Goal: Task Accomplishment & Management: Manage account settings

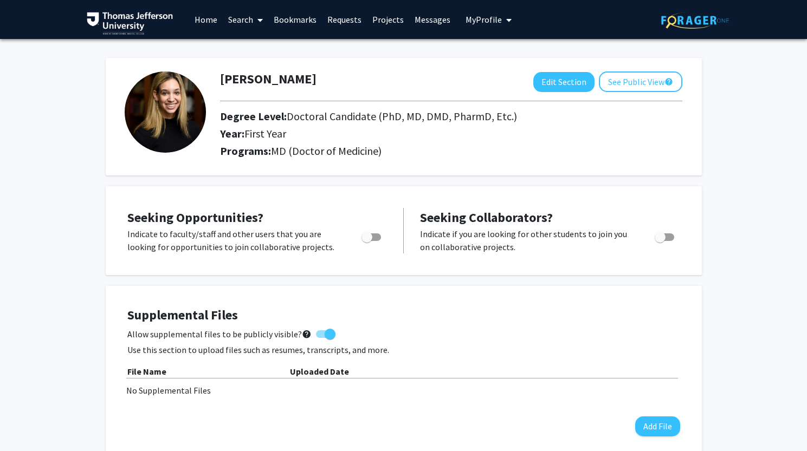
click at [252, 21] on link "Search" at bounding box center [245, 20] width 45 height 38
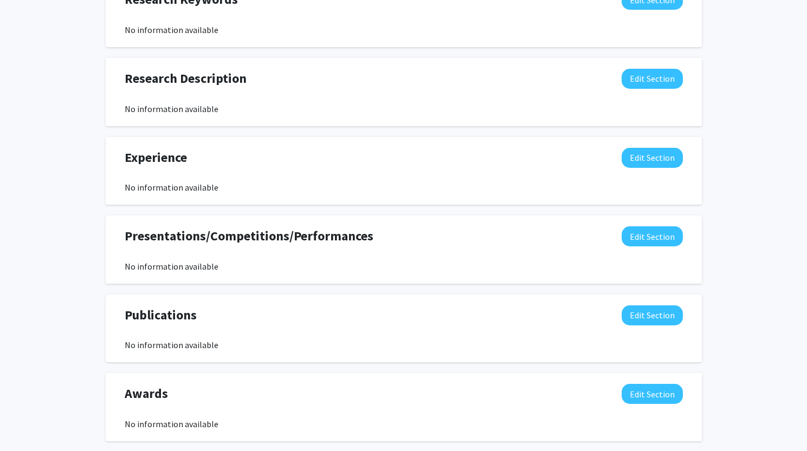
scroll to position [457, 0]
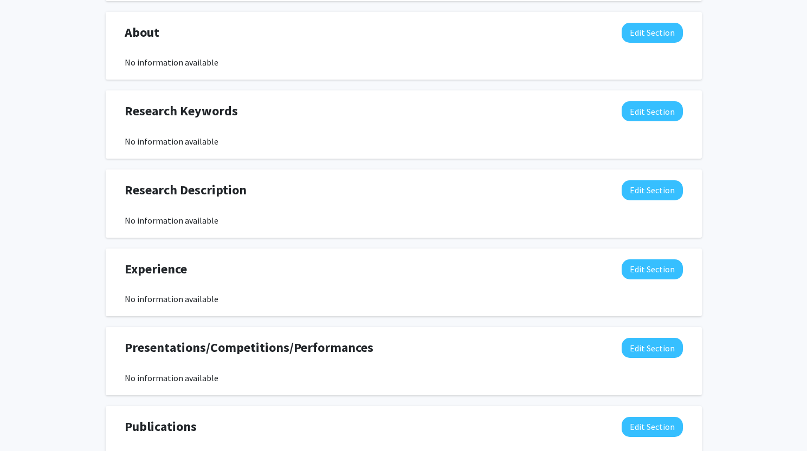
click at [588, 379] on div "No information available" at bounding box center [404, 378] width 558 height 13
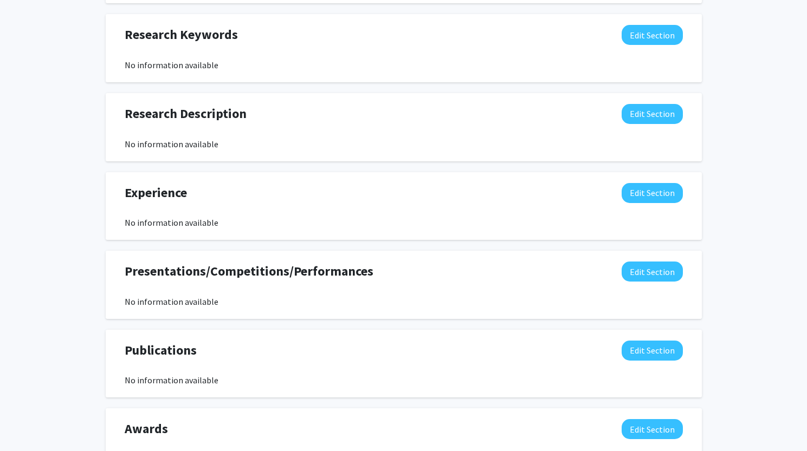
scroll to position [543, 0]
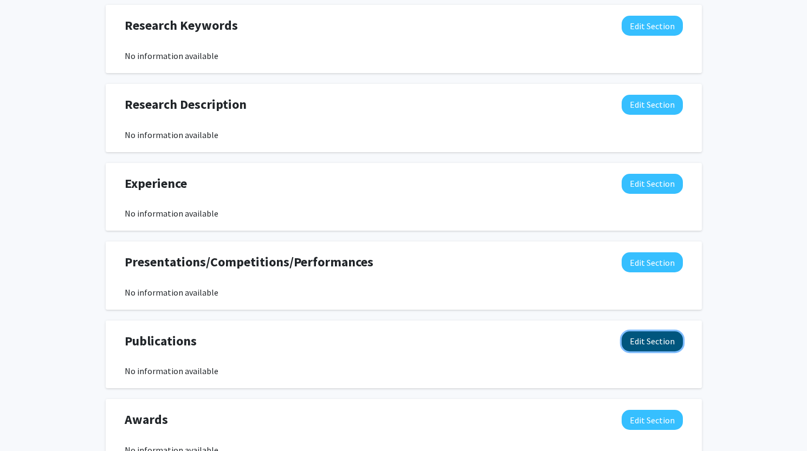
click at [653, 343] on button "Edit Section" at bounding box center [651, 341] width 61 height 20
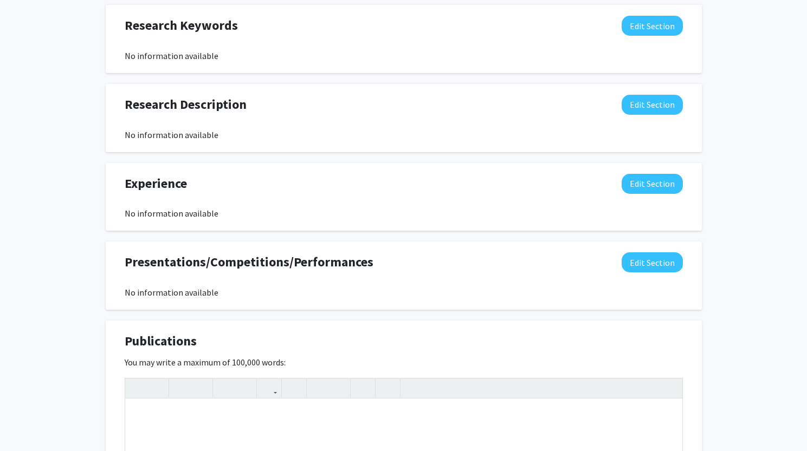
scroll to position [724, 0]
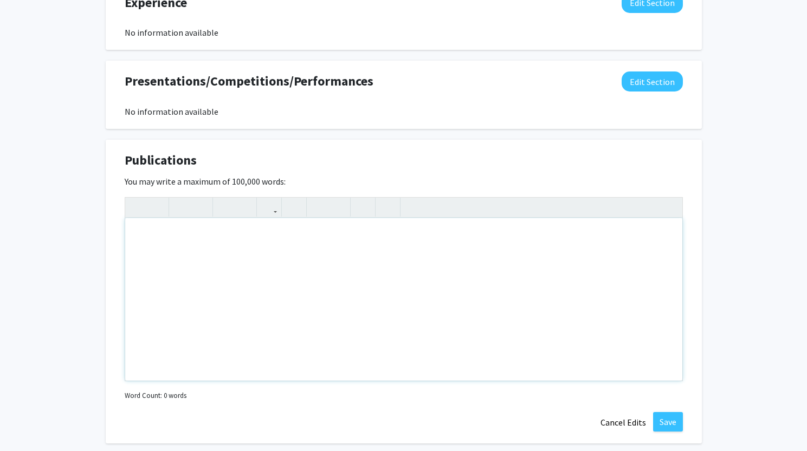
click at [543, 334] on div "Note to users with screen readers: Please deactivate our accessibility plugin f…" at bounding box center [403, 299] width 557 height 162
paste div "Note to users with screen readers: Please deactivate our accessibility plugin f…"
type textarea "<p>• Ruiz-Gonzalez, C.E., Nino-Meza, O.J., Singh, M., Masias-Leon, Y., Kronenbe…"
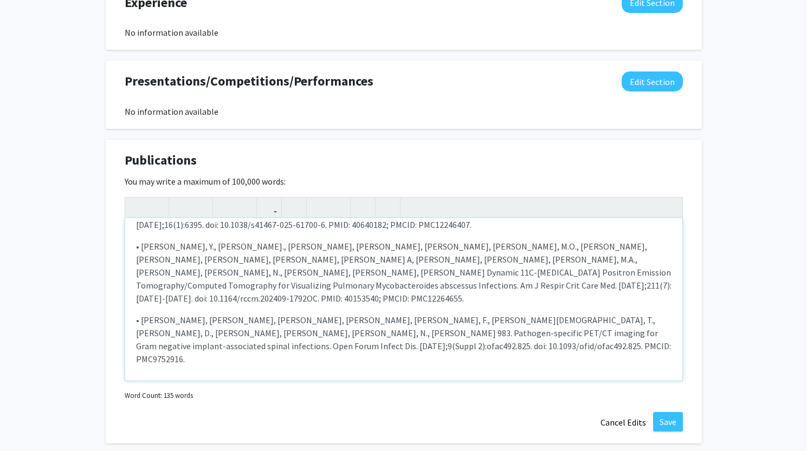
scroll to position [0, 0]
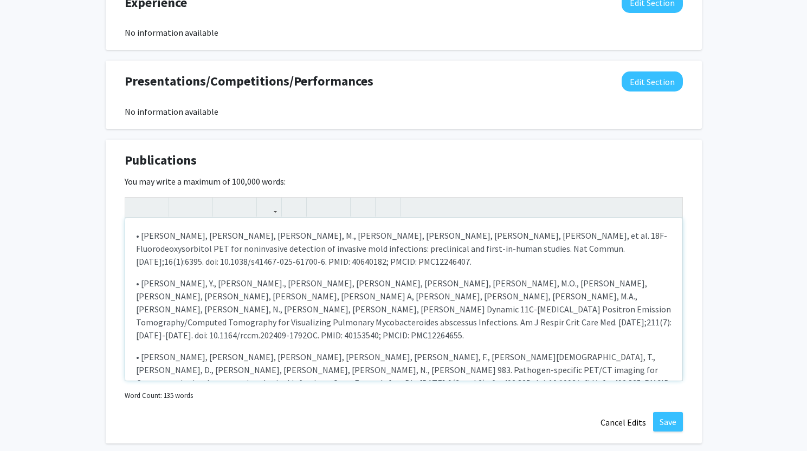
click at [142, 236] on p "• Ruiz-Gonzalez, C.E., Nino-Meza, O.J., Singh, M., Masias-Leon, Y., Kronenberg,…" at bounding box center [403, 248] width 535 height 39
click at [141, 236] on p "• Ruiz-Gonzalez, C.E., Nino-Meza, O.J., Singh, M., Masias-Leon, Y., Kronenberg,…" at bounding box center [403, 248] width 535 height 39
click at [140, 282] on p "• Masias-Leon, Y., Ruiz-Gonzalez, CE., Nino-Meza, O.J., Singh, M., Sarhan, M.O.…" at bounding box center [403, 309] width 535 height 65
click at [143, 350] on p "• Gordon, O., Napiorkowski, A., Kelly, F., De Jesus, T., Dikeman, D., Kronenber…" at bounding box center [403, 376] width 535 height 52
click at [140, 350] on p "• Gordon, O., Napiorkowski, A., Kelly, F., De Jesus, T., Dikeman, D., Kronenber…" at bounding box center [403, 376] width 535 height 52
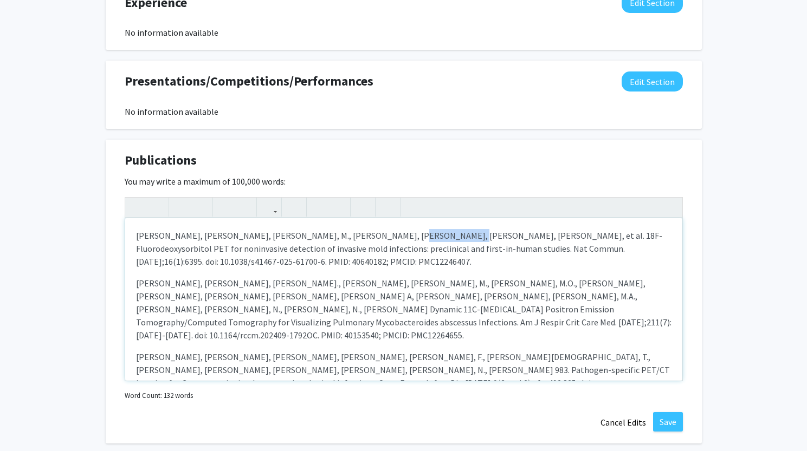
drag, startPoint x: 414, startPoint y: 236, endPoint x: 363, endPoint y: 232, distance: 51.1
click at [363, 232] on p "Ruiz-Gonzalez, C.E., Nino-Meza, O.J., Singh, M., Masias-Leon, Y., Kronenberg, A…" at bounding box center [403, 248] width 535 height 39
click at [178, 203] on icon "button" at bounding box center [181, 207] width 9 height 18
drag, startPoint x: 541, startPoint y: 283, endPoint x: 495, endPoint y: 278, distance: 46.2
click at [495, 278] on p "Masias-Leon, Y., Ruiz-Gonzalez, CE., Nino-Meza, O.J., Singh, M., Sarhan, M.O., …" at bounding box center [403, 309] width 535 height 65
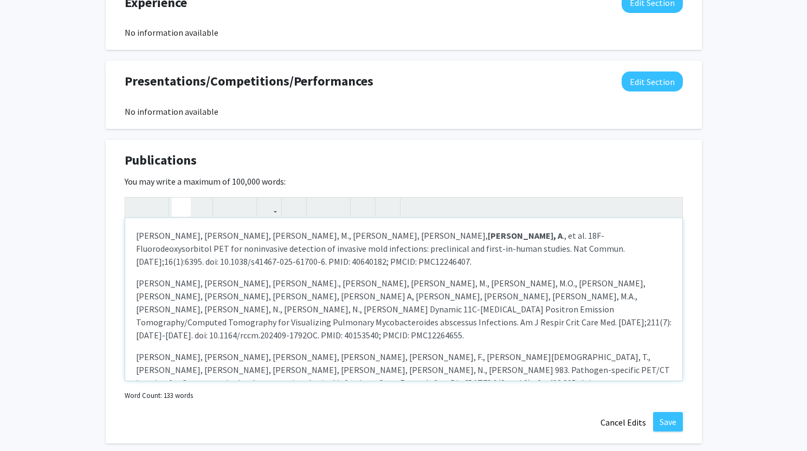
click at [178, 210] on icon "button" at bounding box center [181, 207] width 9 height 18
drag, startPoint x: 417, startPoint y: 343, endPoint x: 368, endPoint y: 340, distance: 49.4
click at [368, 350] on p "Gordon, O., Napiorkowski, A., Kelly, F., De Jesus, T., Dikeman, D., Kronenberg,…" at bounding box center [403, 376] width 535 height 52
click at [184, 206] on icon "button" at bounding box center [181, 207] width 9 height 18
click at [460, 330] on div "Ruiz-Gonzalez, C.E., Nino-Meza, O.J., Singh, M., Masias-Leon, Y., Kronenberg, A…" at bounding box center [403, 299] width 557 height 162
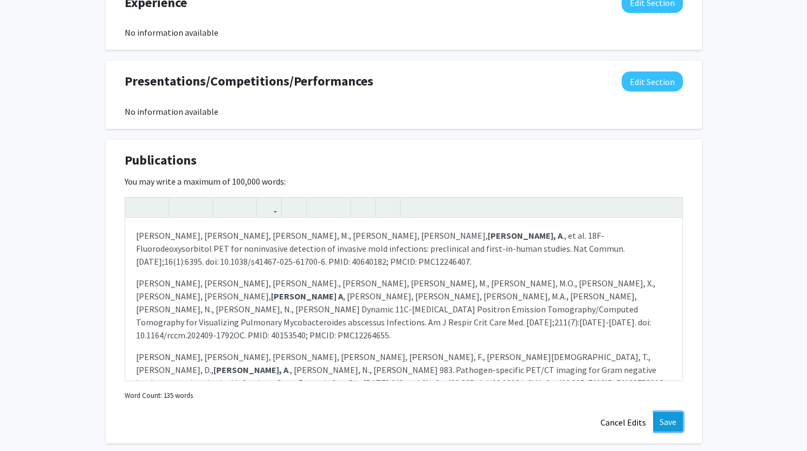
click at [679, 422] on button "Save" at bounding box center [668, 421] width 30 height 19
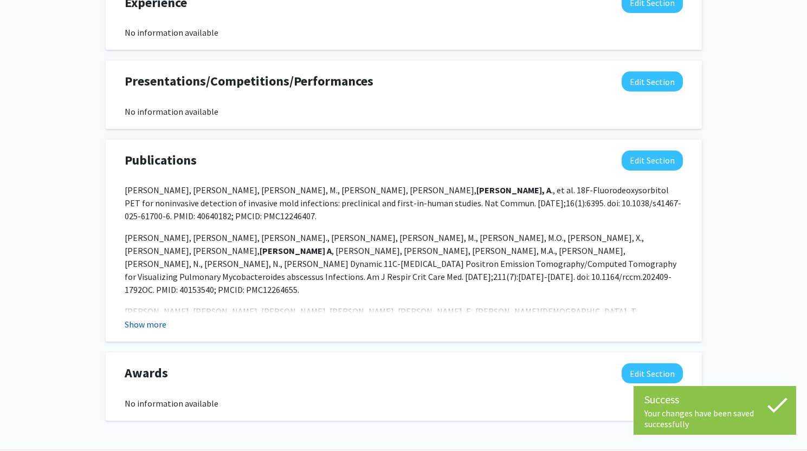
click at [155, 320] on button "Show more" at bounding box center [146, 324] width 42 height 13
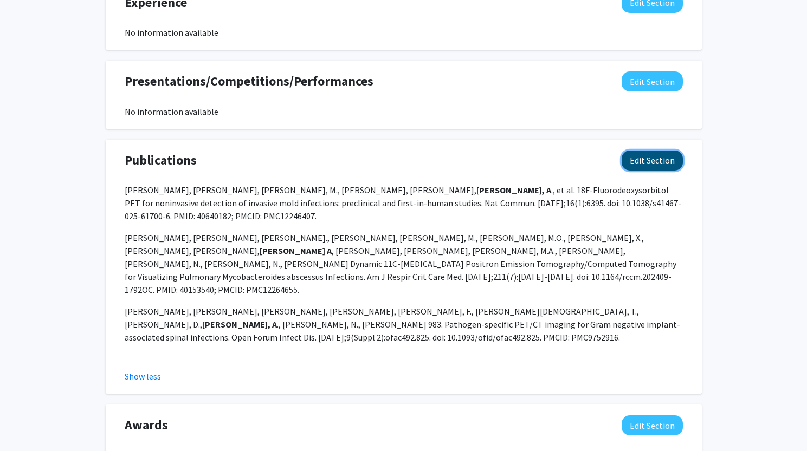
click at [645, 162] on button "Edit Section" at bounding box center [651, 161] width 61 height 20
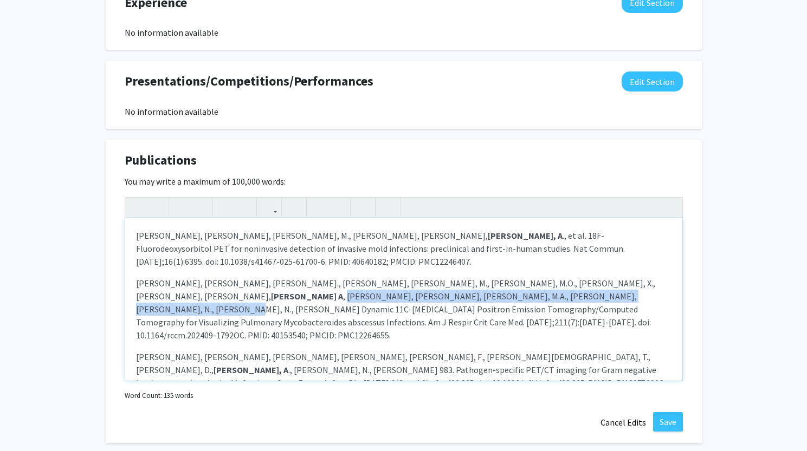
drag, startPoint x: 550, startPoint y: 282, endPoint x: 342, endPoint y: 295, distance: 209.0
click at [342, 295] on p "Masias-Leon, Y., Ruiz-Gonzalez, CE., Nino-Meza, O.J., Singh, M., Sarhan, M.O., …" at bounding box center [403, 309] width 535 height 65
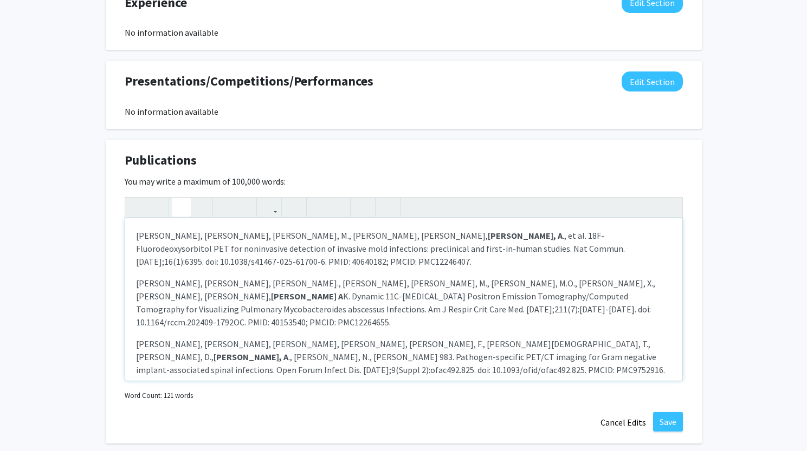
click at [179, 210] on icon "button" at bounding box center [181, 207] width 9 height 18
click at [177, 198] on use "button" at bounding box center [177, 198] width 0 height 0
drag, startPoint x: 583, startPoint y: 285, endPoint x: 575, endPoint y: 288, distance: 8.6
click at [575, 288] on p "Masias-Leon, Y., Ruiz-Gonzalez, CE., Nino-Meza, O.J., Singh, M., Sarhan, M.O., …" at bounding box center [403, 303] width 535 height 52
drag, startPoint x: 569, startPoint y: 283, endPoint x: 550, endPoint y: 284, distance: 19.5
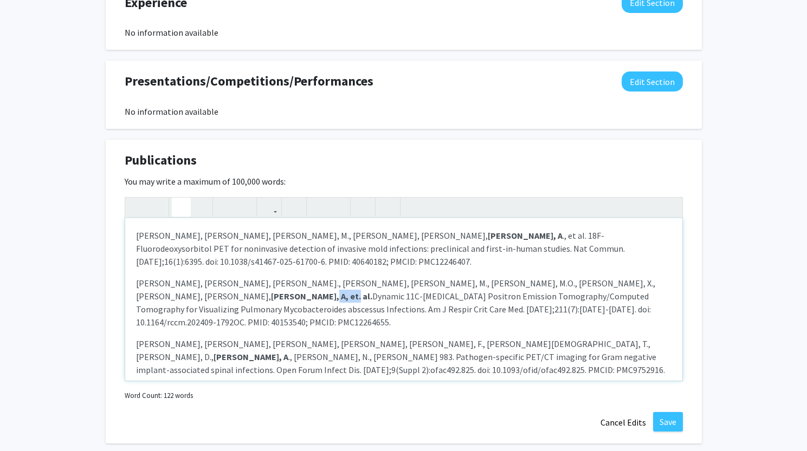
click at [372, 291] on strong "Kronenberg, A, et. al." at bounding box center [321, 296] width 101 height 11
click at [179, 203] on icon "button" at bounding box center [181, 207] width 9 height 18
drag, startPoint x: 548, startPoint y: 284, endPoint x: 562, endPoint y: 287, distance: 14.3
click at [562, 287] on p "Masias-Leon, Y., Ruiz-Gonzalez, CE., Nino-Meza, O.J., Singh, M., Sarhan, M.O., …" at bounding box center [403, 303] width 535 height 52
click at [185, 205] on icon "button" at bounding box center [181, 207] width 9 height 18
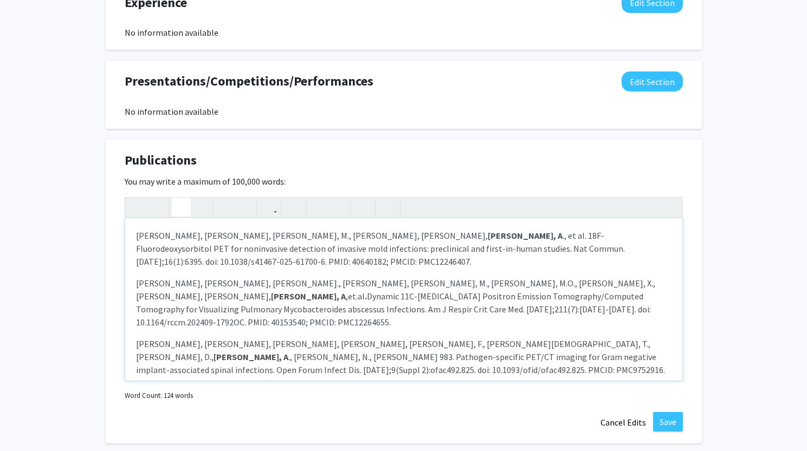
click at [185, 205] on icon "button" at bounding box center [181, 207] width 9 height 18
click at [408, 351] on p "Gordon, O., Napiorkowski, A., Kelly, F., De Jesus, T., Dikeman, D., Kronenberg,…" at bounding box center [403, 356] width 535 height 39
click at [547, 284] on p "Masias-Leon, Y., Ruiz-Gonzalez, CE., Nino-Meza, O.J., Singh, M., Sarhan, M.O., …" at bounding box center [403, 303] width 535 height 52
click at [548, 287] on p "Masias-Leon, Y., Ruiz-Gonzalez, CE., Nino-Meza, O.J., Singh, M., Sarhan, M.O., …" at bounding box center [403, 303] width 535 height 52
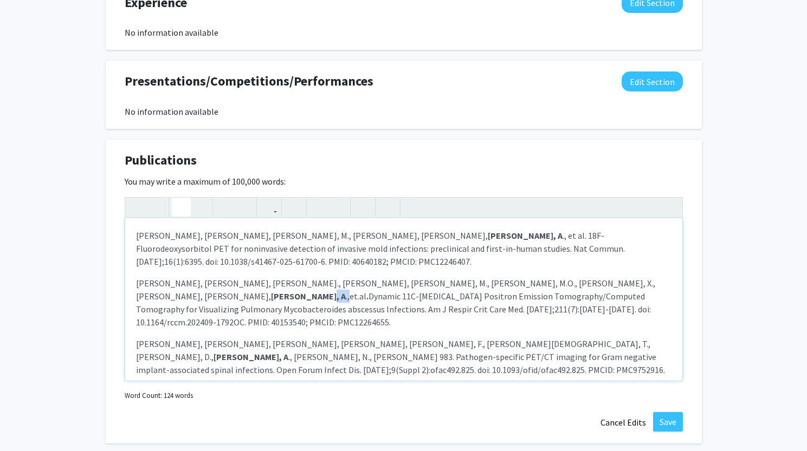
click at [177, 204] on icon "button" at bounding box center [181, 207] width 9 height 18
click at [267, 337] on p "Gordon, O., Napiorkowski, A., Kelly, F., De Jesus, T., Dikeman, D., Kronenberg,…" at bounding box center [403, 356] width 535 height 39
drag, startPoint x: 427, startPoint y: 331, endPoint x: 497, endPoint y: 327, distance: 70.5
click at [497, 337] on p "Gordon, O., Napiorkowski, A., Kelly, F., De Jesus, T., Dikeman, D., Kronenberg,…" at bounding box center [403, 356] width 535 height 39
click at [592, 313] on p "Masias-Leon, Y., Ruiz-Gonzalez, CE., Nino-Meza, O.J., Singh, M., Sarhan, M.O., …" at bounding box center [403, 303] width 535 height 52
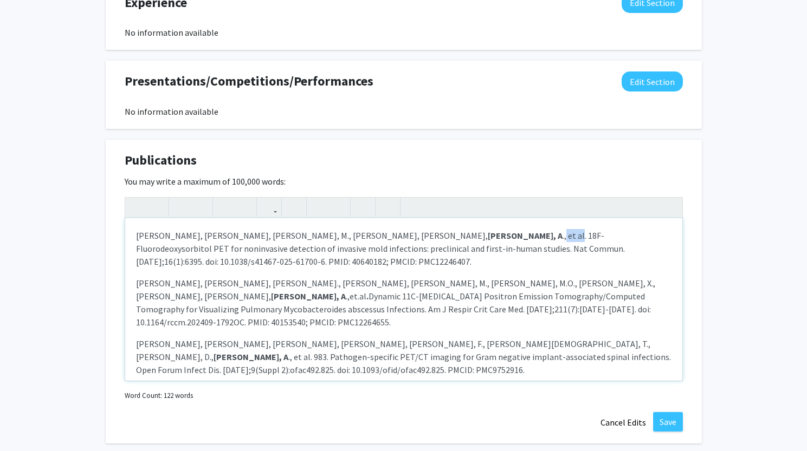
drag, startPoint x: 440, startPoint y: 237, endPoint x: 423, endPoint y: 236, distance: 16.8
click at [423, 236] on p "Ruiz-Gonzalez, C.E., Nino-Meza, O.J., Singh, M., Masias-Leon, Y., Kronenberg, A…" at bounding box center [403, 248] width 535 height 39
click at [200, 205] on icon "button" at bounding box center [200, 207] width 9 height 18
drag, startPoint x: 568, startPoint y: 284, endPoint x: 553, endPoint y: 282, distance: 15.3
click at [553, 282] on p "Masias-Leon, Y., Ruiz-Gonzalez, CE., Nino-Meza, O.J., Singh, M., Sarhan, M.O., …" at bounding box center [403, 303] width 535 height 52
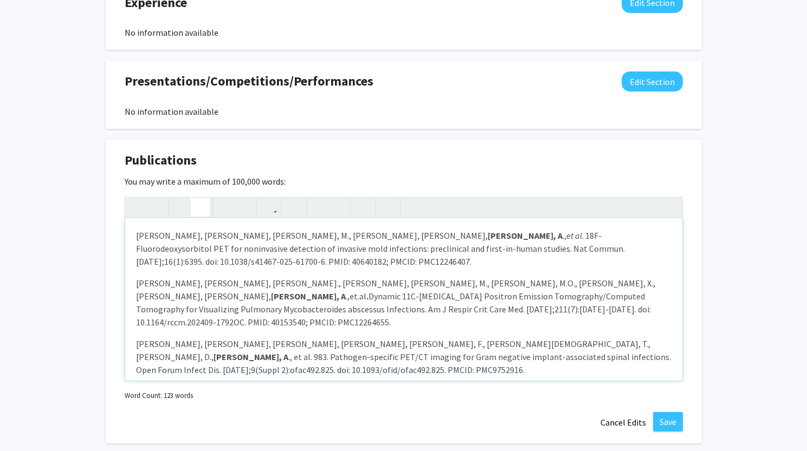
click at [206, 208] on button "button" at bounding box center [200, 207] width 19 height 19
click at [367, 291] on em "et. al" at bounding box center [359, 296] width 16 height 11
drag, startPoint x: 441, startPoint y: 330, endPoint x: 429, endPoint y: 331, distance: 11.9
click at [429, 337] on p "Gordon, O., Napiorkowski, A., Kelly, F., De Jesus, T., Dikeman, D., Kronenberg,…" at bounding box center [403, 356] width 535 height 39
click at [200, 204] on icon "button" at bounding box center [200, 207] width 9 height 18
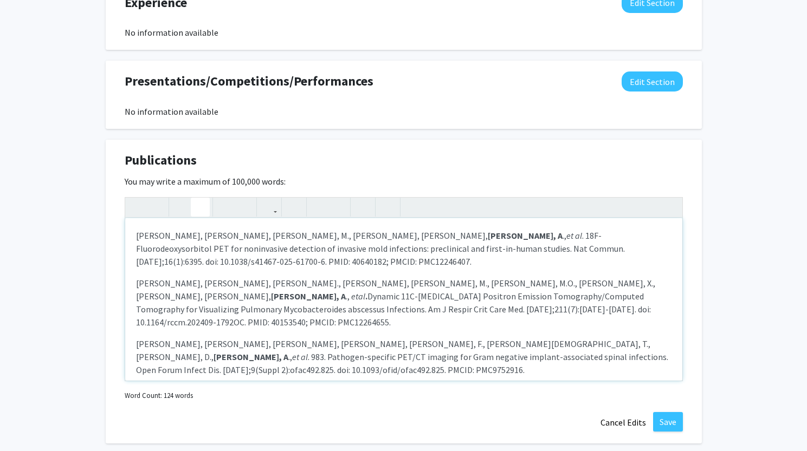
click at [281, 321] on div "Ruiz-Gonzalez, C.E., Nino-Meza, O.J., Singh, M., Masias-Leon, Y., Kronenberg, A…" at bounding box center [403, 299] width 557 height 162
drag, startPoint x: 596, startPoint y: 343, endPoint x: 613, endPoint y: 353, distance: 19.2
click at [613, 353] on p "Gordon, O., Napiorkowski, A., Kelly, F., De Jesus, T., Dikeman, D., Kronenberg,…" at bounding box center [403, 356] width 535 height 39
drag, startPoint x: 586, startPoint y: 309, endPoint x: 438, endPoint y: 310, distance: 147.9
click at [438, 310] on p "Masias-Leon, Y., Ruiz-Gonzalez, CE., Nino-Meza, O.J., Singh, M., Sarhan, M.O., …" at bounding box center [403, 303] width 535 height 52
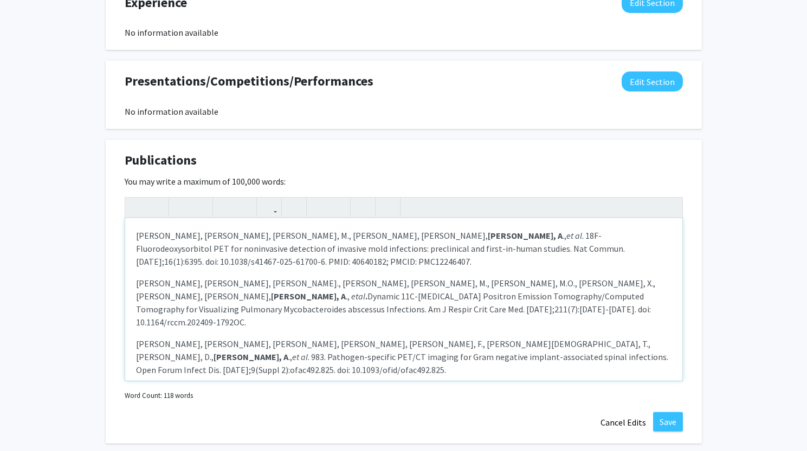
drag, startPoint x: 512, startPoint y: 255, endPoint x: 640, endPoint y: 246, distance: 127.6
click at [640, 246] on p "Ruiz-Gonzalez, C.E., Nino-Meza, O.J., Singh, M., Masias-Leon, Y., Kronenberg, A…" at bounding box center [403, 248] width 535 height 39
drag, startPoint x: 625, startPoint y: 249, endPoint x: 643, endPoint y: 261, distance: 21.9
click at [643, 261] on p "Ruiz-Gonzalez, C.E., Nino-Meza, O.J., Singh, M., Masias-Leon, Y., Kronenberg, A…" at bounding box center [403, 248] width 535 height 39
type textarea "<p>Ruiz-Gonzalez, C.E., Nino-Meza, O.J., Singh, M., Masias-Leon, Y., <strong>Kr…"
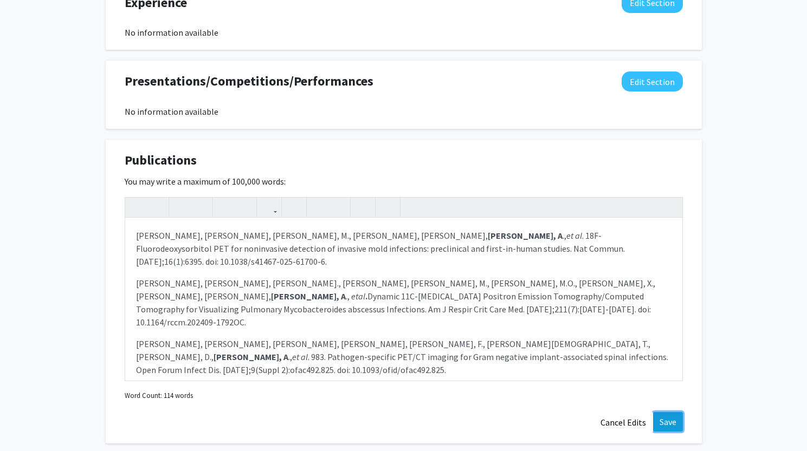
click at [677, 421] on button "Save" at bounding box center [668, 421] width 30 height 19
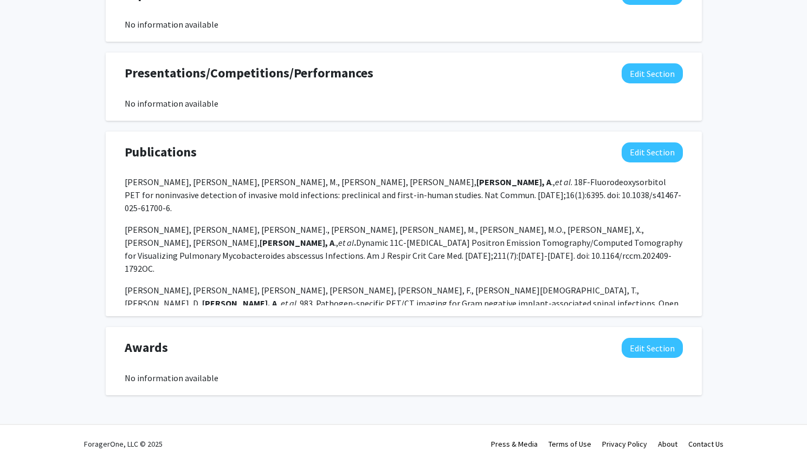
scroll to position [744, 0]
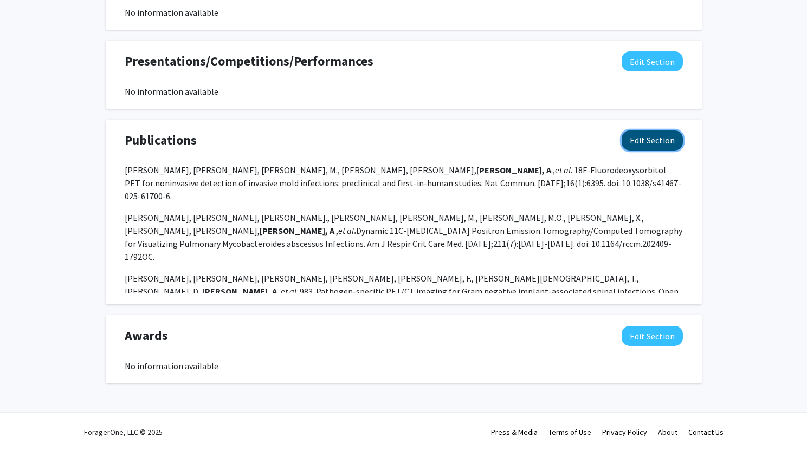
click at [642, 140] on button "Edit Section" at bounding box center [651, 141] width 61 height 20
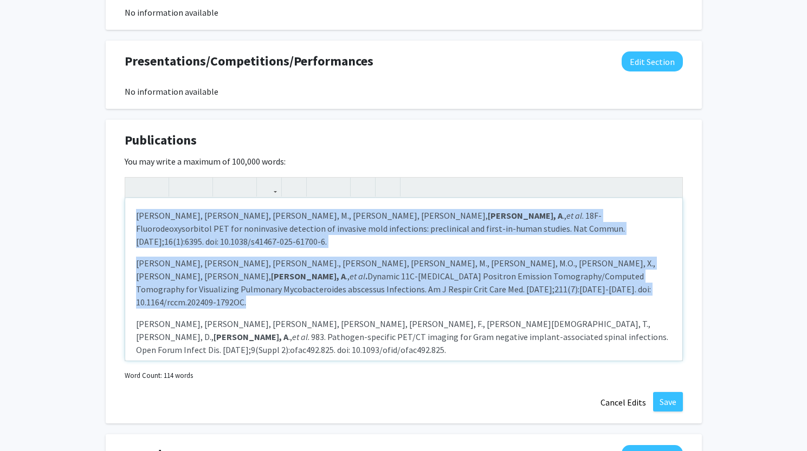
drag, startPoint x: 610, startPoint y: 327, endPoint x: 58, endPoint y: 205, distance: 564.7
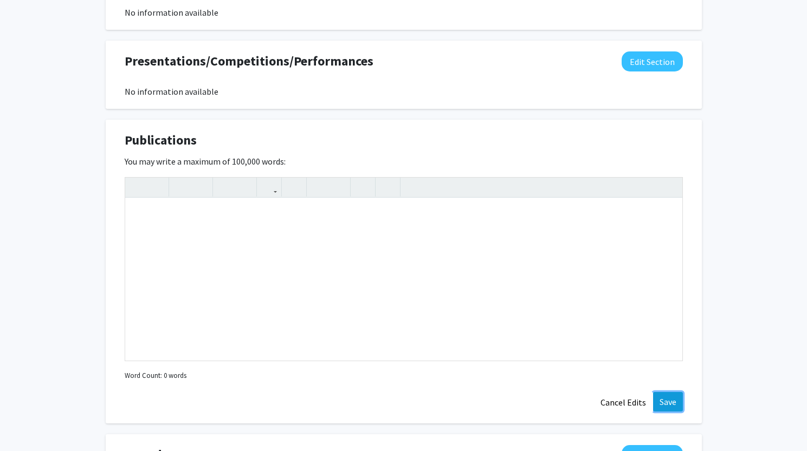
click at [661, 396] on button "Save" at bounding box center [668, 401] width 30 height 19
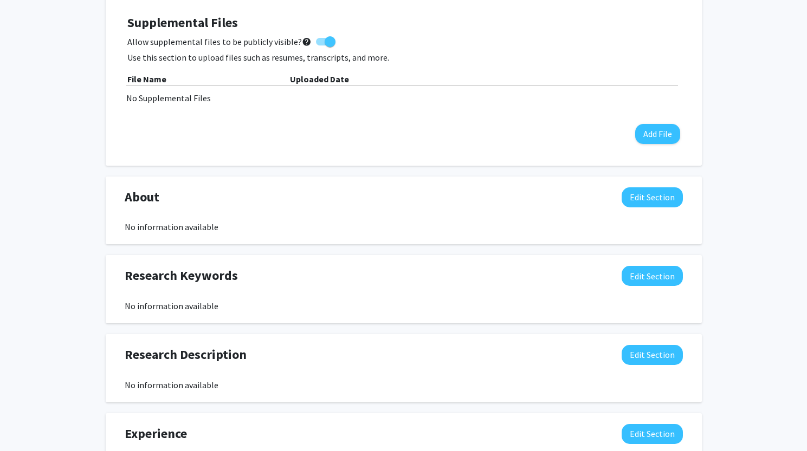
scroll to position [585, 0]
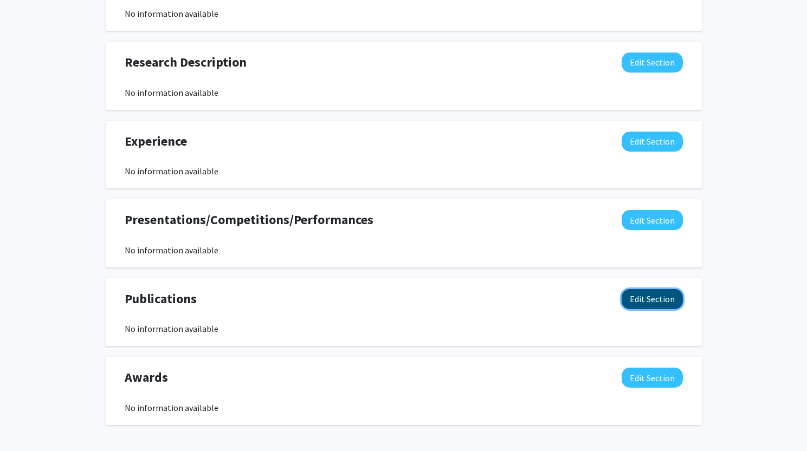
click at [664, 295] on button "Edit Section" at bounding box center [651, 299] width 61 height 20
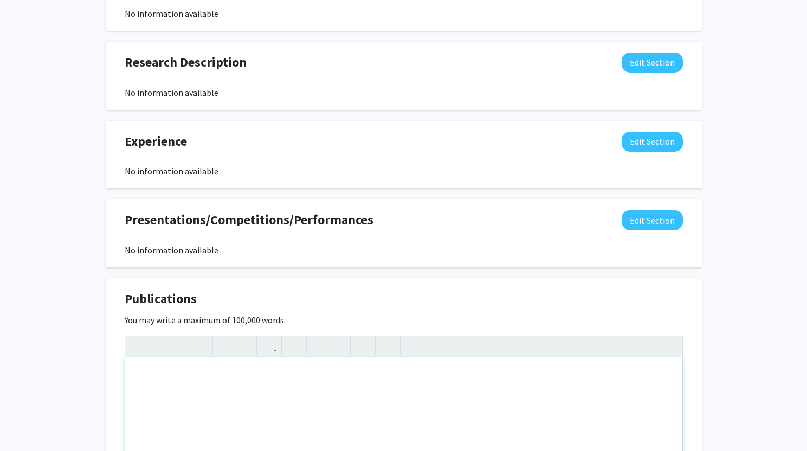
click at [146, 373] on div "Note to users with screen readers: Please deactivate our accessibility plugin f…" at bounding box center [403, 438] width 557 height 162
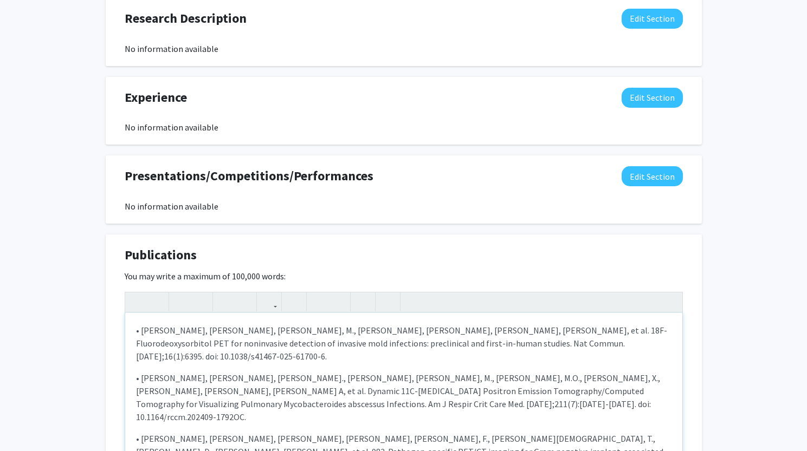
scroll to position [672, 0]
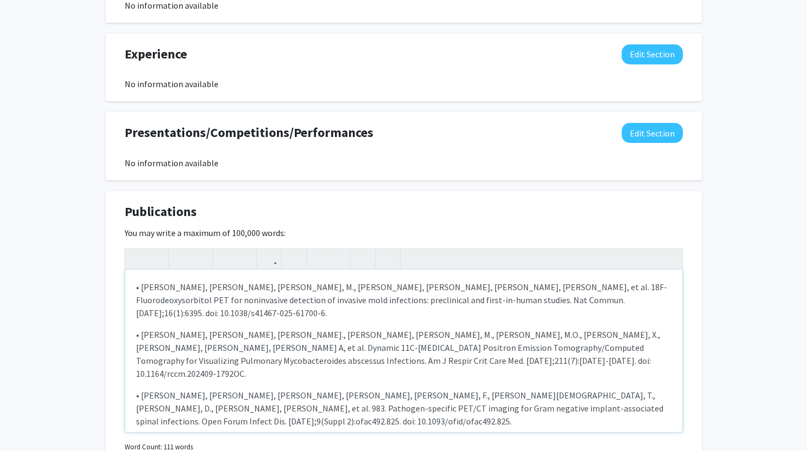
click at [140, 389] on p "• Gordon, O., Napiorkowski, A., Kelly, F., De Jesus, T., Dikeman, D., Kronenber…" at bounding box center [403, 408] width 535 height 39
click at [141, 328] on p "• Masias-Leon, Y., Ruiz-Gonzalez, CE., Nino-Meza, O.J., Singh, M., Sarhan, M.O.…" at bounding box center [403, 354] width 535 height 52
click at [139, 286] on p "• Ruiz-Gonzalez, C.E., Nino-Meza, O.J., Singh, M., Masias-Leon, Y., Kronenberg,…" at bounding box center [403, 300] width 535 height 39
drag, startPoint x: 414, startPoint y: 288, endPoint x: 361, endPoint y: 290, distance: 53.1
click at [361, 290] on p "Ruiz-Gonzalez, C.E., Nino-Meza, O.J., Singh, M., Masias-Leon, Y., Kronenberg, A…" at bounding box center [403, 300] width 535 height 39
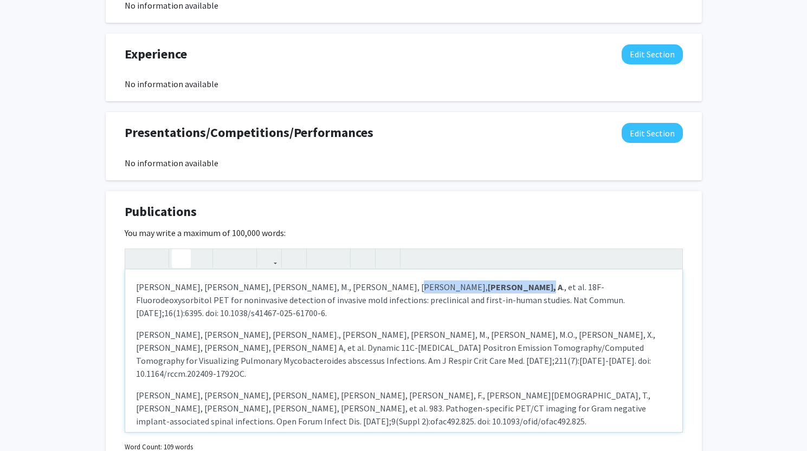
click at [177, 255] on icon "button" at bounding box center [181, 259] width 9 height 18
drag, startPoint x: 440, startPoint y: 285, endPoint x: 426, endPoint y: 288, distance: 15.0
click at [426, 288] on p "Ruiz-Gonzalez, C.E., Nino-Meza, O.J., Singh, M., Masias-Leon, Y., Kronenberg, A…" at bounding box center [403, 300] width 535 height 39
click at [196, 257] on icon "button" at bounding box center [200, 259] width 9 height 18
drag, startPoint x: 482, startPoint y: 323, endPoint x: 538, endPoint y: 316, distance: 56.2
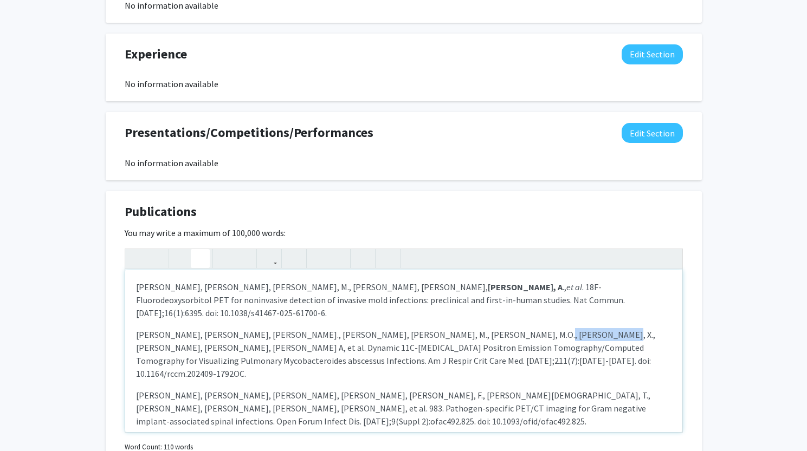
click at [538, 328] on p "Masias-Leon, Y., Ruiz-Gonzalez, CE., Nino-Meza, O.J., Singh, M., Sarhan, M.O., …" at bounding box center [403, 354] width 535 height 52
click at [539, 328] on p "Masias-Leon, Y., Ruiz-Gonzalez, CE., Nino-Meza, O.J., Singh, M., Sarhan, M.O., …" at bounding box center [403, 354] width 535 height 52
drag, startPoint x: 539, startPoint y: 320, endPoint x: 513, endPoint y: 324, distance: 26.9
click at [513, 328] on p "Masias-Leon, Y., Ruiz-Gonzalez, CE., Nino-Meza, O.J., Singh, M., Sarhan, M.O., …" at bounding box center [403, 354] width 535 height 52
click at [186, 259] on button "button" at bounding box center [181, 258] width 19 height 19
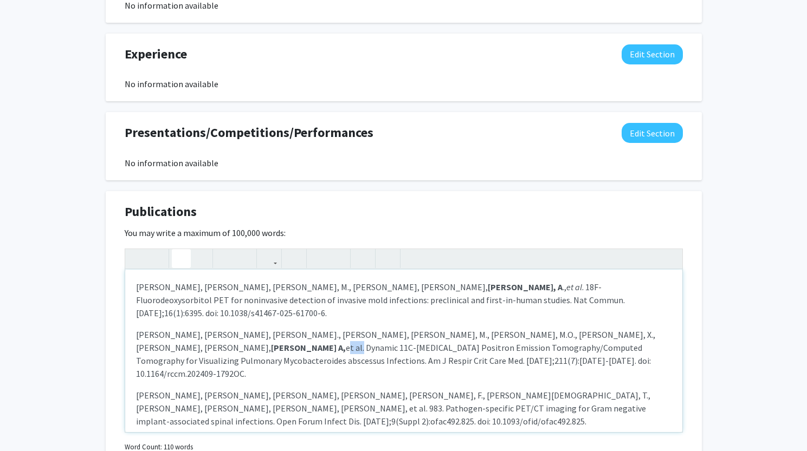
drag, startPoint x: 564, startPoint y: 321, endPoint x: 550, endPoint y: 323, distance: 14.2
click at [550, 328] on p "Masias-Leon, Y., Ruiz-Gonzalez, CE., Nino-Meza, O.J., Singh, M., Sarhan, M.O., …" at bounding box center [403, 354] width 535 height 52
click at [192, 256] on button "button" at bounding box center [200, 258] width 19 height 19
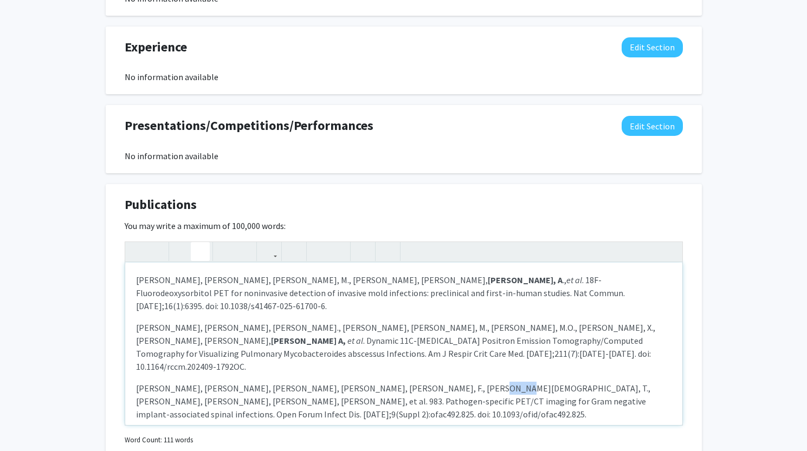
drag, startPoint x: 439, startPoint y: 364, endPoint x: 425, endPoint y: 366, distance: 14.7
click at [425, 382] on p "Gordon, O., Napiorkowski, A., Kelly, F., De Jesus, T., Dikeman, D., Kronenberg,…" at bounding box center [403, 401] width 535 height 39
click at [199, 254] on icon "button" at bounding box center [200, 252] width 9 height 18
drag, startPoint x: 417, startPoint y: 362, endPoint x: 367, endPoint y: 366, distance: 49.4
click at [367, 382] on p "Gordon, O., Napiorkowski, A., Kelly, F., De Jesus, T., Dikeman, D., Kronenberg,…" at bounding box center [403, 401] width 535 height 39
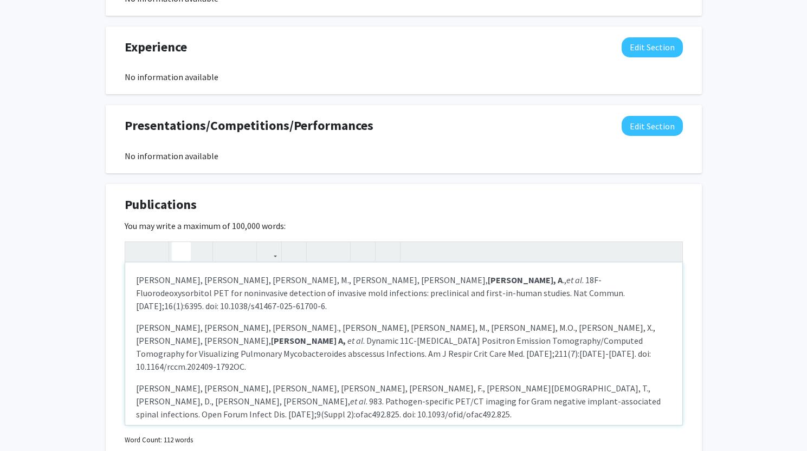
click at [181, 256] on icon "button" at bounding box center [181, 252] width 9 height 18
click at [277, 406] on div "Ruiz-Gonzalez, C.E., Nino-Meza, O.J., Singh, M., Masias-Leon, Y., Kronenberg, A…" at bounding box center [403, 344] width 557 height 162
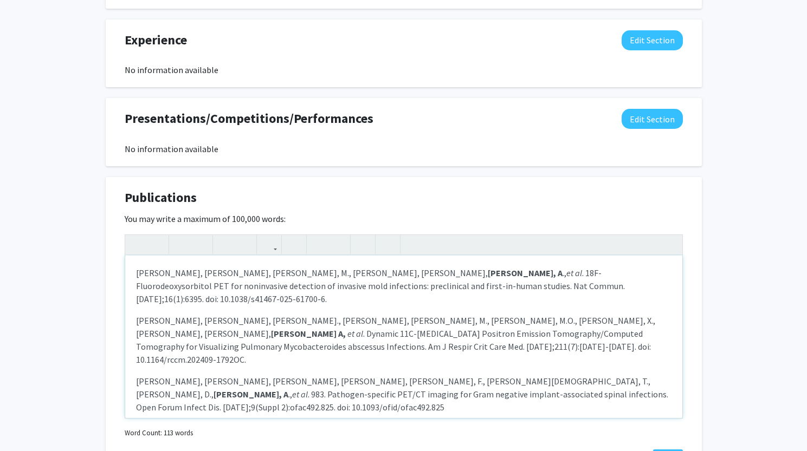
type textarea "<p>Ruiz-Gonzalez, C.E., Nino-Meza, O.J., Singh, M., Masias-Leon, Y.,<strong> Kr…"
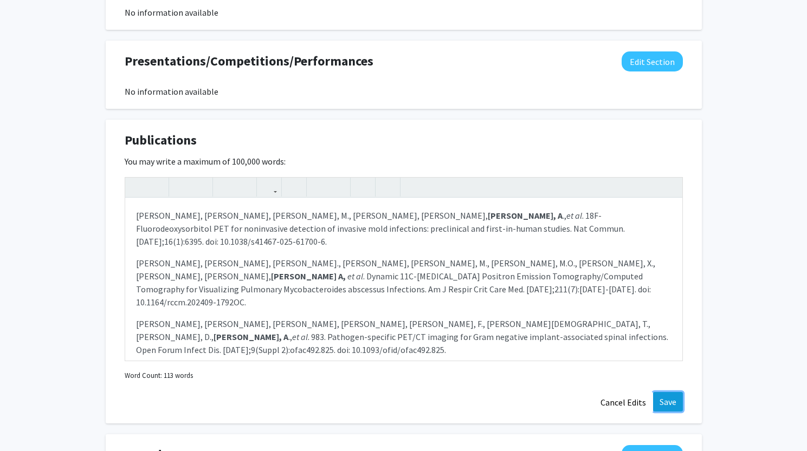
click at [663, 402] on button "Save" at bounding box center [668, 401] width 30 height 19
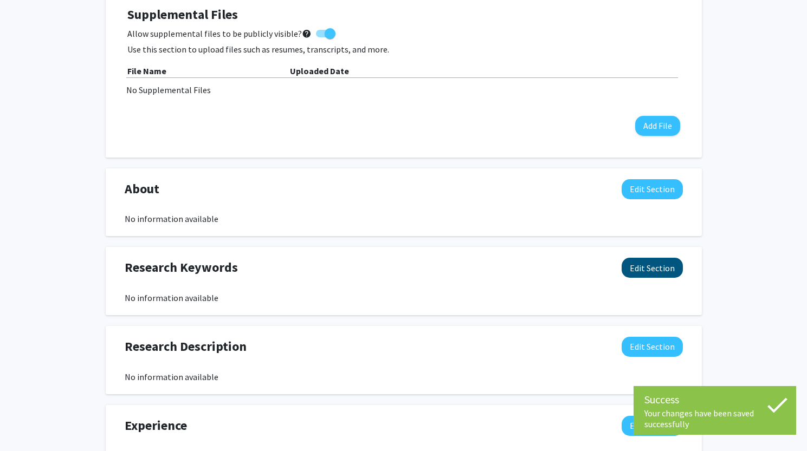
scroll to position [294, 0]
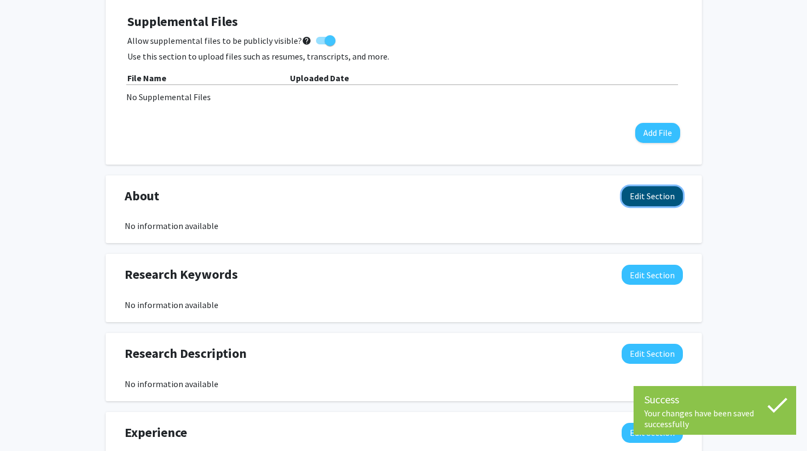
click at [652, 194] on button "Edit Section" at bounding box center [651, 196] width 61 height 20
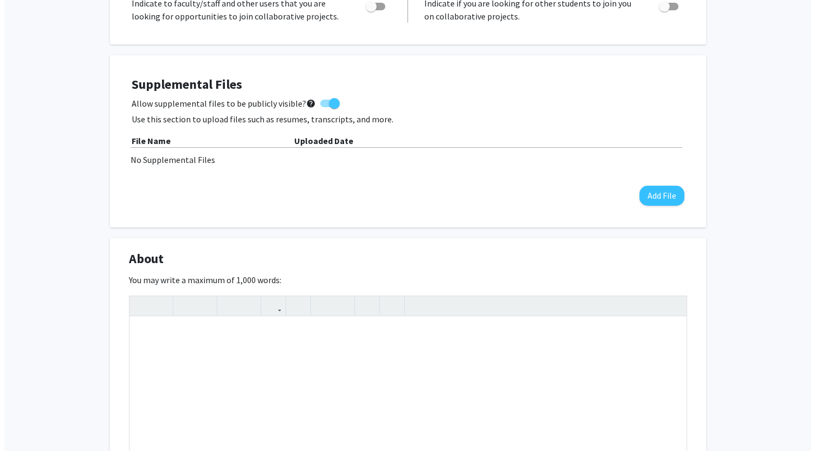
scroll to position [224, 0]
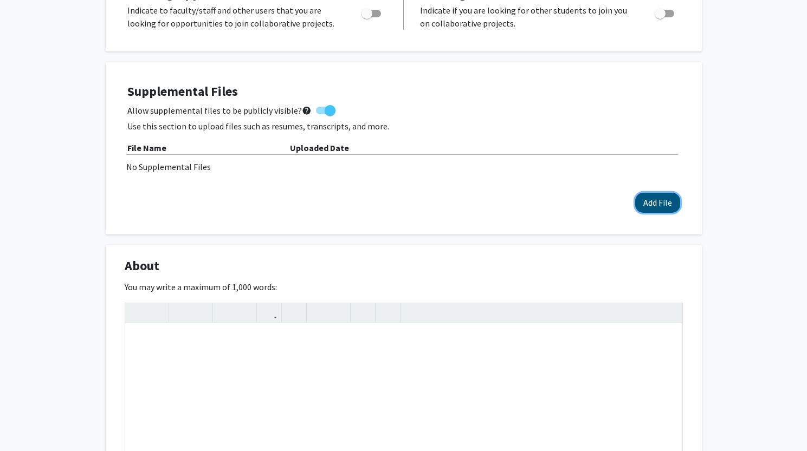
click at [663, 209] on button "Add File" at bounding box center [657, 203] width 45 height 20
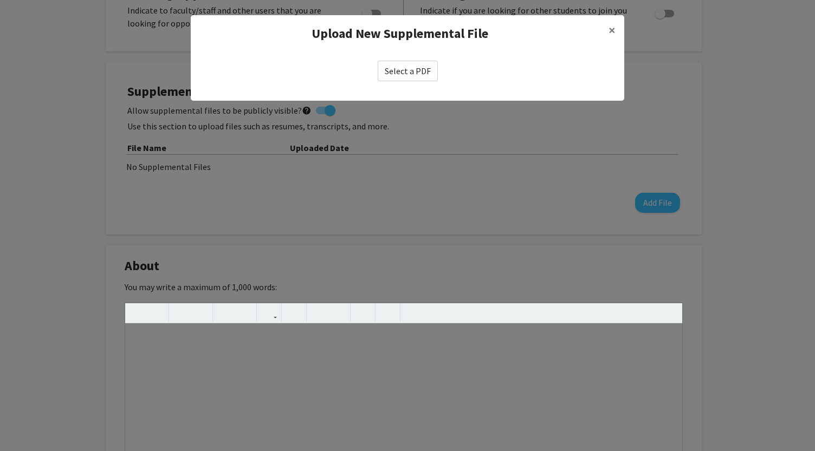
click at [412, 63] on label "Select a PDF" at bounding box center [408, 71] width 60 height 21
click at [0, 0] on input "Select a PDF" at bounding box center [0, 0] width 0 height 0
select select "custom"
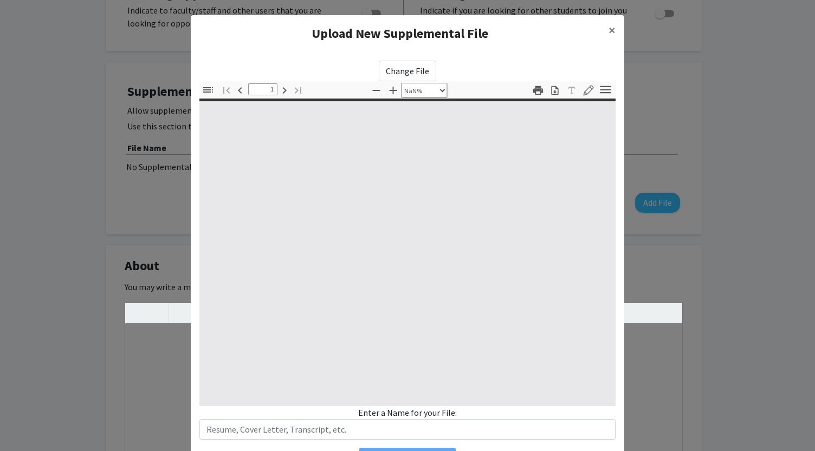
type input "0"
select select "custom"
type input "1"
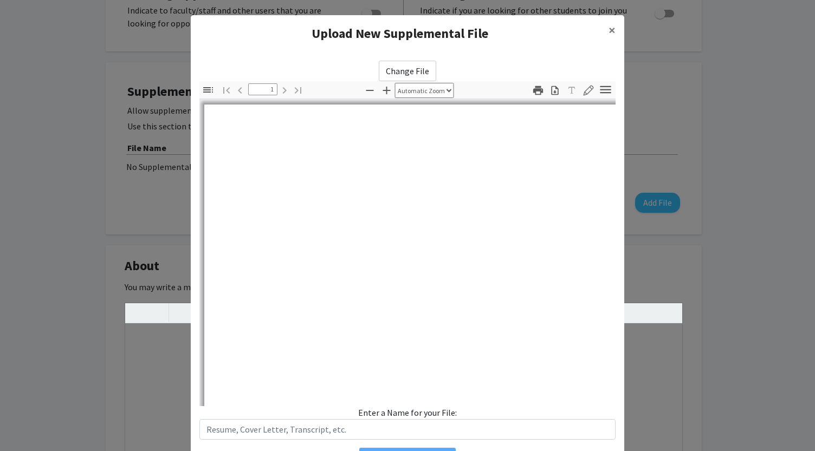
select select "auto"
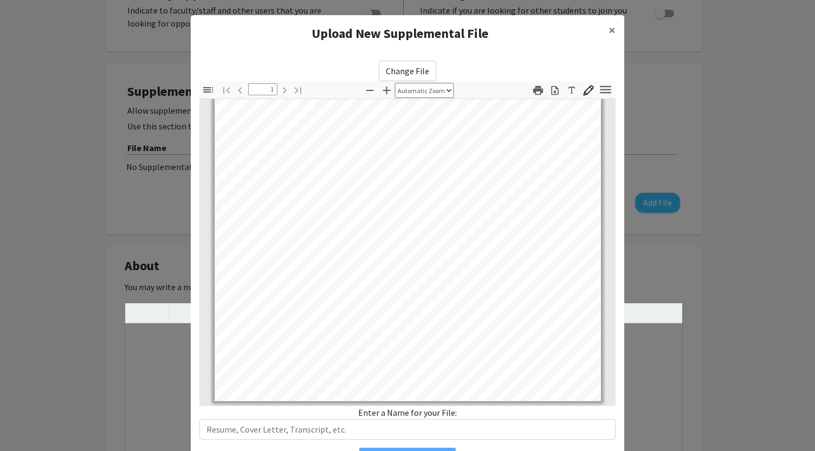
scroll to position [0, 0]
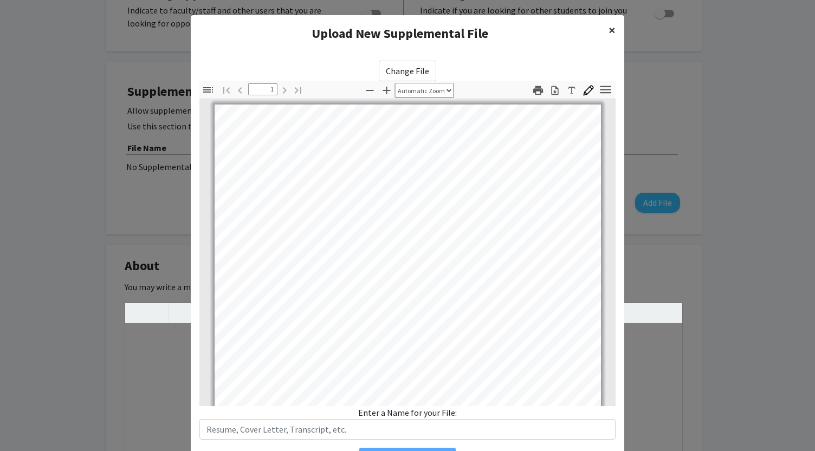
click at [608, 34] on span "×" at bounding box center [611, 30] width 7 height 17
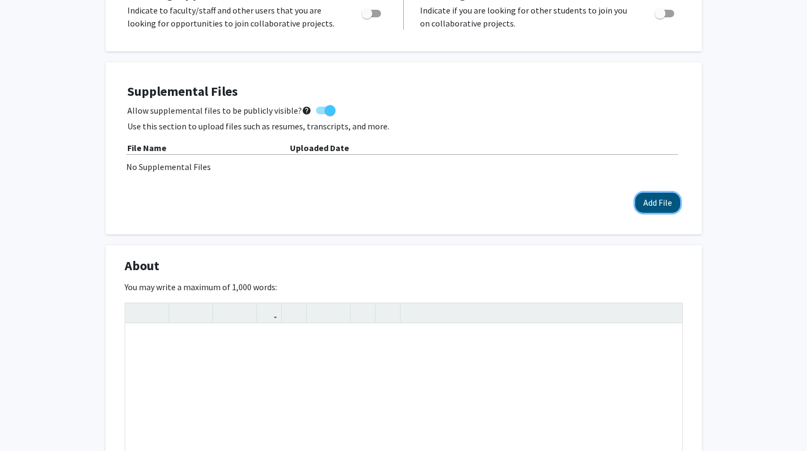
click at [656, 197] on button "Add File" at bounding box center [657, 203] width 45 height 20
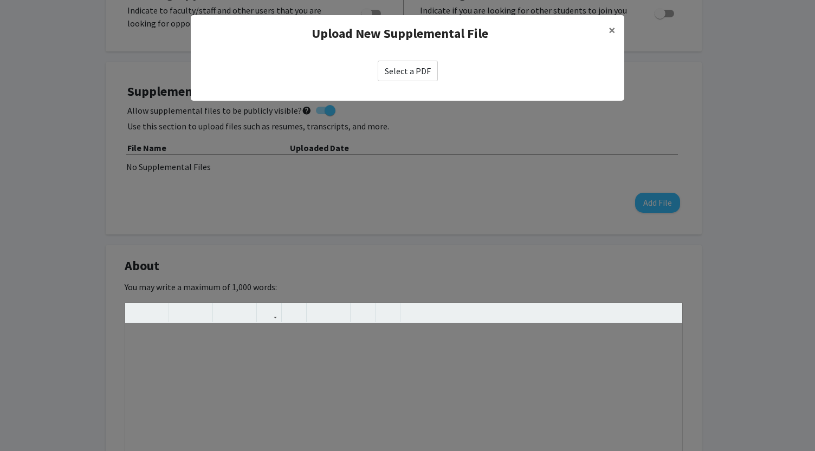
click at [398, 71] on label "Select a PDF" at bounding box center [408, 71] width 60 height 21
click at [0, 0] on input "Select a PDF" at bounding box center [0, 0] width 0 height 0
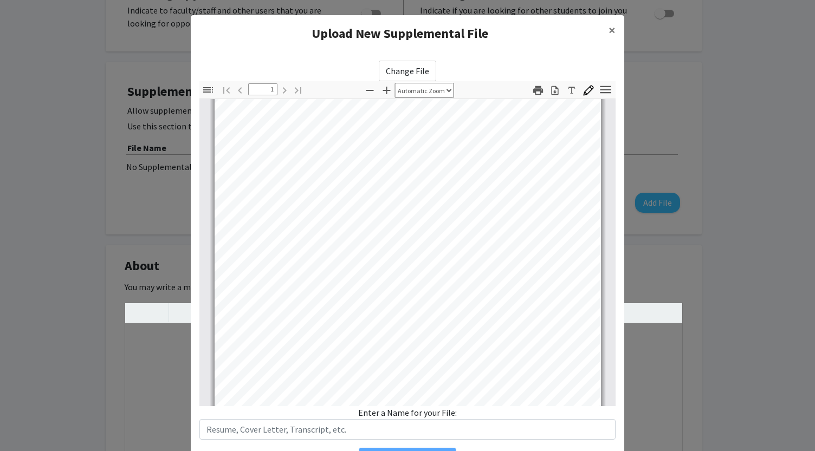
scroll to position [147, 0]
click at [611, 33] on button "×" at bounding box center [612, 30] width 24 height 30
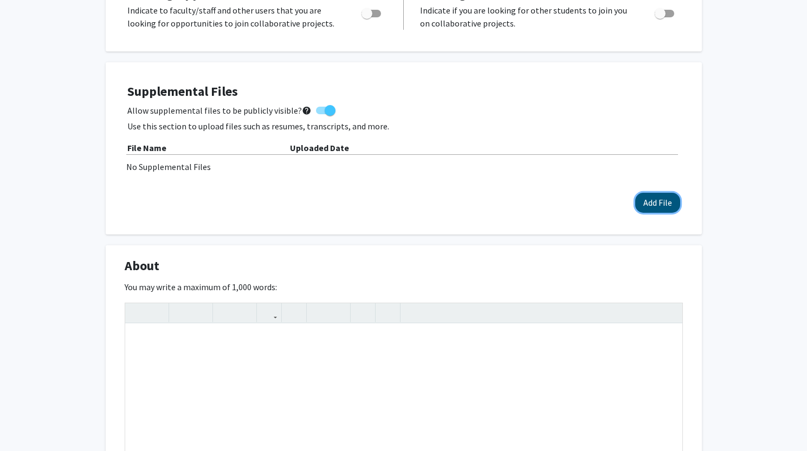
click at [653, 199] on button "Add File" at bounding box center [657, 203] width 45 height 20
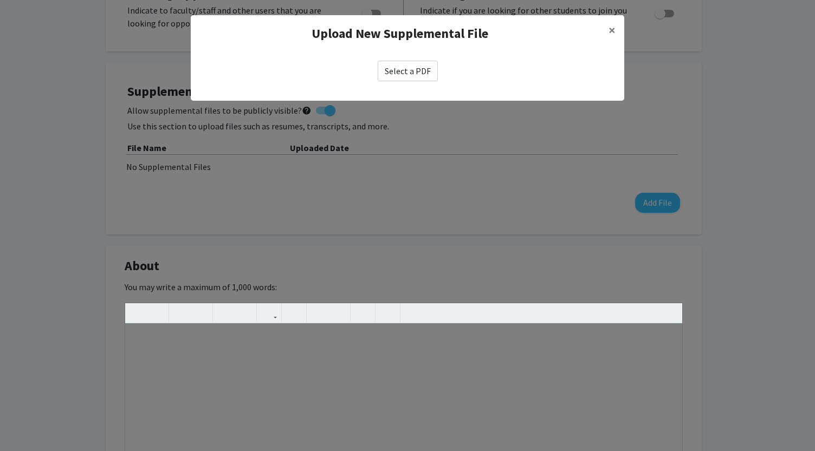
click at [396, 66] on label "Select a PDF" at bounding box center [408, 71] width 60 height 21
click at [0, 0] on input "Select a PDF" at bounding box center [0, 0] width 0 height 0
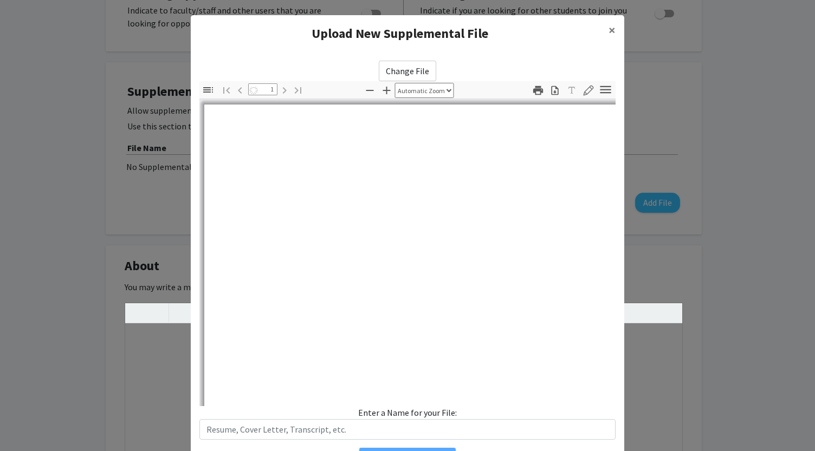
select select "auto"
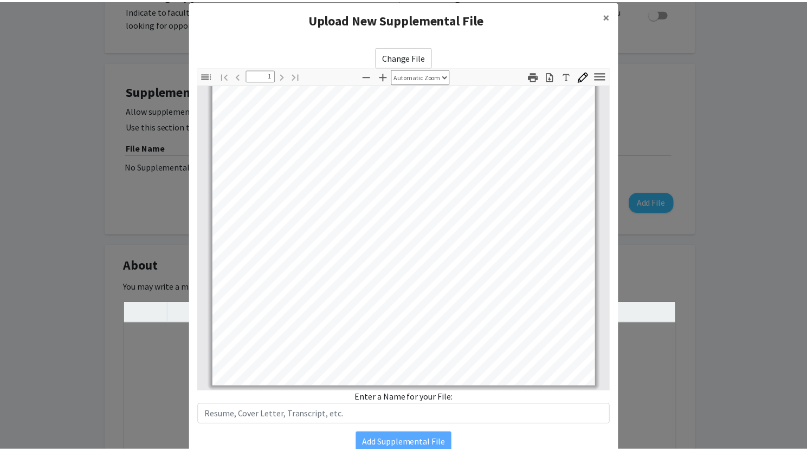
scroll to position [21, 0]
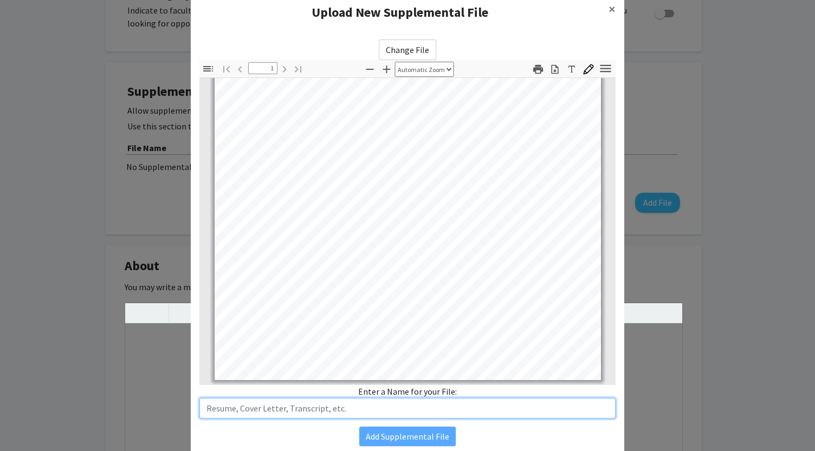
click at [246, 408] on input "text" at bounding box center [407, 408] width 416 height 21
type input "Resume"
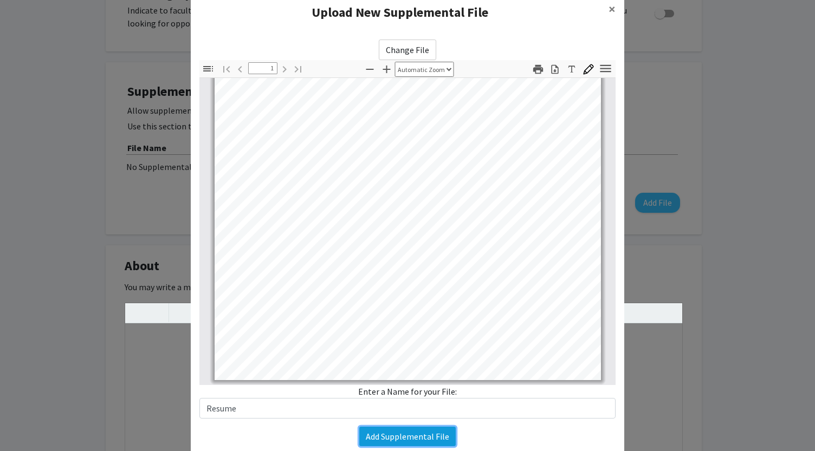
click at [391, 440] on button "Add Supplemental File" at bounding box center [407, 436] width 96 height 19
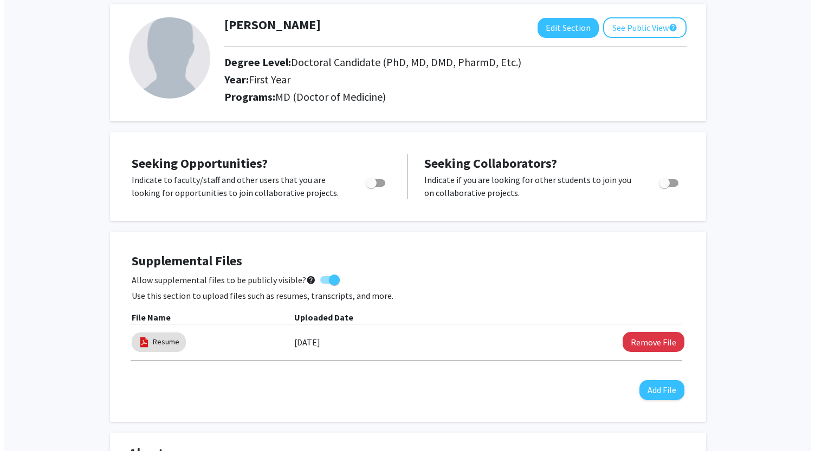
scroll to position [227, 0]
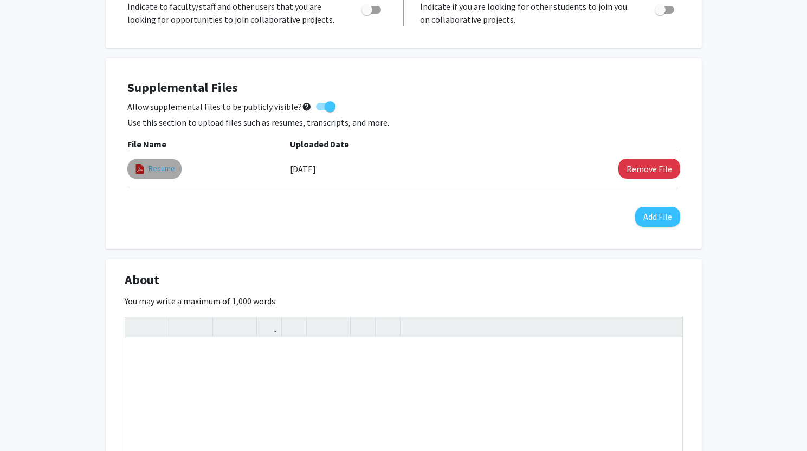
click at [162, 167] on link "Resume" at bounding box center [161, 168] width 27 height 11
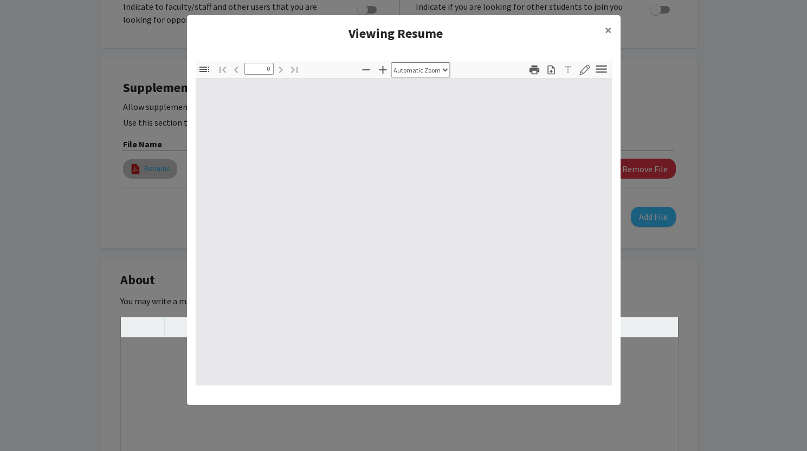
select select "custom"
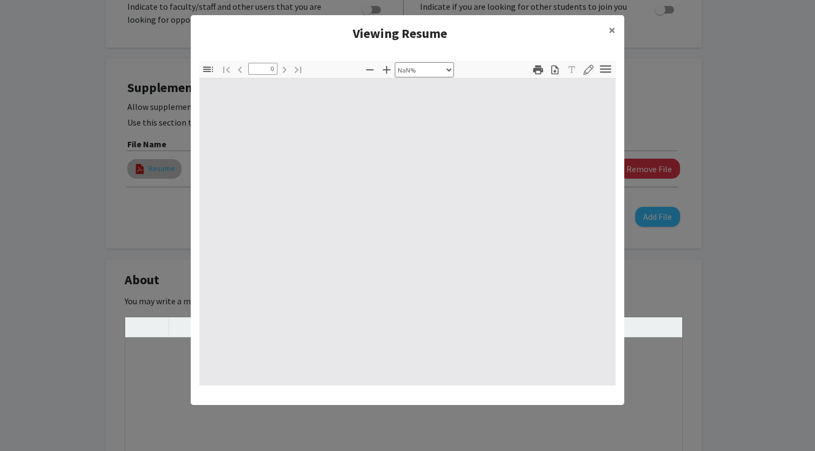
type input "1"
select select "auto"
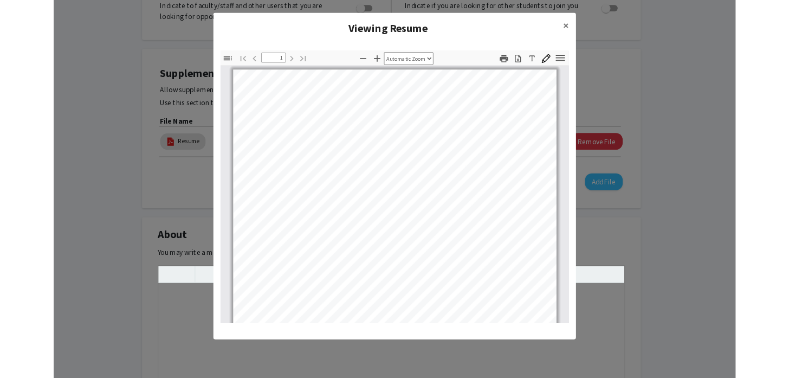
scroll to position [8, 0]
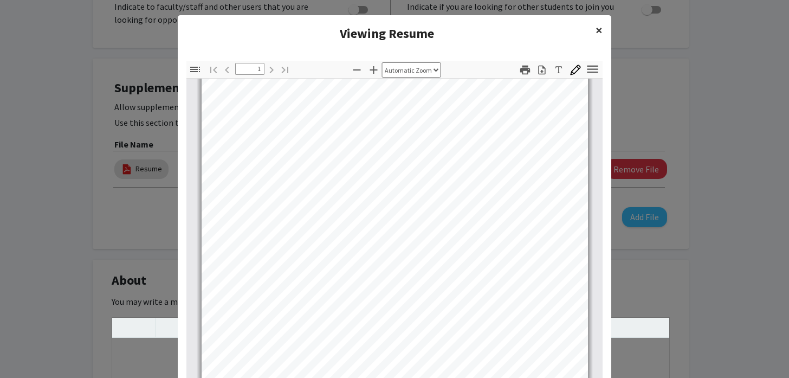
click at [589, 29] on button "×" at bounding box center [599, 30] width 24 height 30
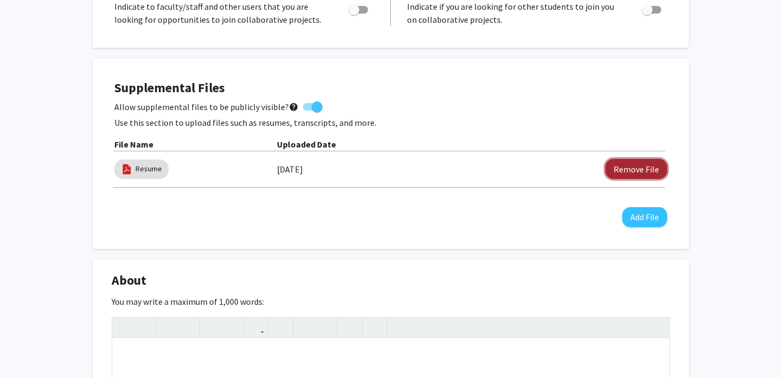
click at [643, 167] on button "Remove File" at bounding box center [636, 169] width 62 height 20
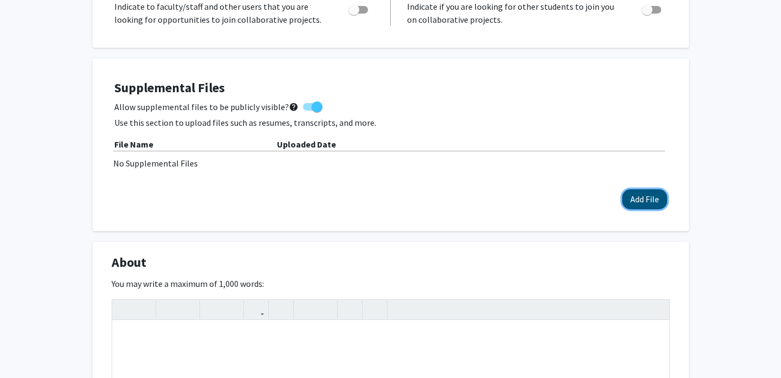
click at [663, 196] on button "Add File" at bounding box center [644, 199] width 45 height 20
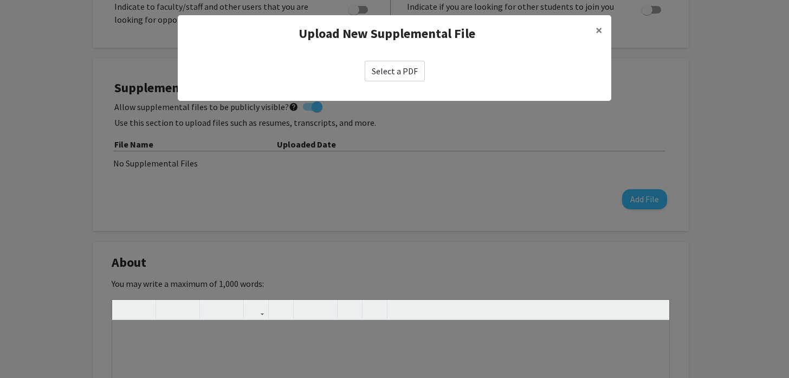
click at [388, 67] on label "Select a PDF" at bounding box center [395, 71] width 60 height 21
click at [0, 0] on input "Select a PDF" at bounding box center [0, 0] width 0 height 0
select select "custom"
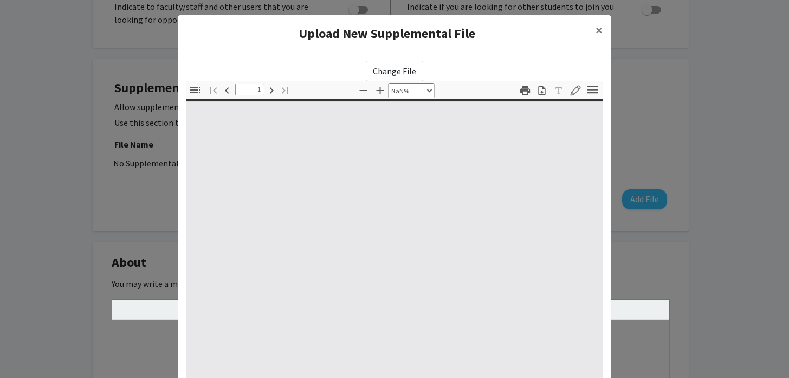
type input "0"
select select "custom"
type input "1"
select select "auto"
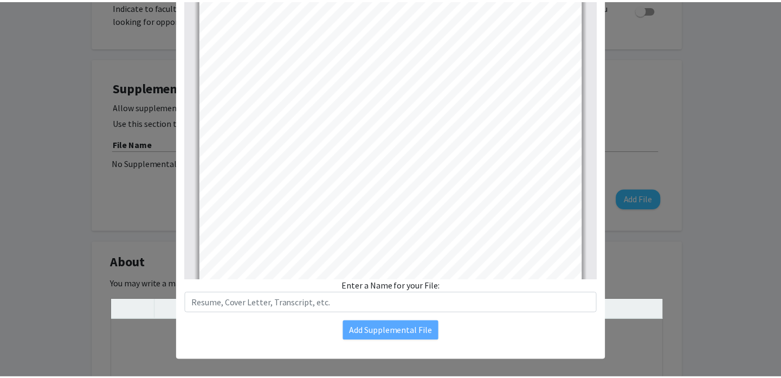
scroll to position [203, 0]
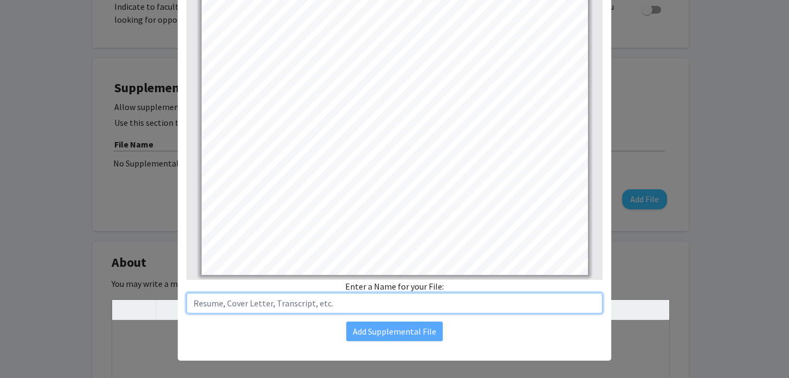
click at [335, 297] on input "text" at bounding box center [394, 302] width 416 height 21
type input "Resume"
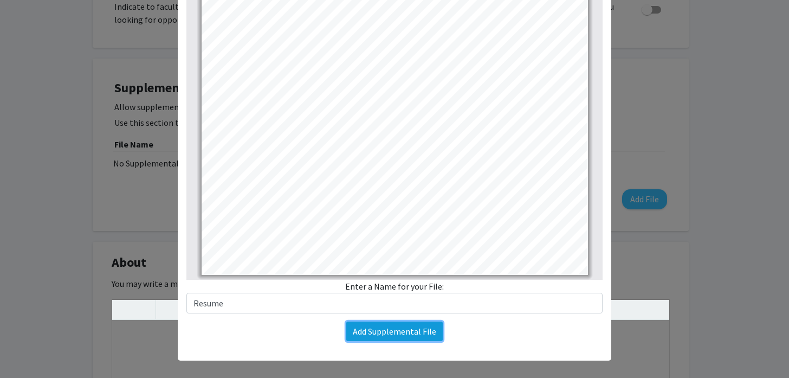
click at [391, 325] on button "Add Supplemental File" at bounding box center [394, 330] width 96 height 19
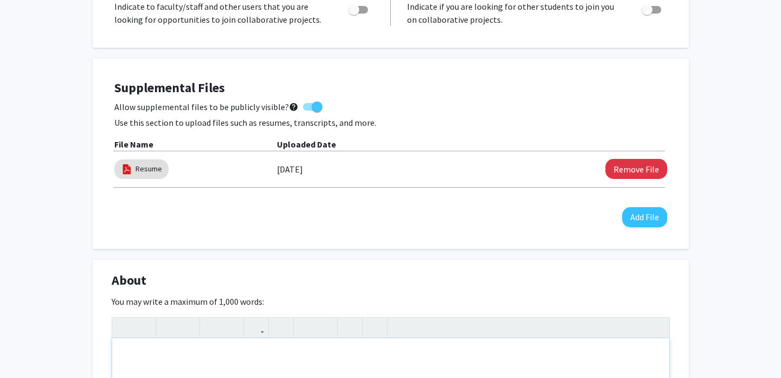
scroll to position [464, 0]
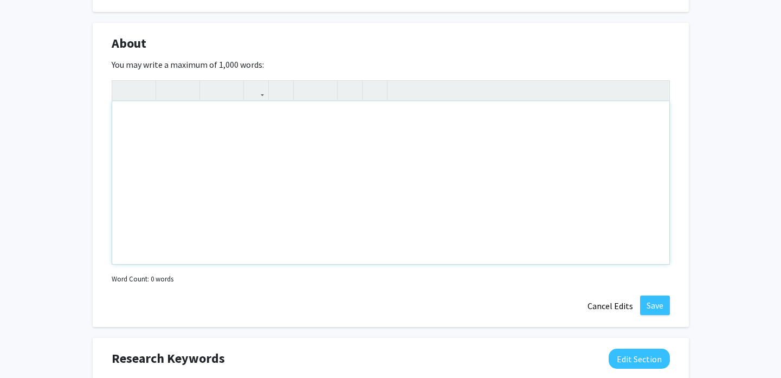
click at [298, 176] on div "Note to users with screen readers: Please deactivate our accessibility plugin f…" at bounding box center [390, 182] width 557 height 162
paste div "Note to users with screen readers: Please deactivate our accessibility plugin f…"
type textarea "<p>My name is Amy Kronenberg, and I am a first-year medical student at Sidney K…"
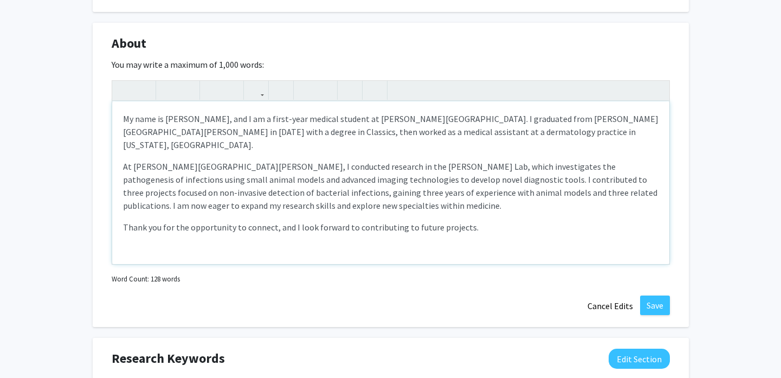
type textarea "<p>My name is Amy Kronenberg, and I am a first-year medical student at Sidney K…"
click at [649, 304] on button "Save" at bounding box center [655, 304] width 30 height 19
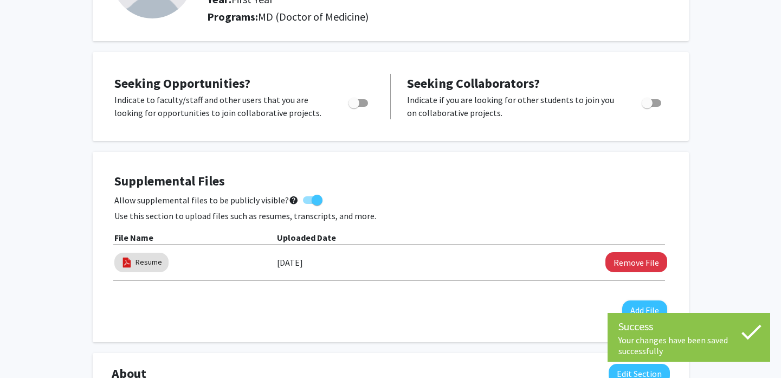
scroll to position [0, 0]
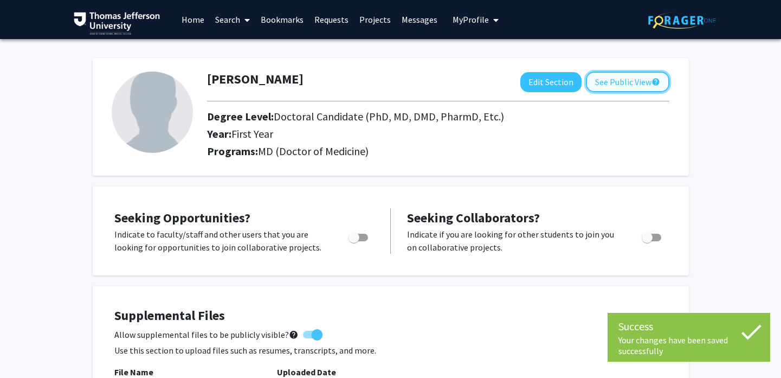
click at [612, 89] on button "See Public View help" at bounding box center [627, 81] width 83 height 21
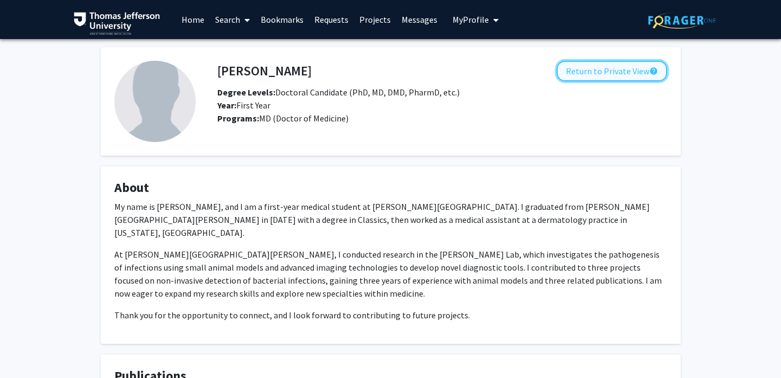
click at [599, 70] on button "Return to Private View help" at bounding box center [611, 71] width 110 height 21
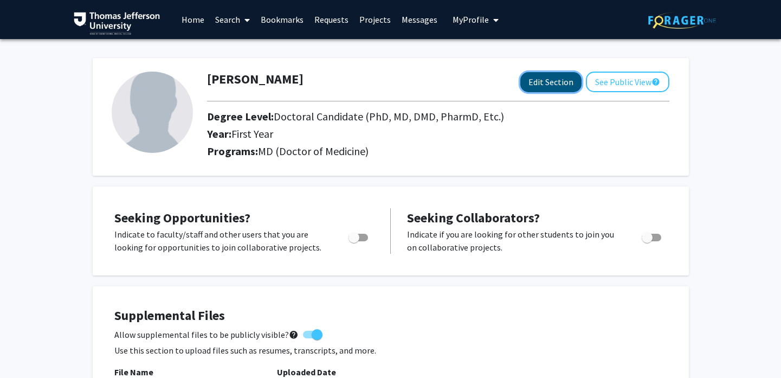
click at [536, 84] on button "Edit Section" at bounding box center [550, 82] width 61 height 20
select select "first_year"
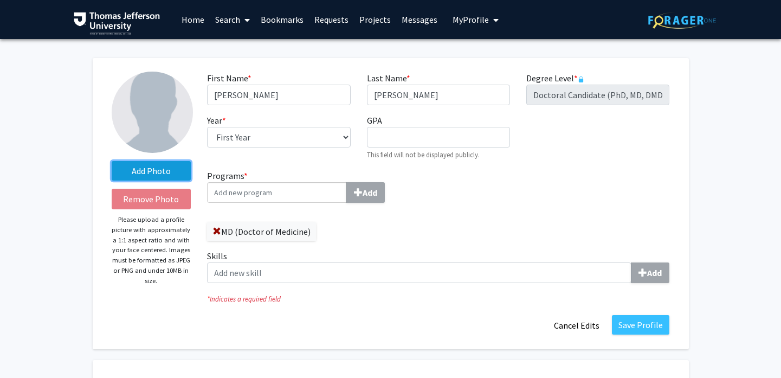
click at [148, 176] on label "Add Photo" at bounding box center [152, 170] width 80 height 19
click at [0, 0] on input "Add Photo" at bounding box center [0, 0] width 0 height 0
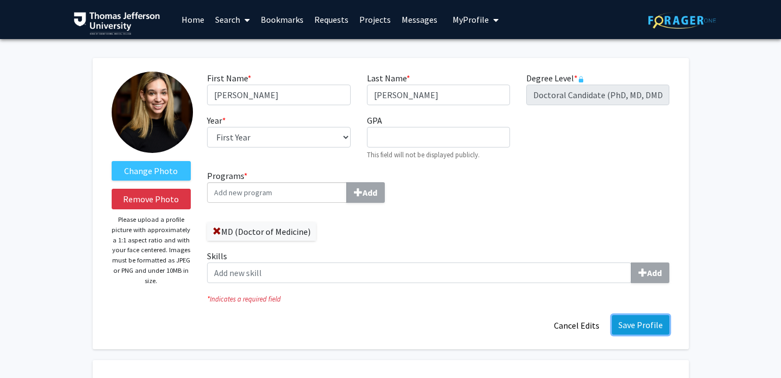
click at [623, 323] on button "Save Profile" at bounding box center [640, 324] width 57 height 19
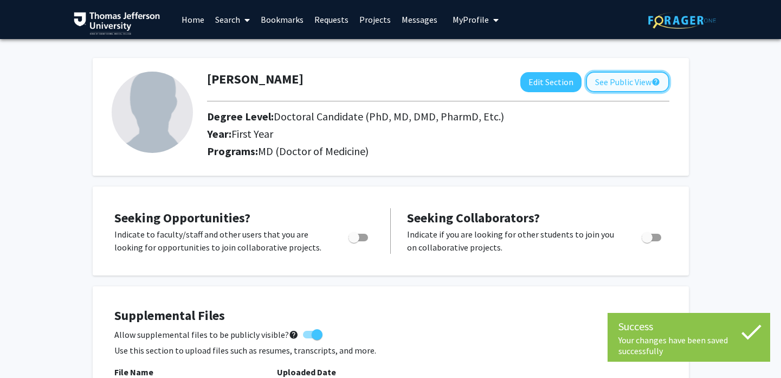
click at [621, 88] on button "See Public View help" at bounding box center [627, 81] width 83 height 21
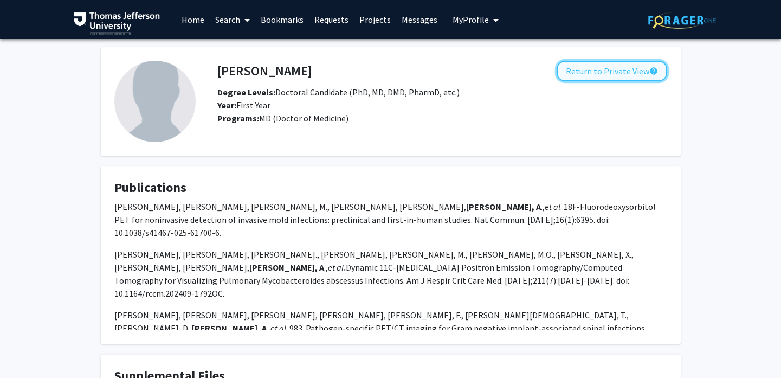
click at [584, 75] on button "Return to Private View help" at bounding box center [611, 71] width 110 height 21
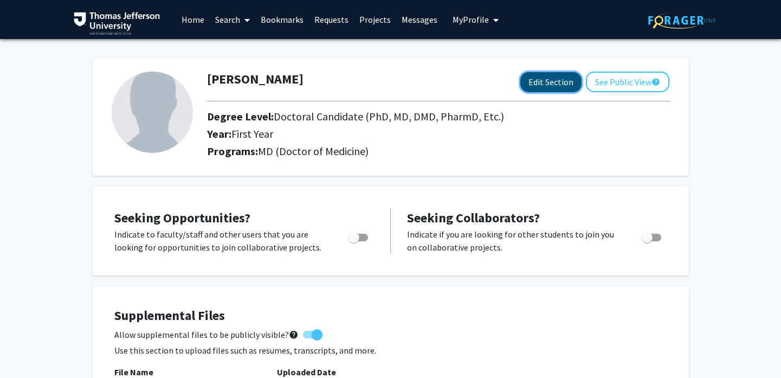
click at [531, 86] on button "Edit Section" at bounding box center [550, 82] width 61 height 20
select select "first_year"
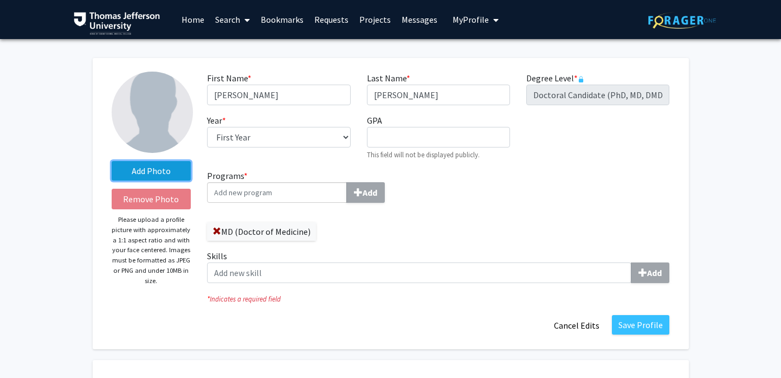
click at [148, 172] on label "Add Photo" at bounding box center [152, 170] width 80 height 19
click at [0, 0] on input "Add Photo" at bounding box center [0, 0] width 0 height 0
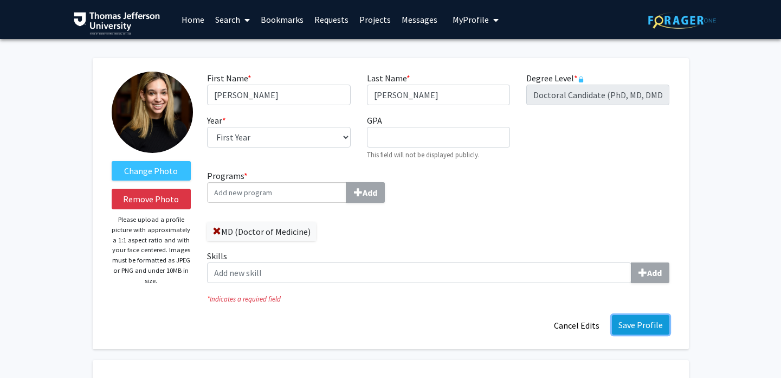
click at [655, 318] on button "Save Profile" at bounding box center [640, 324] width 57 height 19
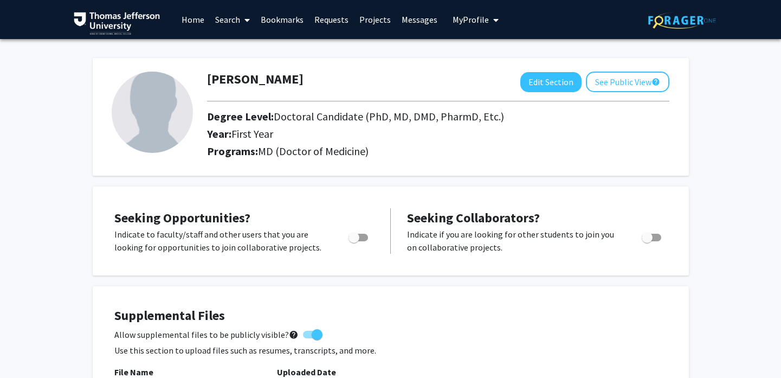
drag, startPoint x: 173, startPoint y: 127, endPoint x: 450, endPoint y: 84, distance: 280.1
click at [173, 127] on img at bounding box center [152, 111] width 81 height 81
click at [528, 83] on button "Edit Section" at bounding box center [550, 82] width 61 height 20
select select "first_year"
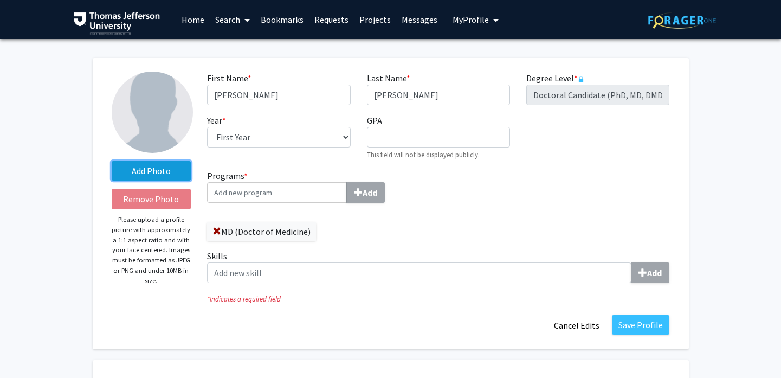
click at [132, 172] on label "Add Photo" at bounding box center [152, 170] width 80 height 19
click at [0, 0] on input "Add Photo" at bounding box center [0, 0] width 0 height 0
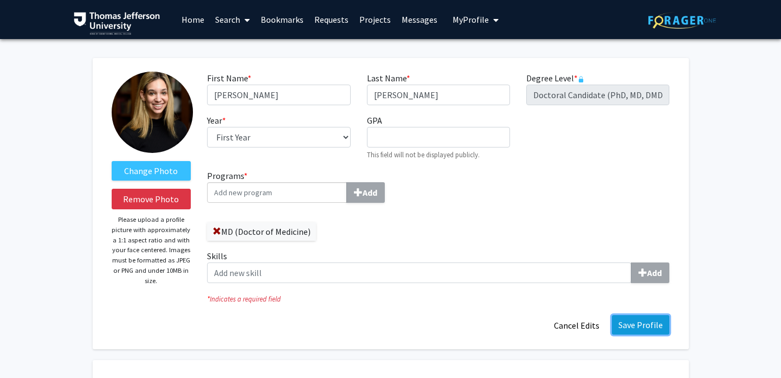
click at [644, 328] on button "Save Profile" at bounding box center [640, 324] width 57 height 19
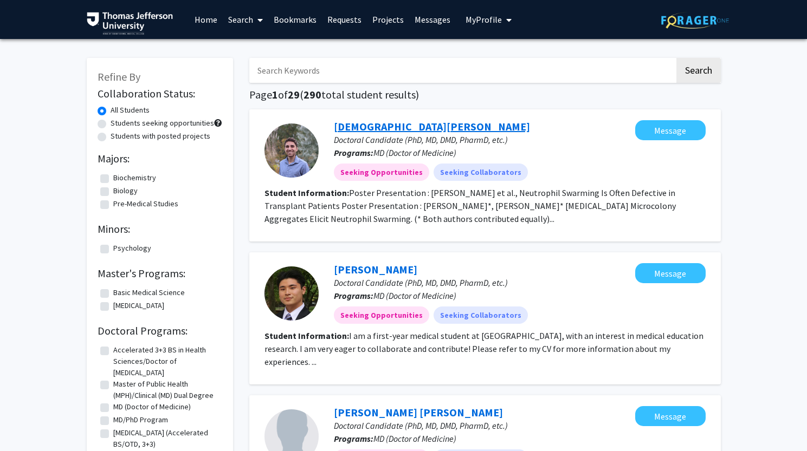
click at [365, 129] on link "[DEMOGRAPHIC_DATA][PERSON_NAME]" at bounding box center [432, 127] width 196 height 14
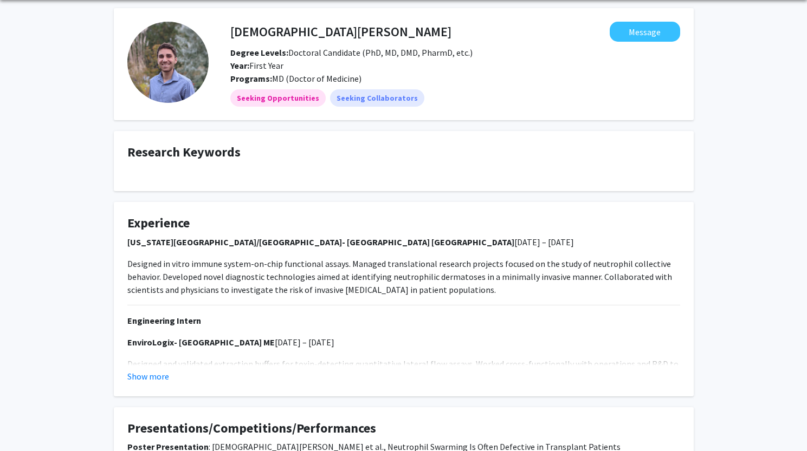
scroll to position [46, 0]
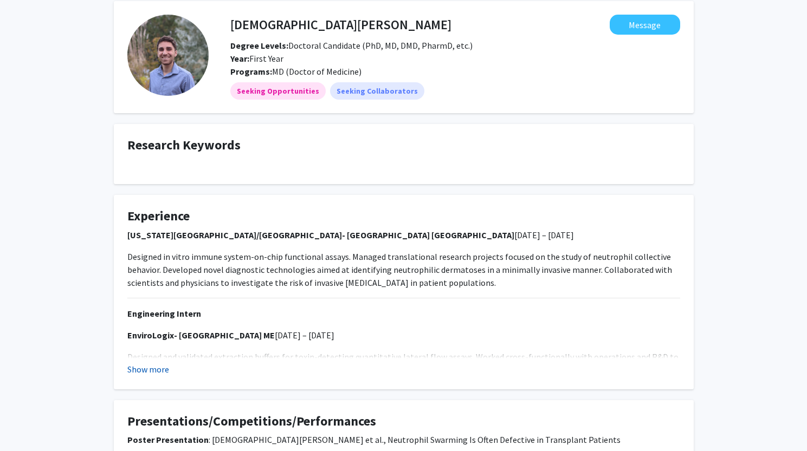
click at [146, 370] on button "Show more" at bounding box center [148, 369] width 42 height 13
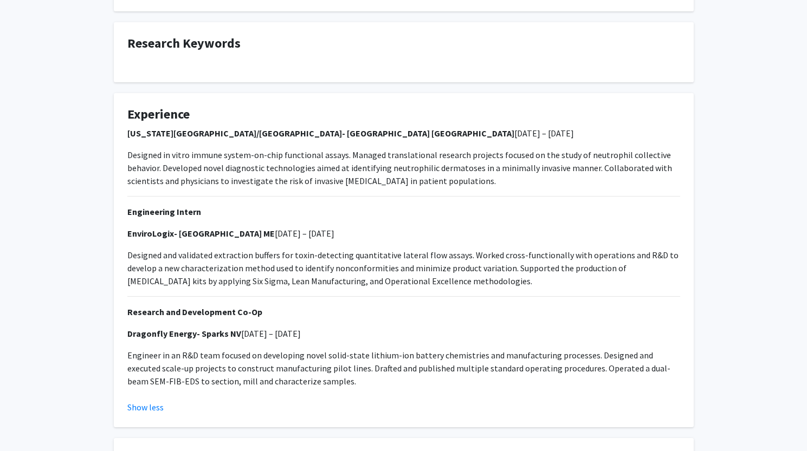
scroll to position [0, 0]
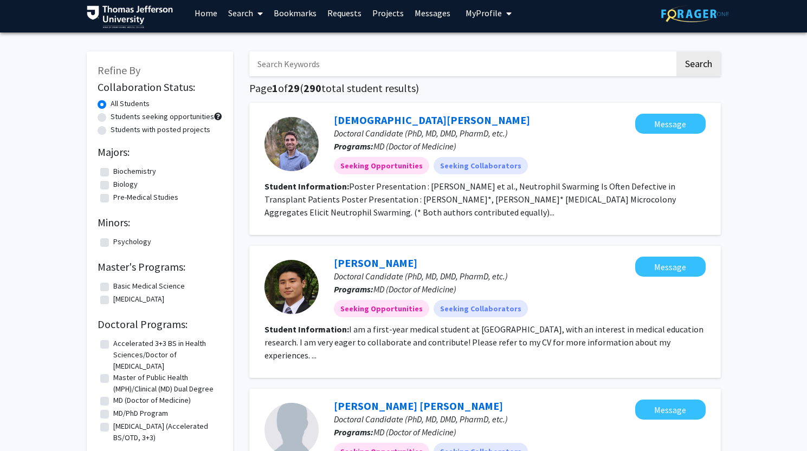
scroll to position [34, 0]
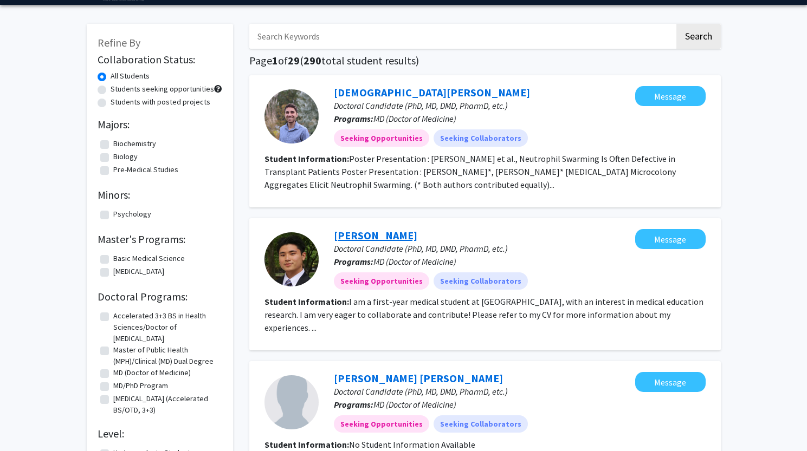
click at [348, 229] on link "Joshua Kim" at bounding box center [375, 236] width 83 height 14
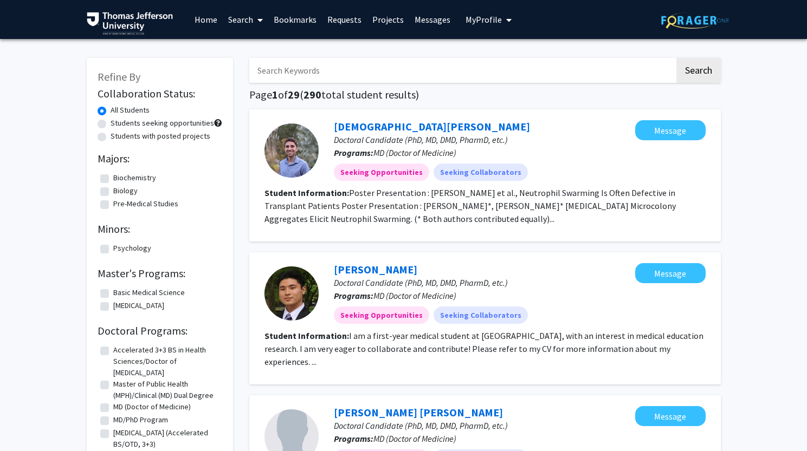
scroll to position [129, 0]
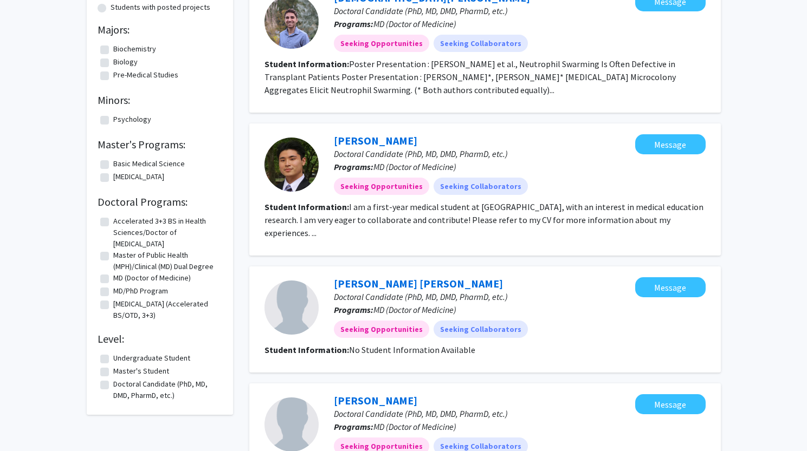
click at [365, 290] on p "Doctoral Candidate (PhD, MD, DMD, PharmD, etc.)" at bounding box center [484, 296] width 301 height 13
click at [365, 277] on link "Mohammed Ali Syed" at bounding box center [418, 284] width 169 height 14
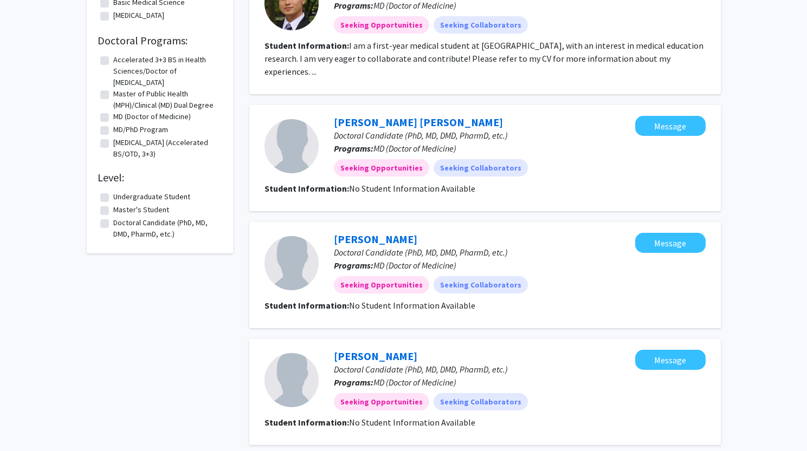
scroll to position [474, 0]
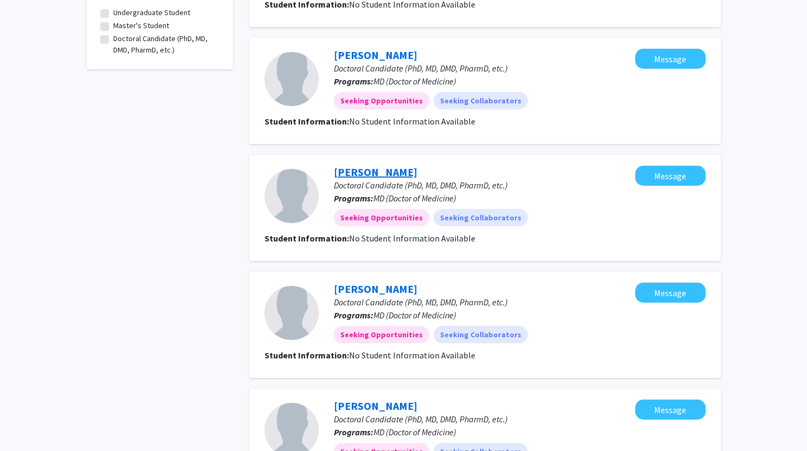
click at [386, 165] on link "Rachel Matayev" at bounding box center [375, 172] width 83 height 14
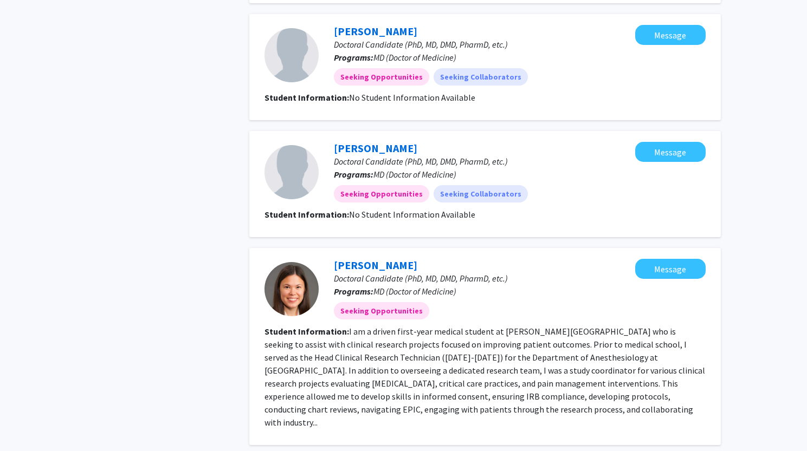
scroll to position [1132, 0]
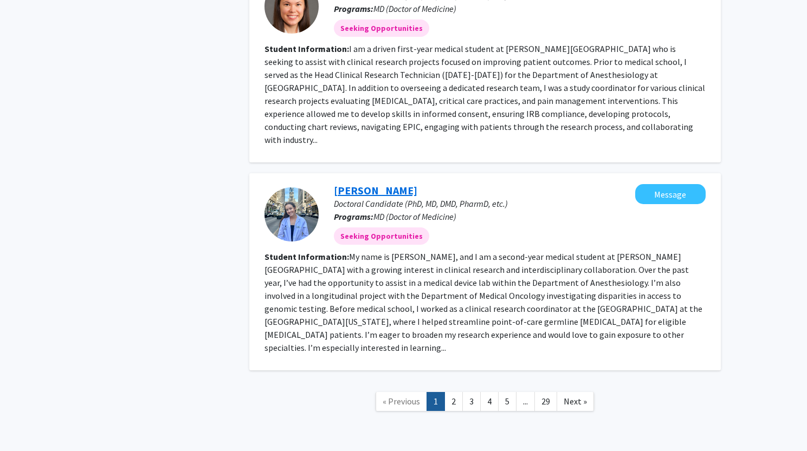
click at [355, 184] on link "Erin Welch" at bounding box center [375, 191] width 83 height 14
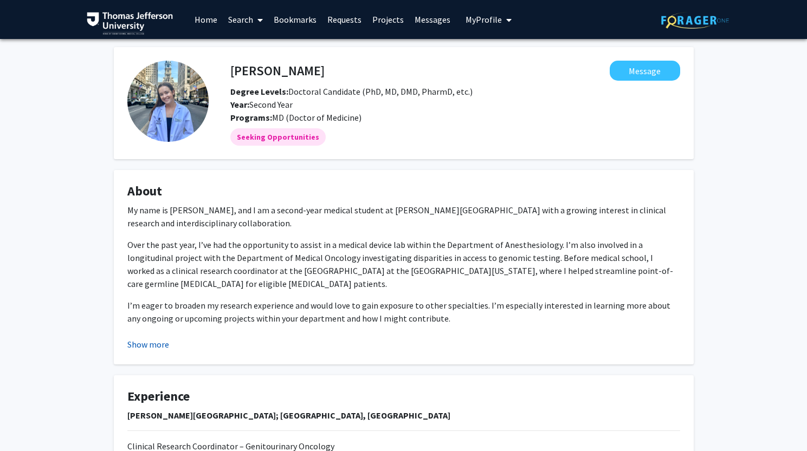
click at [135, 350] on button "Show more" at bounding box center [148, 344] width 42 height 13
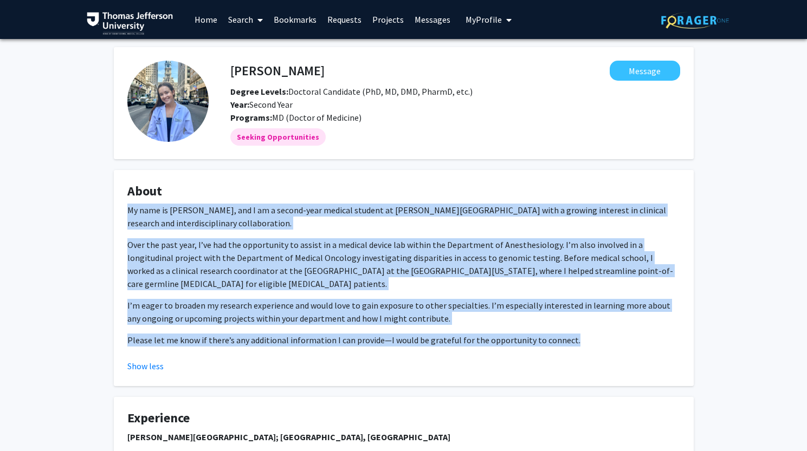
drag, startPoint x: 569, startPoint y: 335, endPoint x: 114, endPoint y: 205, distance: 472.8
click at [114, 205] on fg-card "About My name is Erin Welch, and I am a second-year medical student at Sidney K…" at bounding box center [404, 278] width 580 height 216
click at [184, 230] on div "My name is Erin Welch, and I am a second-year medical student at Sidney Kimmel …" at bounding box center [403, 275] width 552 height 143
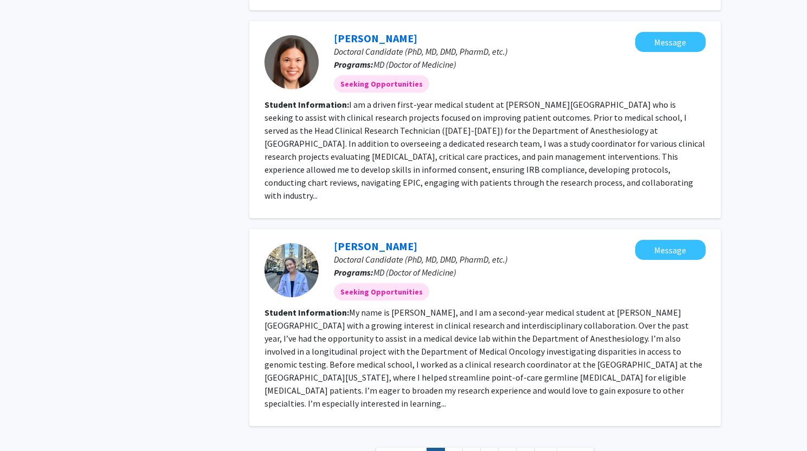
scroll to position [1069, 0]
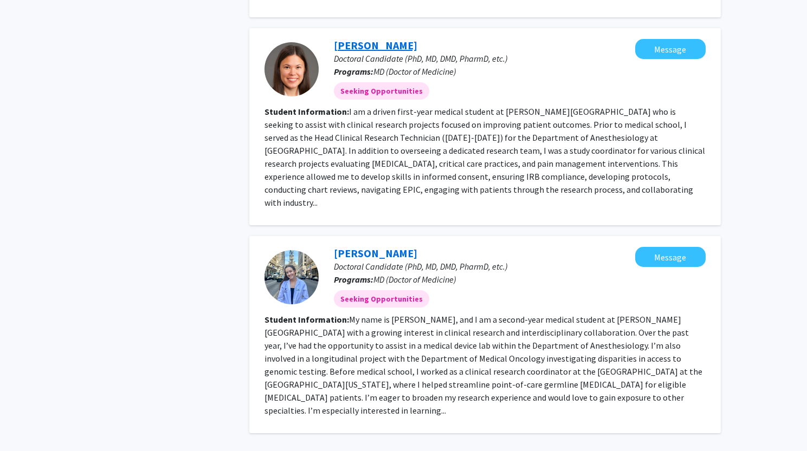
click at [373, 38] on link "Emily Deschler" at bounding box center [375, 45] width 83 height 14
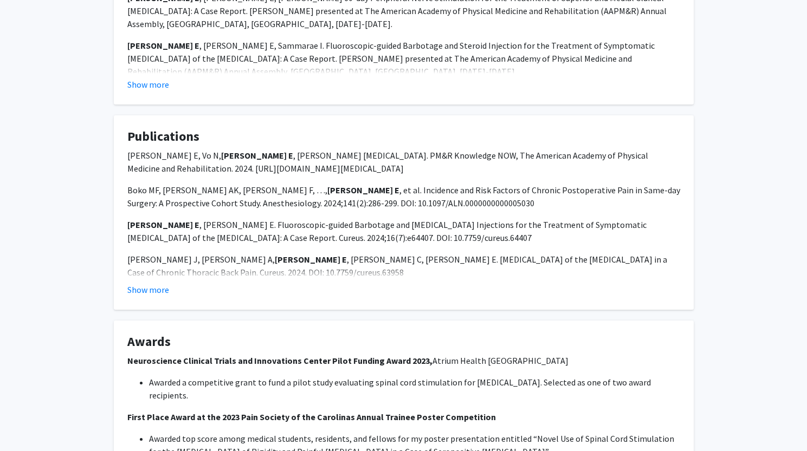
scroll to position [941, 0]
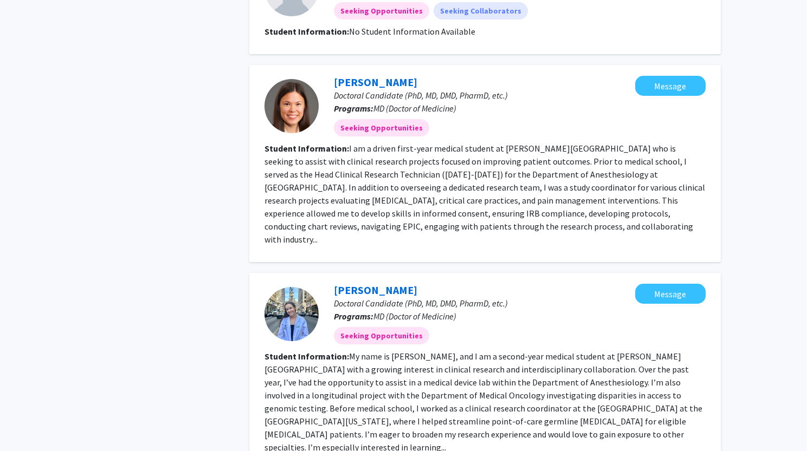
scroll to position [1132, 0]
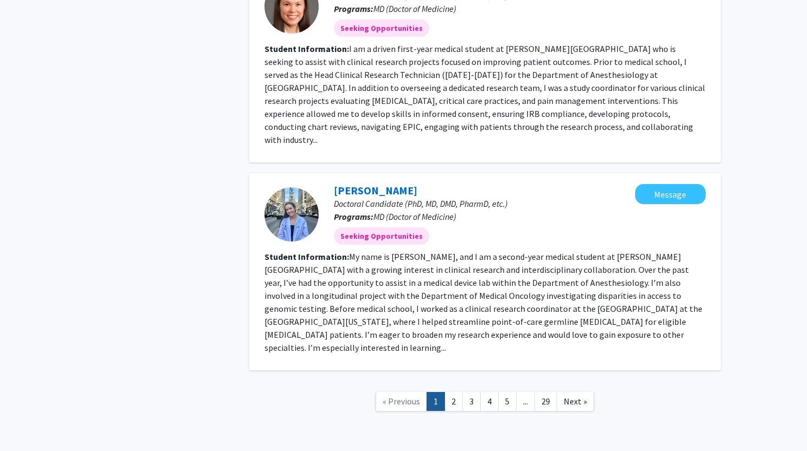
click at [457, 392] on link "2" at bounding box center [453, 401] width 18 height 19
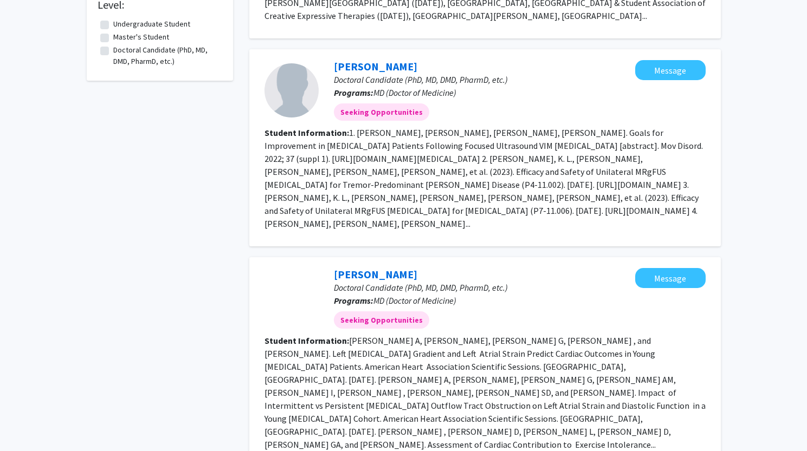
scroll to position [817, 0]
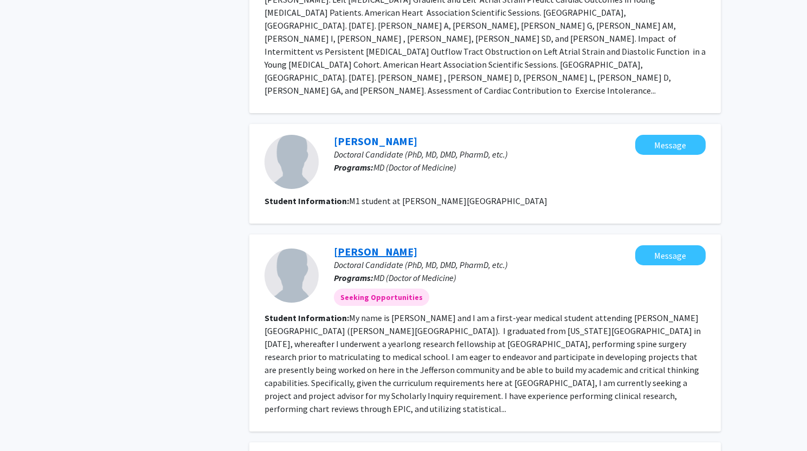
click at [367, 245] on link "Samuel Ezeonu" at bounding box center [375, 252] width 83 height 14
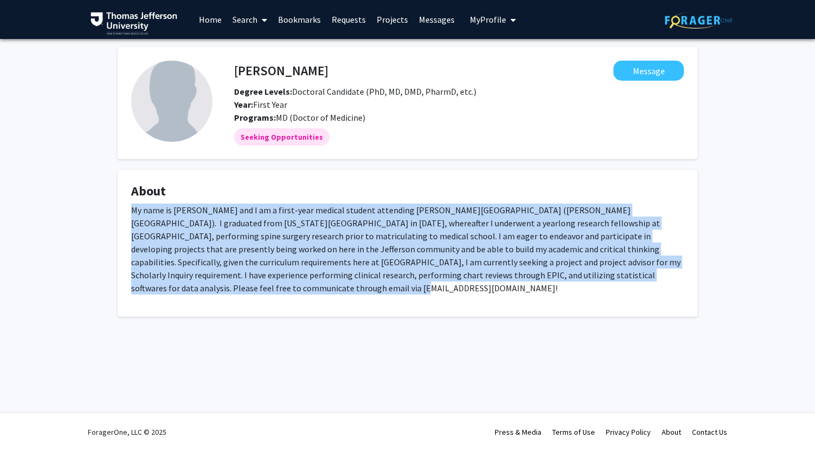
drag, startPoint x: 255, startPoint y: 293, endPoint x: 117, endPoint y: 211, distance: 160.8
click at [118, 211] on fg-card "About My name is Samuel Ezeonu and I am a first-year medical student attending …" at bounding box center [408, 243] width 580 height 147
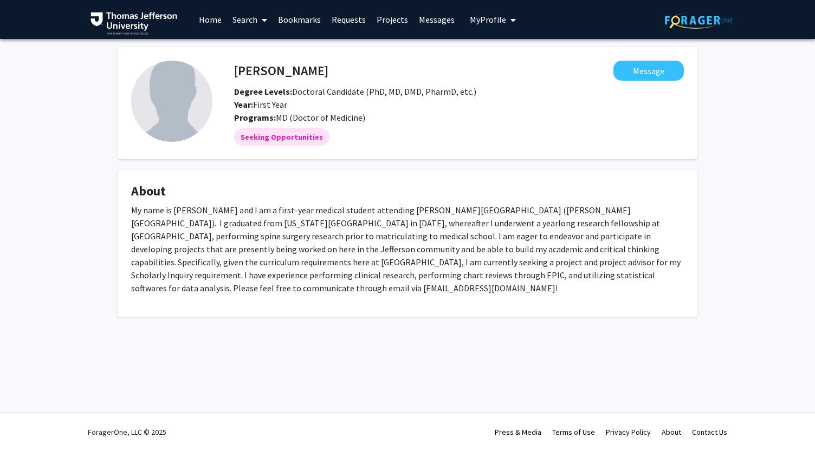
click at [246, 14] on link "Search" at bounding box center [249, 20] width 45 height 38
click at [259, 71] on span "Students" at bounding box center [260, 72] width 66 height 22
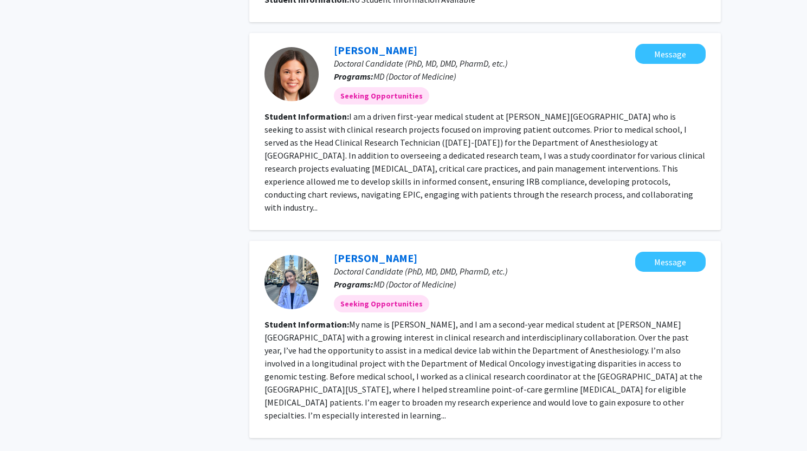
scroll to position [1132, 0]
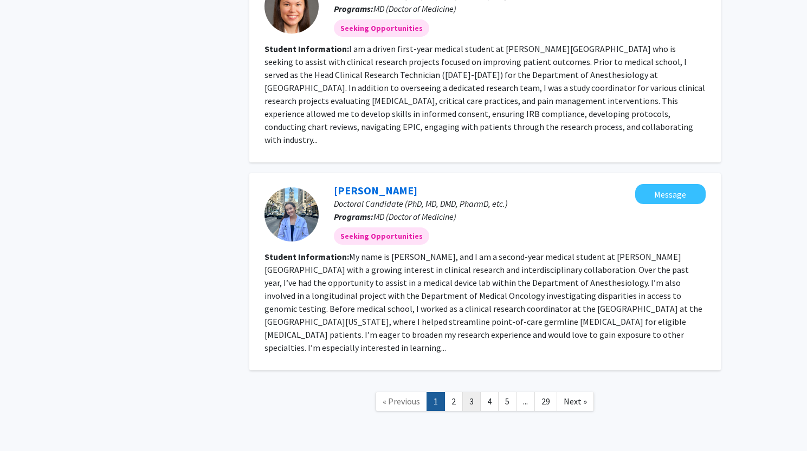
click at [476, 392] on link "3" at bounding box center [471, 401] width 18 height 19
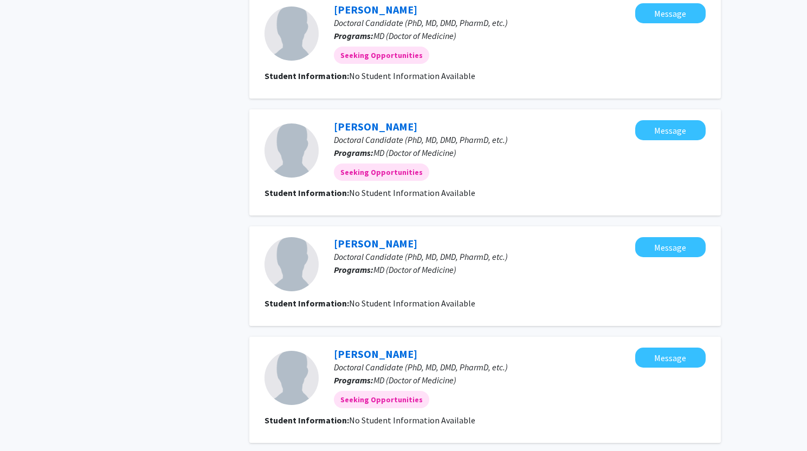
scroll to position [931, 0]
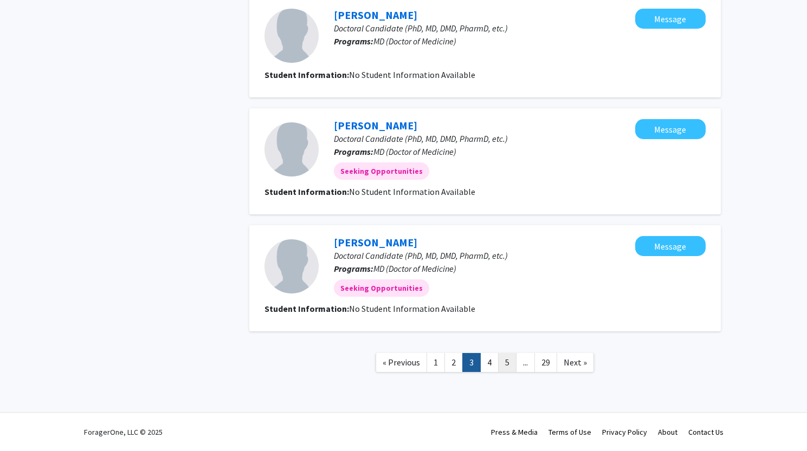
click at [501, 361] on link "5" at bounding box center [507, 362] width 18 height 19
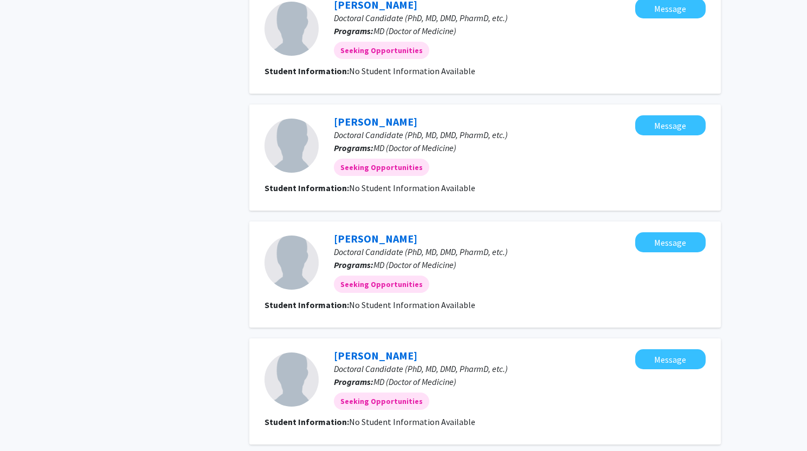
scroll to position [918, 0]
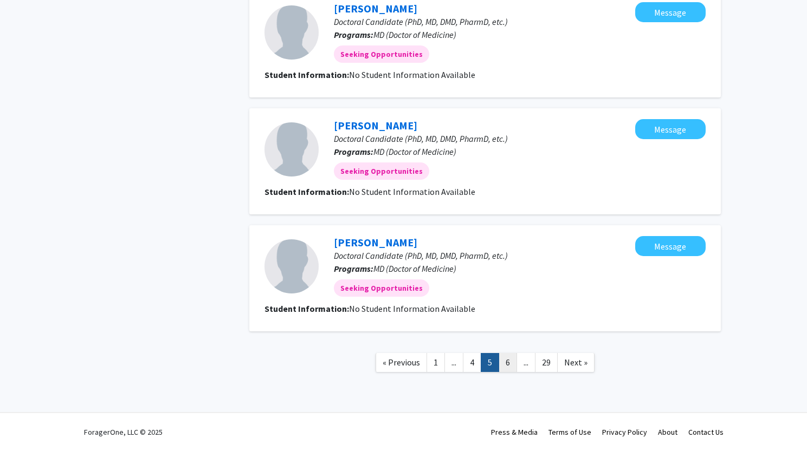
click at [511, 367] on link "6" at bounding box center [507, 362] width 18 height 19
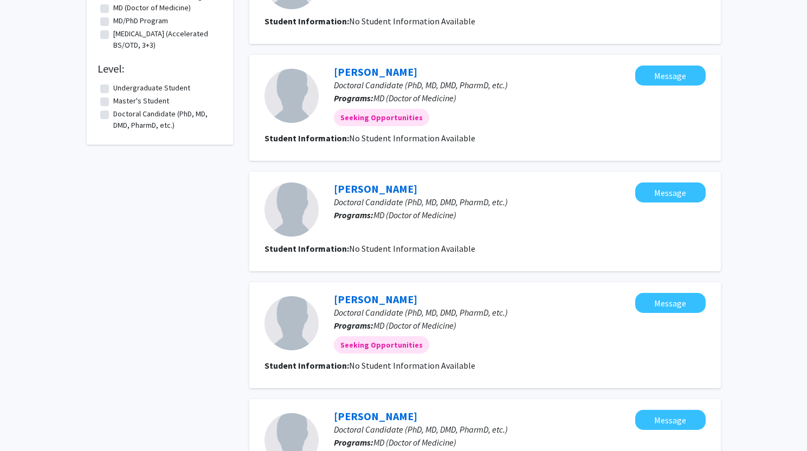
scroll to position [918, 0]
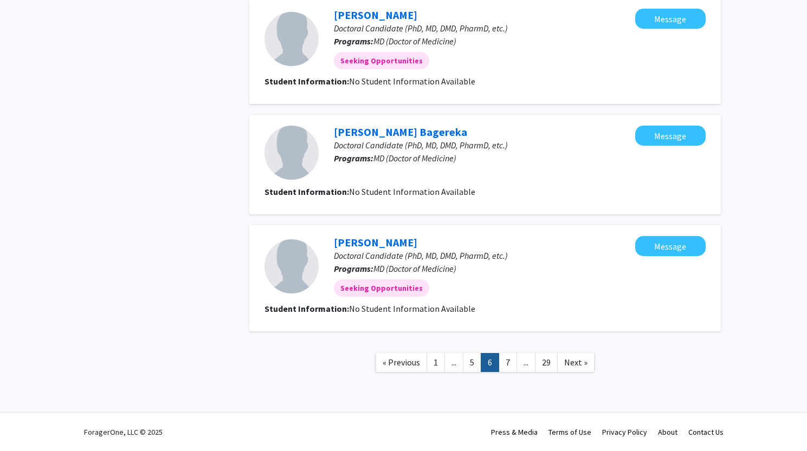
click at [509, 363] on link "7" at bounding box center [507, 362] width 18 height 19
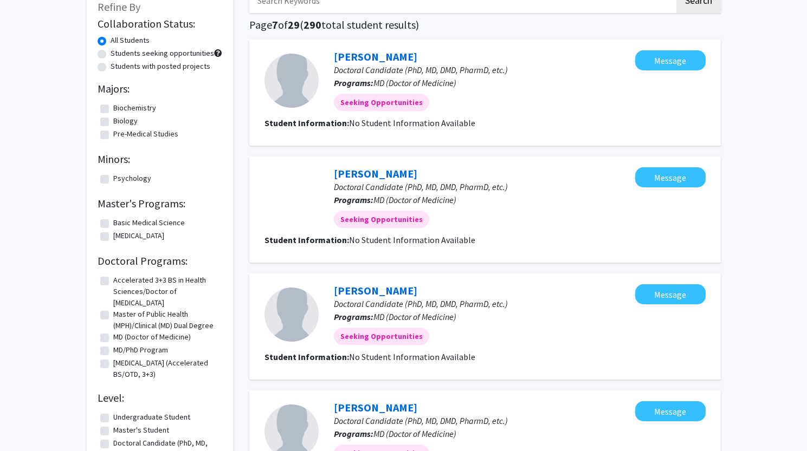
scroll to position [15, 0]
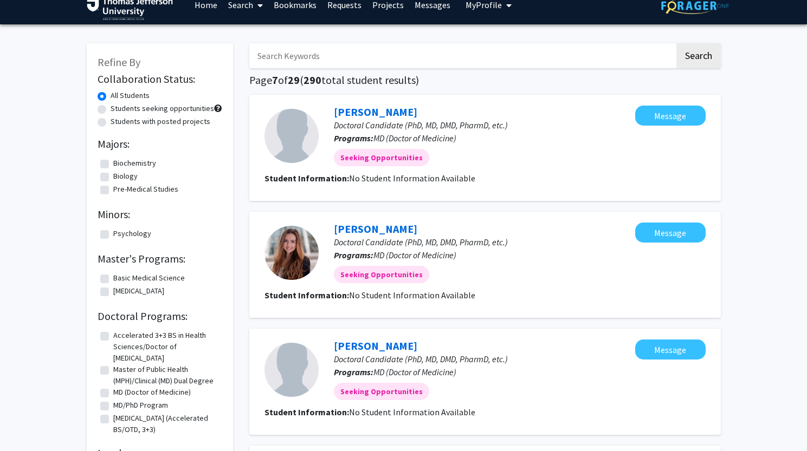
click at [356, 238] on span "Doctoral Candidate (PhD, MD, DMD, PharmD, etc.)" at bounding box center [421, 242] width 174 height 11
click at [356, 232] on link "Julia Sorkin" at bounding box center [375, 229] width 83 height 14
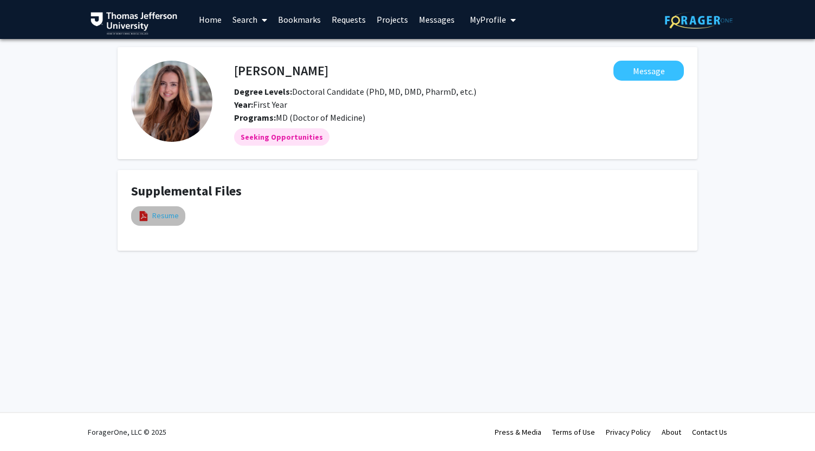
click at [158, 218] on link "Resume" at bounding box center [165, 215] width 27 height 11
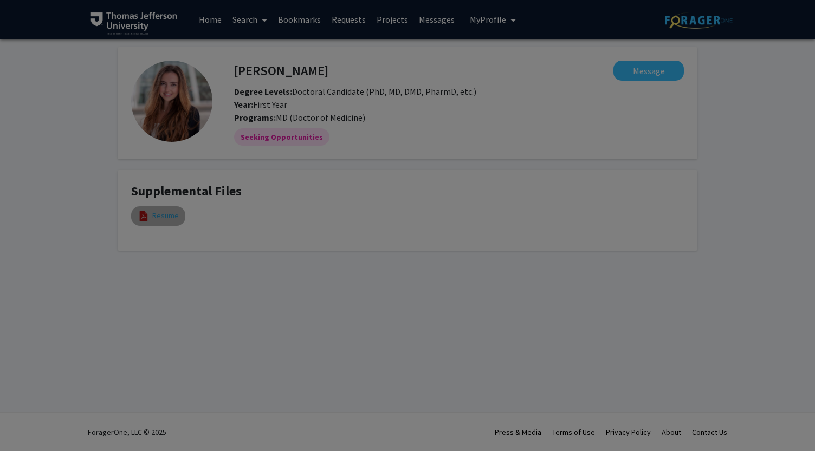
select select "custom"
type input "0"
select select "custom"
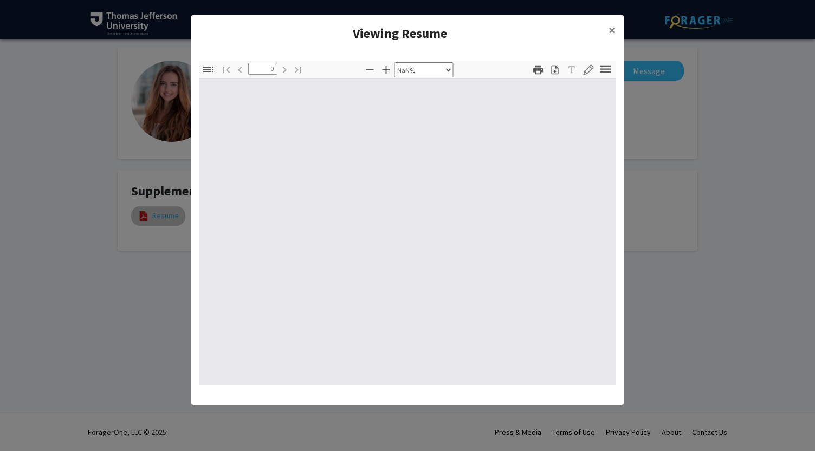
type input "1"
select select "auto"
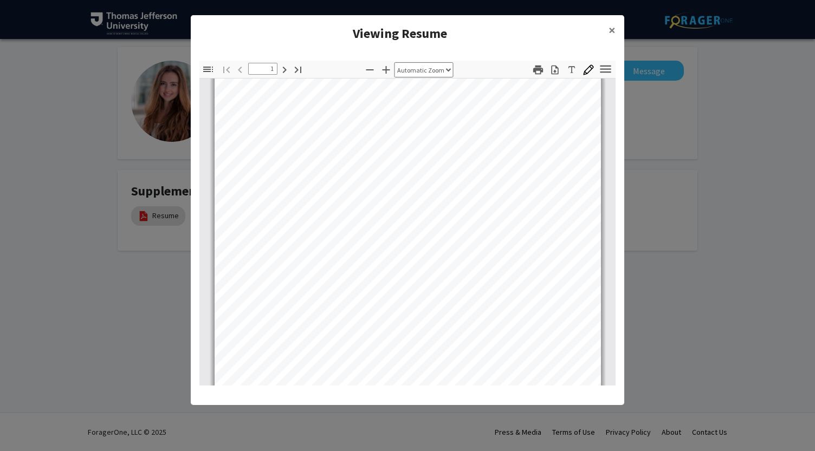
scroll to position [35, 0]
type input "2"
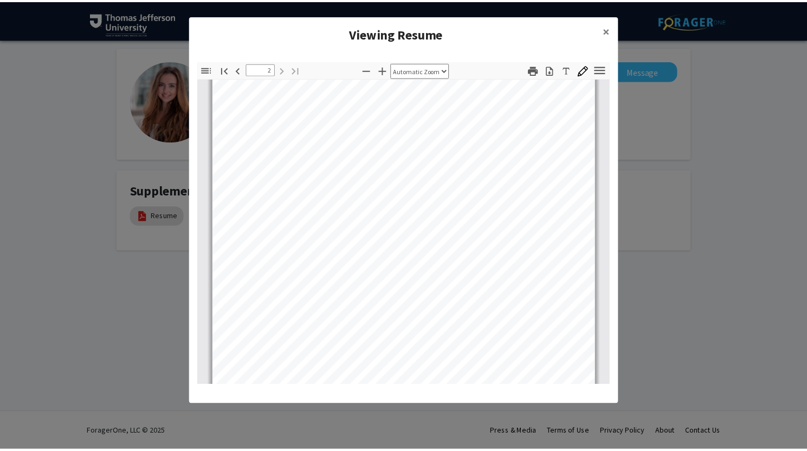
scroll to position [708, 0]
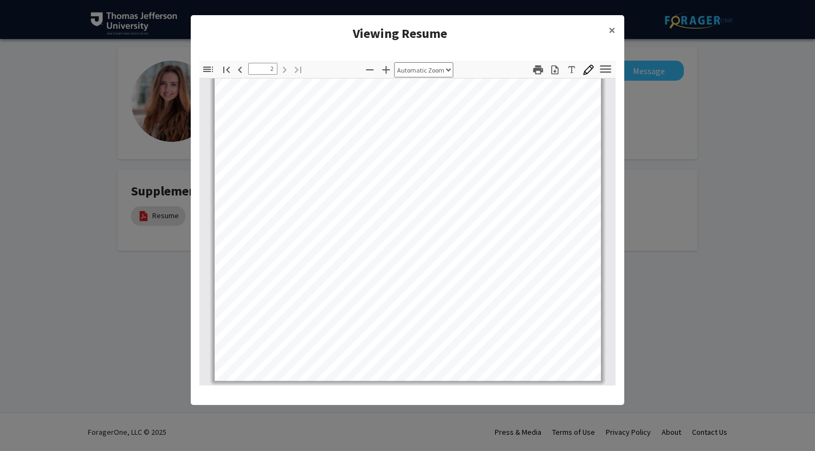
click at [688, 282] on modal-container "Viewing Resume × Thumbnails Document Outline Attachments Layers Current Outline…" at bounding box center [407, 225] width 815 height 451
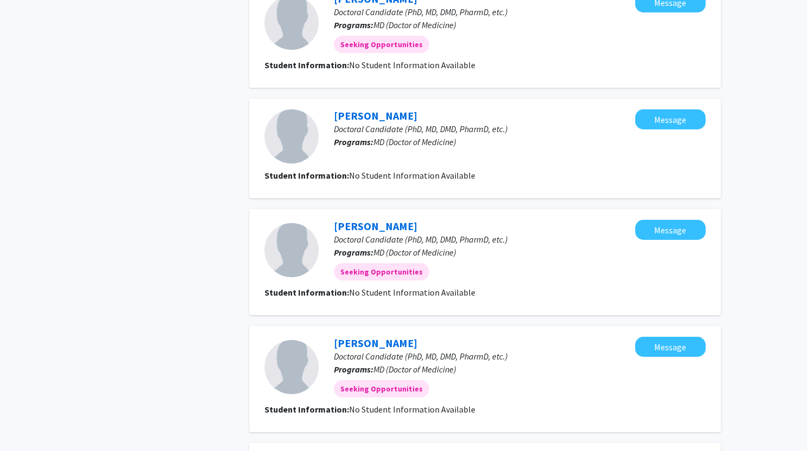
scroll to position [924, 0]
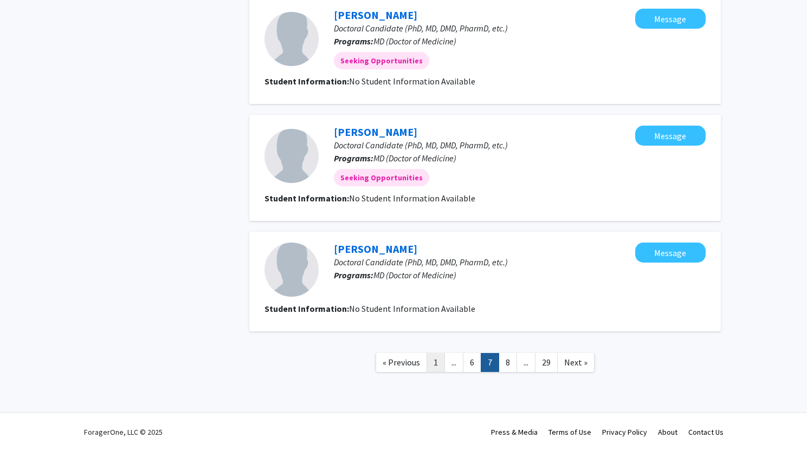
click at [429, 366] on link "1" at bounding box center [435, 362] width 18 height 19
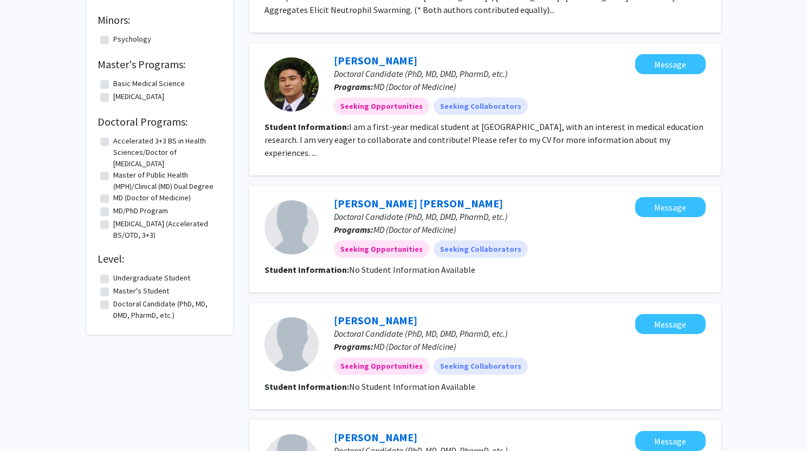
scroll to position [421, 0]
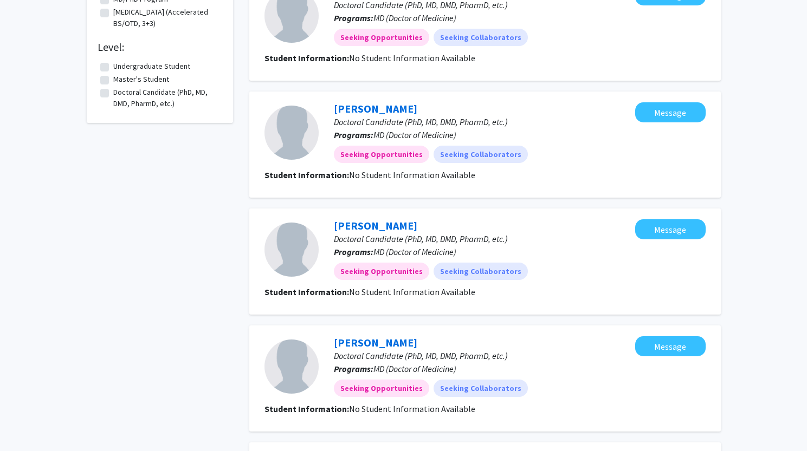
click at [372, 326] on div "Kaitlyn Devine Doctoral Candidate (PhD, MD, DMD, PharmD, etc.) Programs: MD (Do…" at bounding box center [484, 379] width 471 height 106
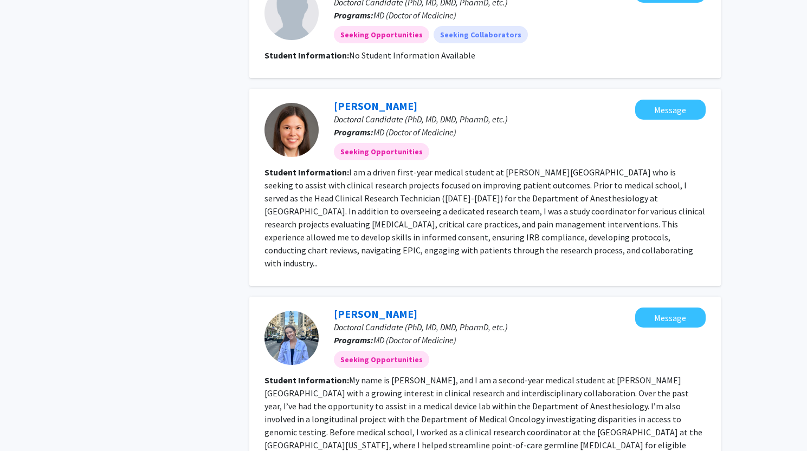
scroll to position [1132, 0]
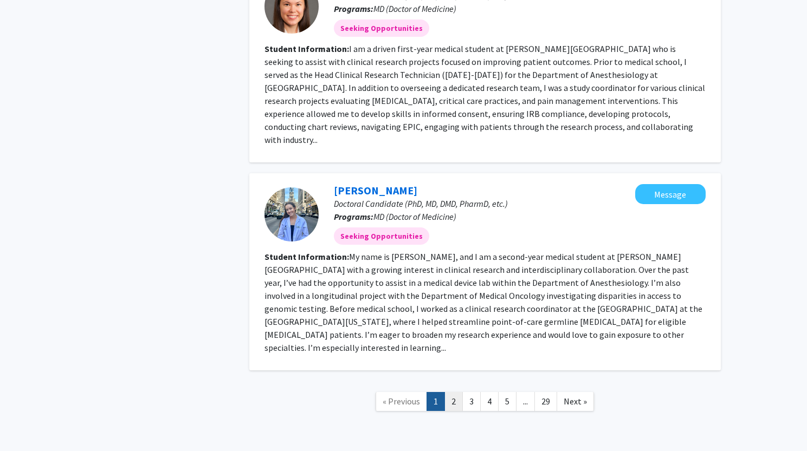
click at [452, 392] on link "2" at bounding box center [453, 401] width 18 height 19
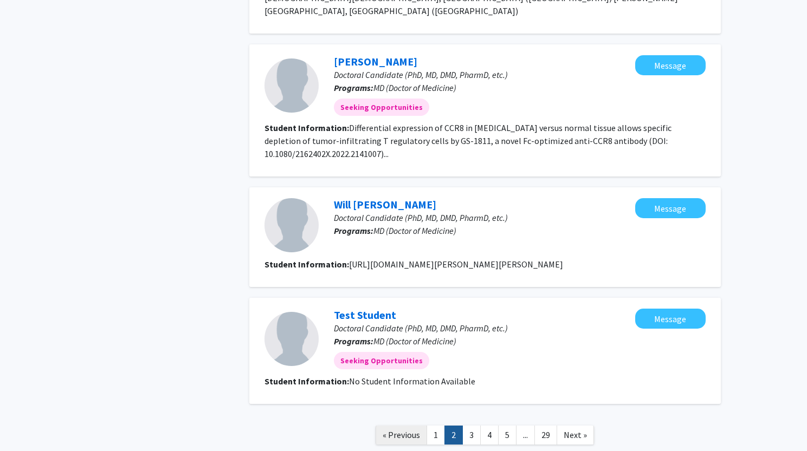
scroll to position [1379, 0]
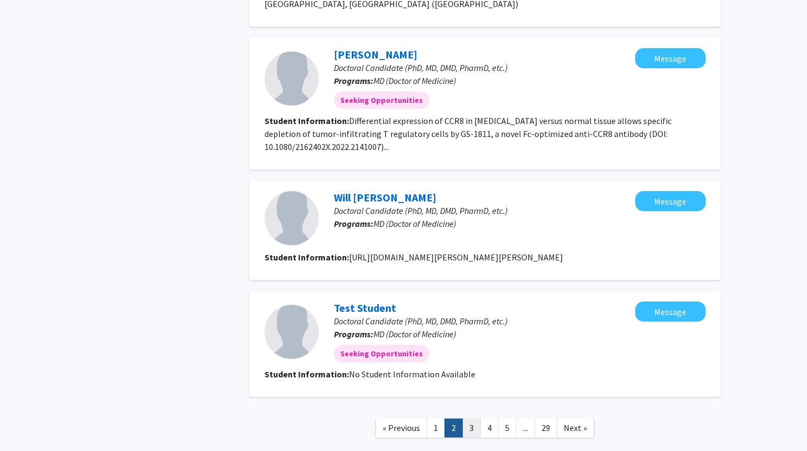
click at [467, 419] on link "3" at bounding box center [471, 428] width 18 height 19
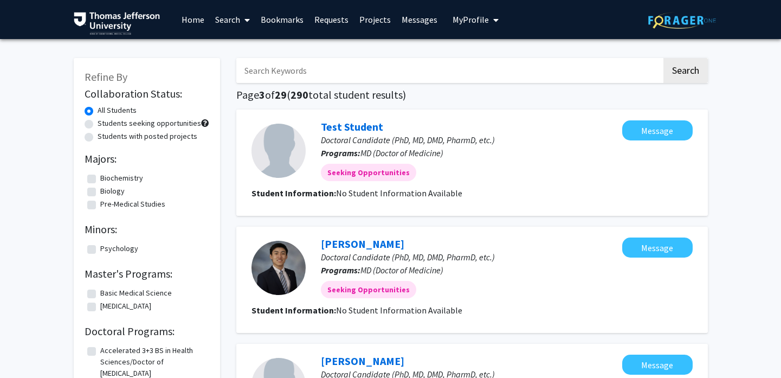
click at [466, 25] on button "My Profile" at bounding box center [475, 19] width 53 height 39
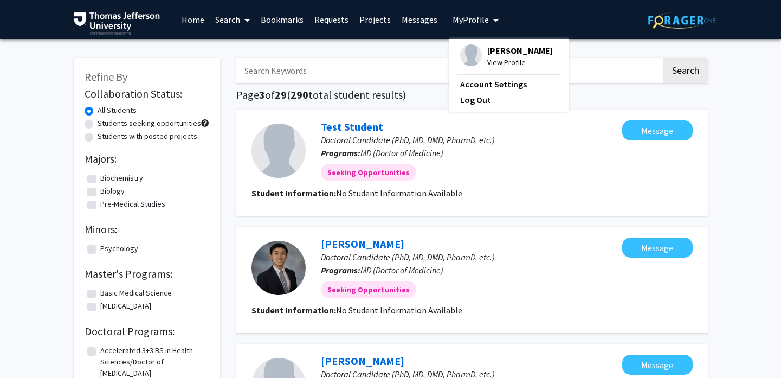
click at [480, 51] on div "Amy Kronenberg View Profile" at bounding box center [506, 56] width 93 height 24
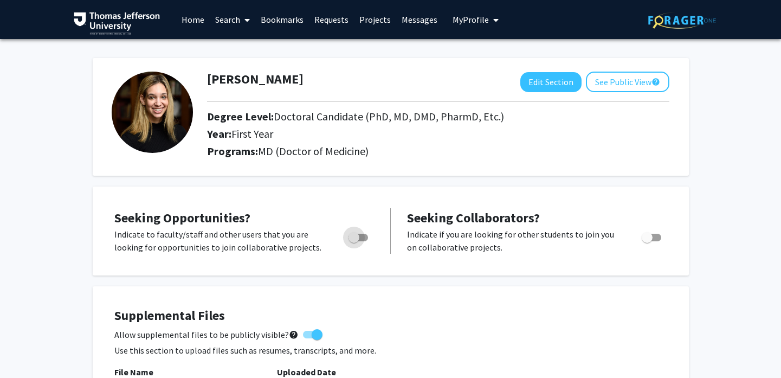
click at [349, 237] on span "Toggle" at bounding box center [353, 237] width 11 height 11
click at [353, 241] on input "Are you actively seeking opportunities?" at bounding box center [353, 241] width 1 height 1
checkbox input "true"
click at [604, 79] on button "See Public View help" at bounding box center [627, 81] width 83 height 21
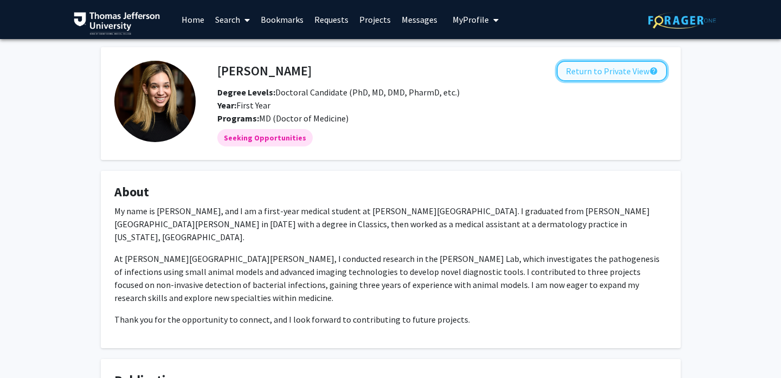
click at [588, 69] on button "Return to Private View help" at bounding box center [611, 71] width 110 height 21
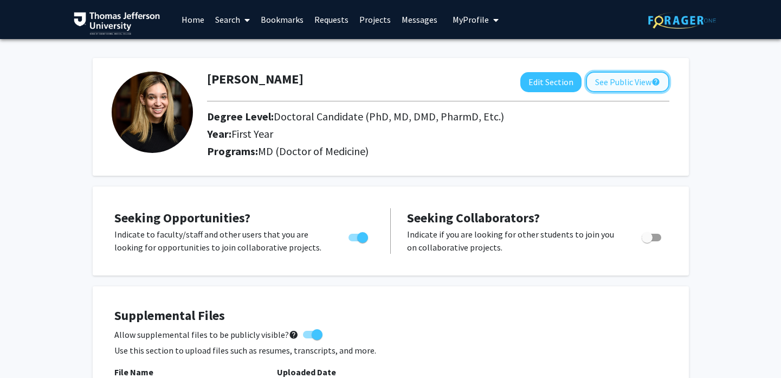
click at [604, 79] on button "See Public View help" at bounding box center [627, 81] width 83 height 21
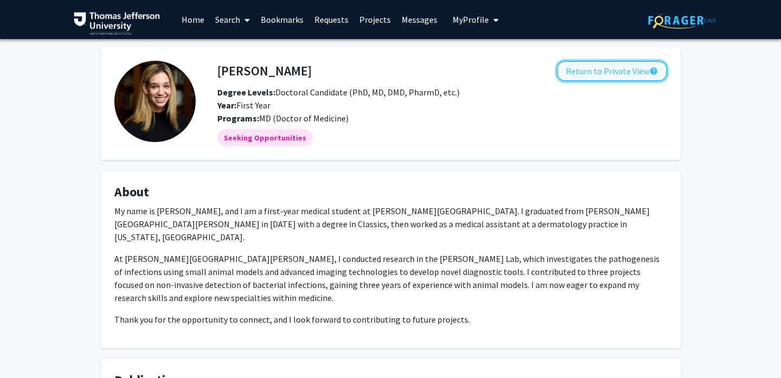
click at [603, 77] on button "Return to Private View help" at bounding box center [611, 71] width 110 height 21
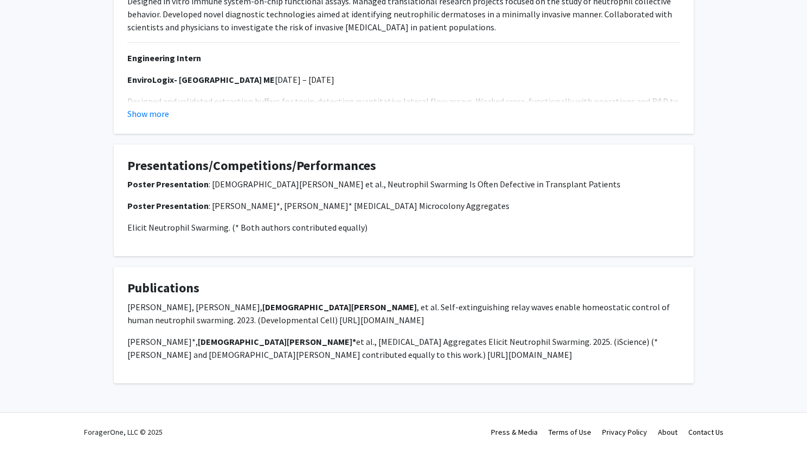
scroll to position [190, 0]
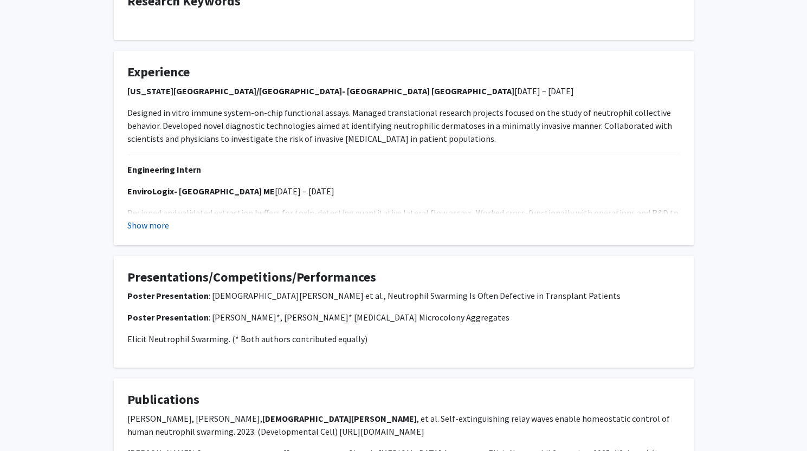
click at [159, 223] on button "Show more" at bounding box center [148, 225] width 42 height 13
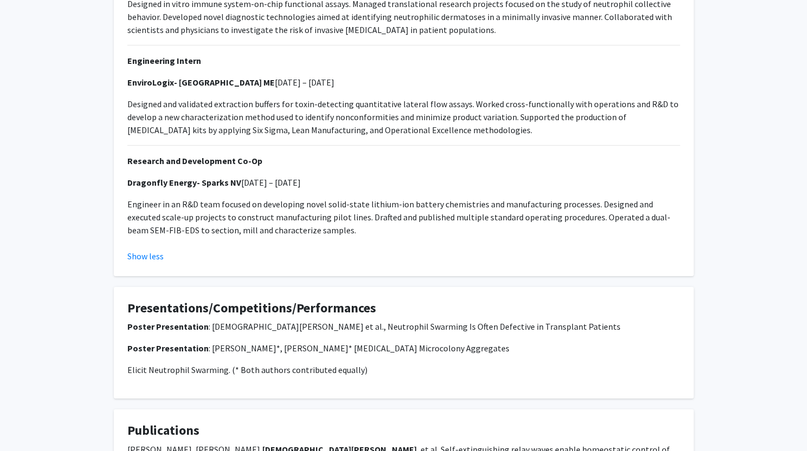
scroll to position [441, 0]
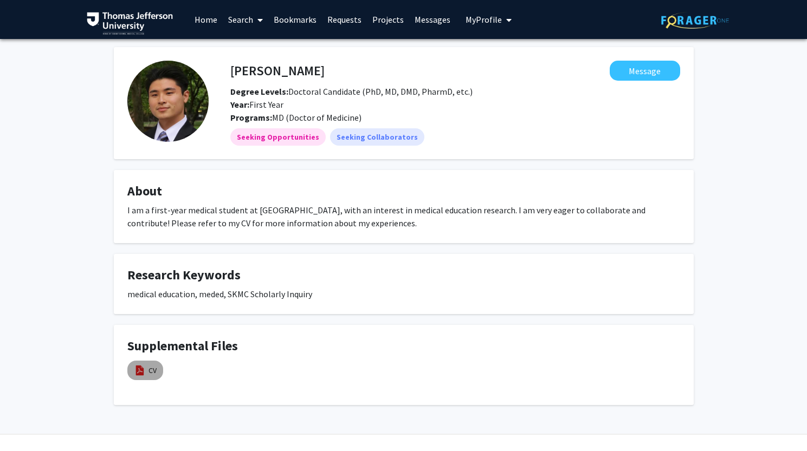
click at [144, 370] on img at bounding box center [140, 371] width 12 height 12
click at [149, 367] on link "CV" at bounding box center [152, 370] width 8 height 11
select select "custom"
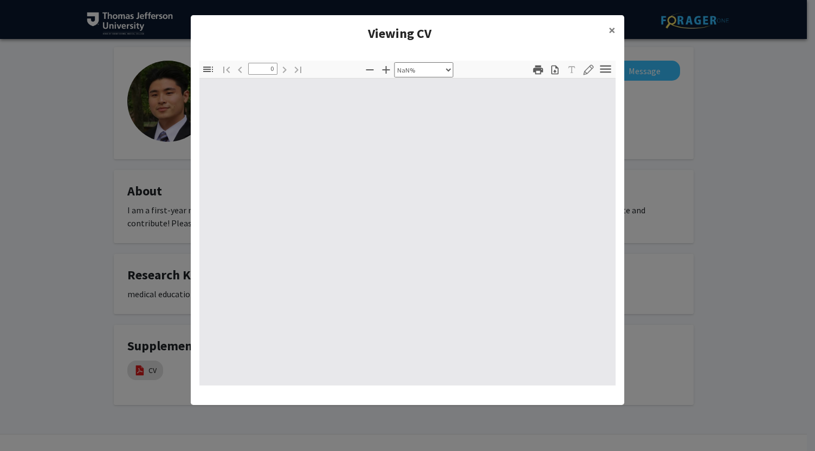
type input "1"
select select "auto"
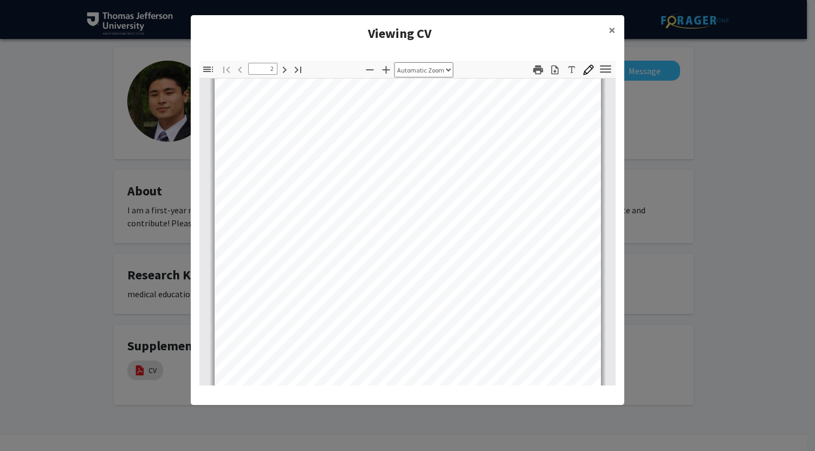
scroll to position [486, 0]
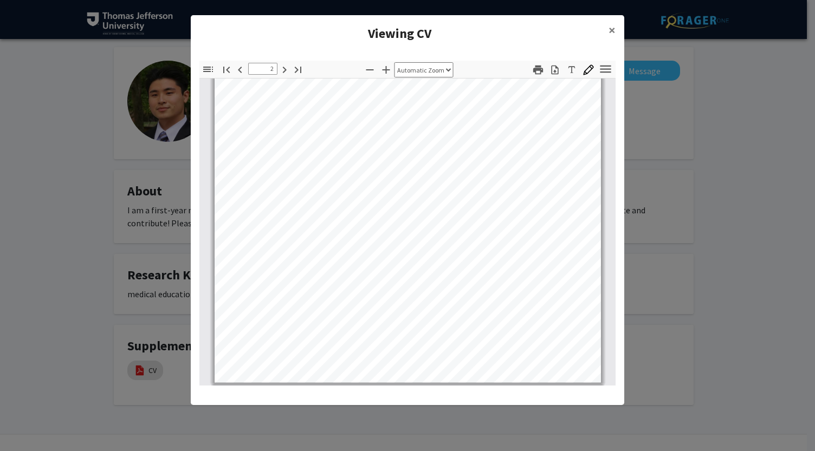
type input "3"
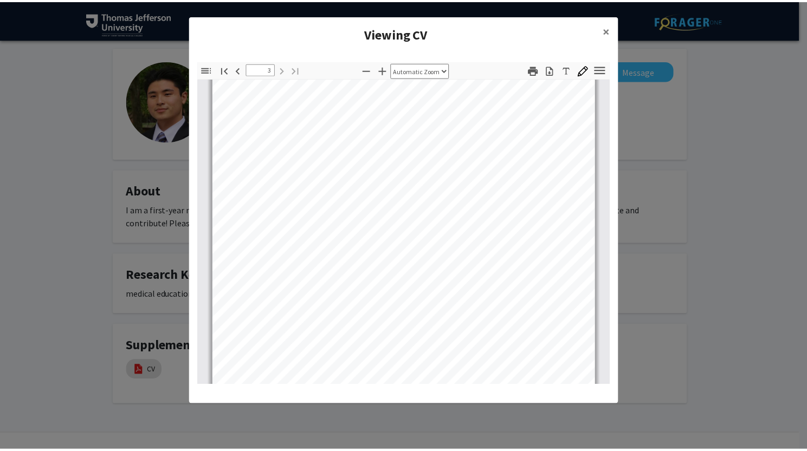
scroll to position [1214, 0]
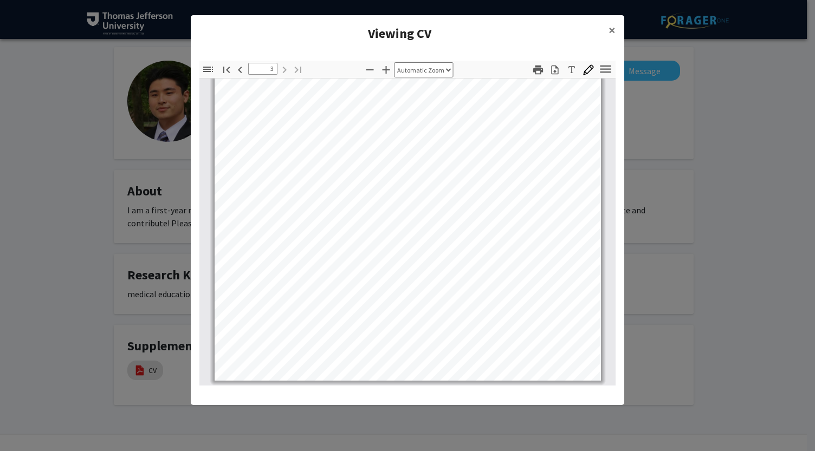
click at [736, 285] on modal-container "Viewing CV × Thumbnails Document Outline Attachments Layers Current Outline Ite…" at bounding box center [407, 225] width 815 height 451
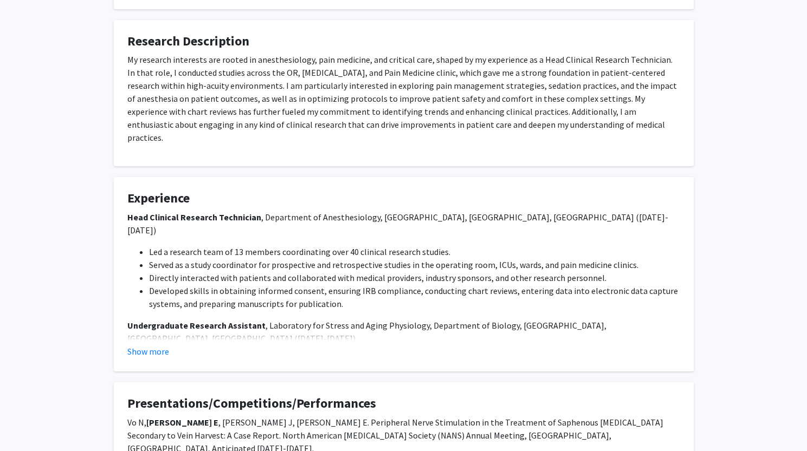
scroll to position [469, 0]
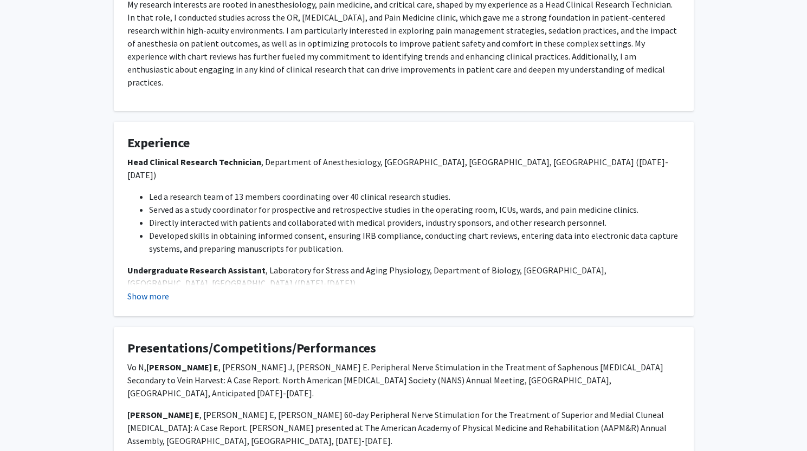
click at [137, 290] on button "Show more" at bounding box center [148, 296] width 42 height 13
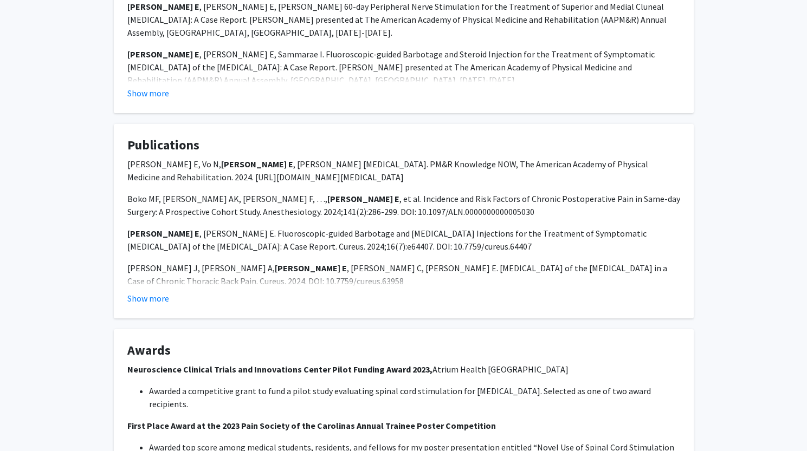
scroll to position [1126, 0]
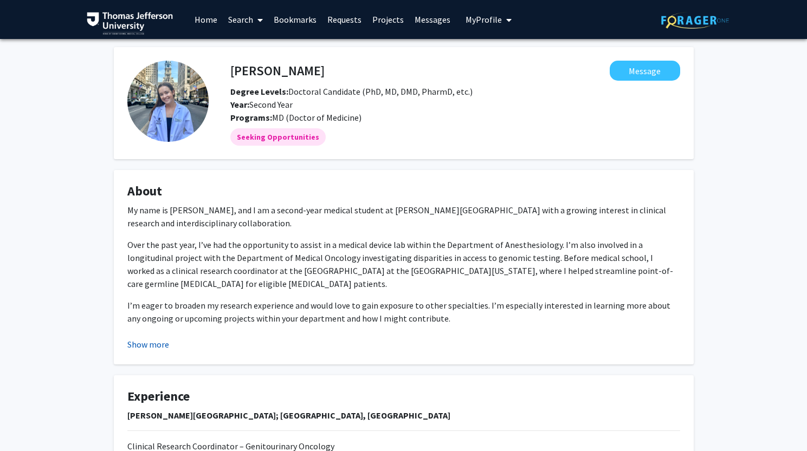
click at [144, 343] on button "Show more" at bounding box center [148, 344] width 42 height 13
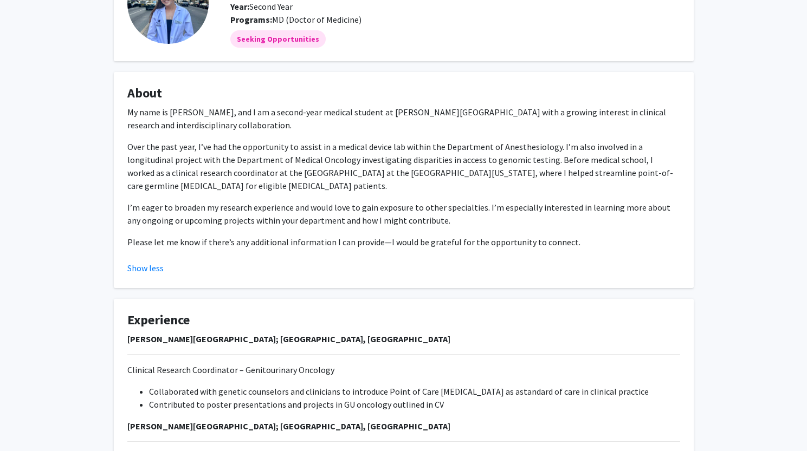
scroll to position [272, 0]
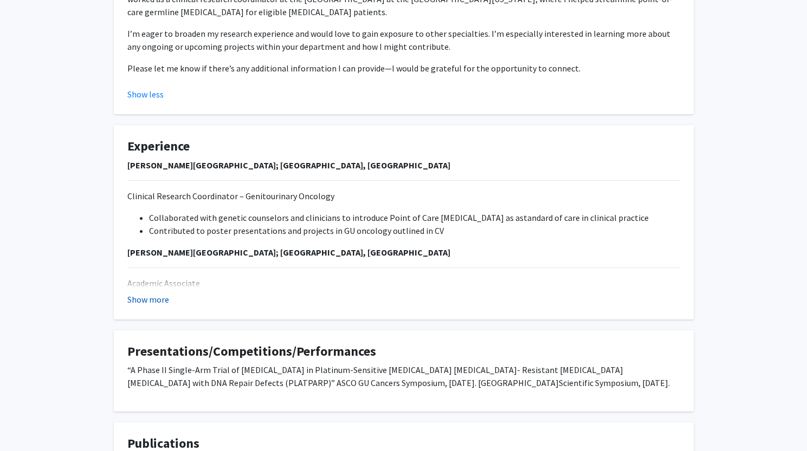
click at [153, 298] on button "Show more" at bounding box center [148, 299] width 42 height 13
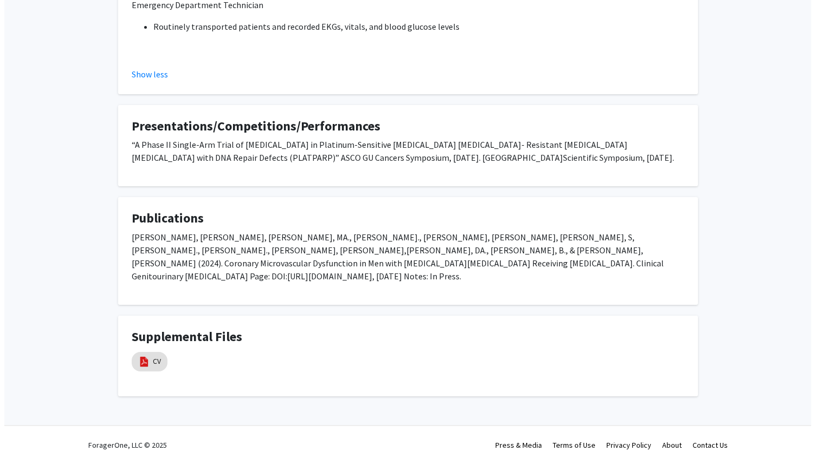
scroll to position [631, 0]
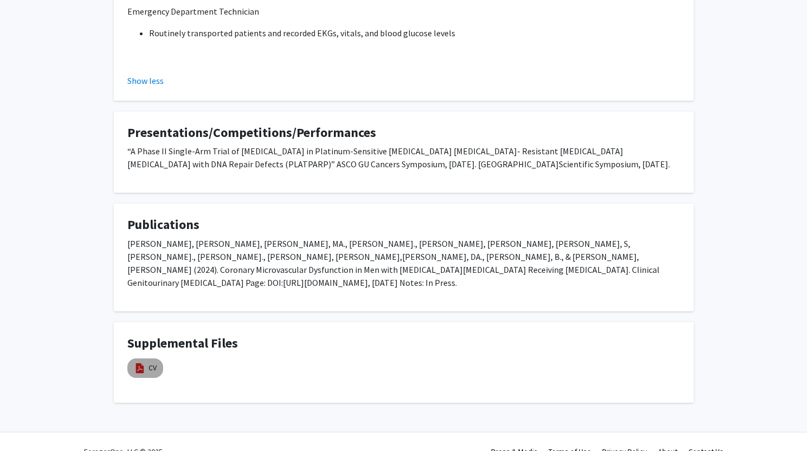
click at [146, 359] on mat-chip "CV" at bounding box center [145, 368] width 36 height 19
click at [149, 362] on link "CV" at bounding box center [152, 367] width 8 height 11
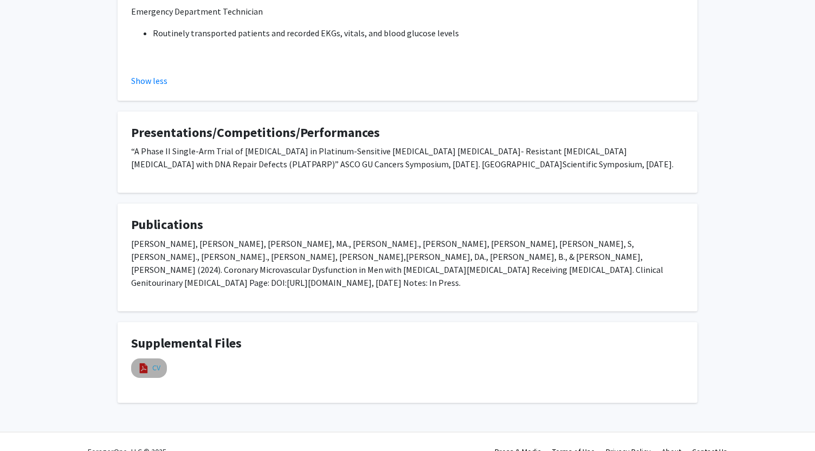
select select "custom"
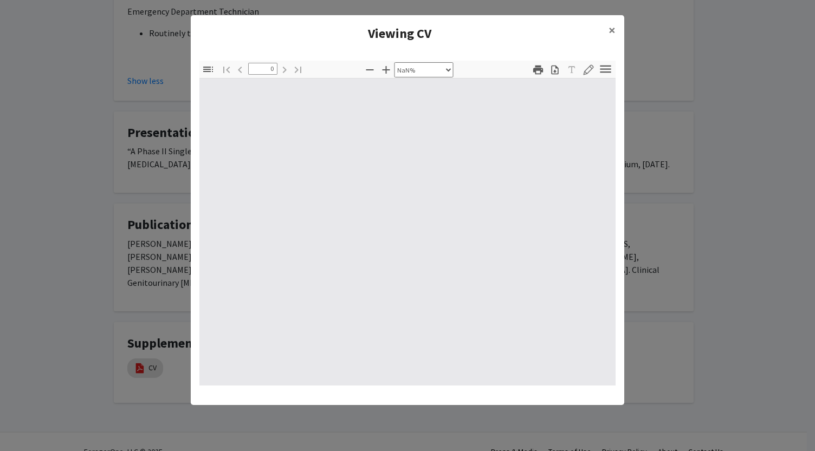
type input "1"
select select "auto"
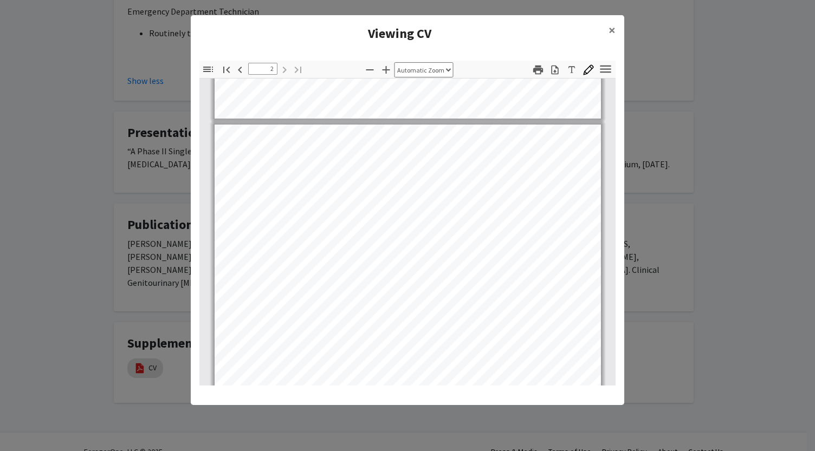
type input "1"
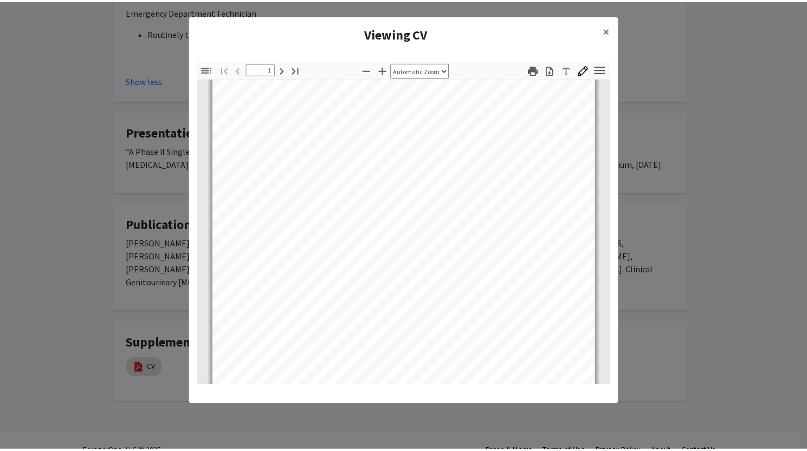
scroll to position [0, 0]
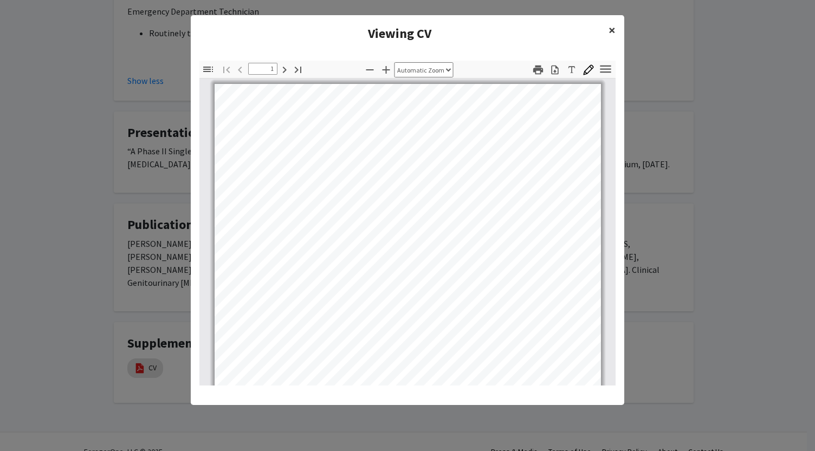
click at [614, 31] on span "×" at bounding box center [611, 30] width 7 height 17
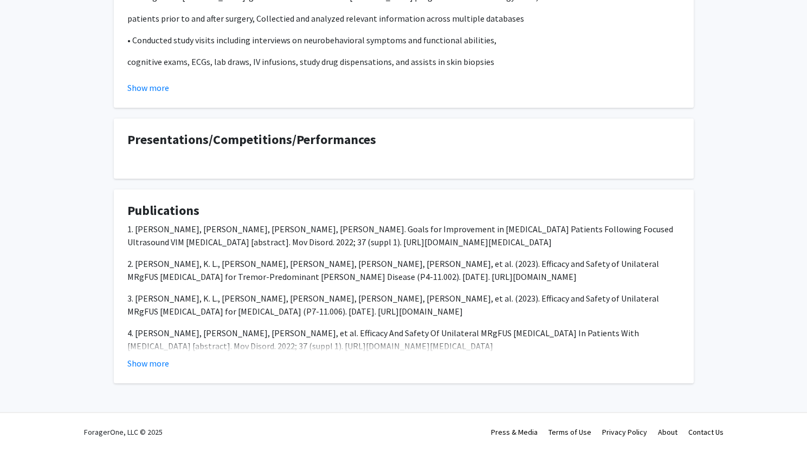
scroll to position [31, 0]
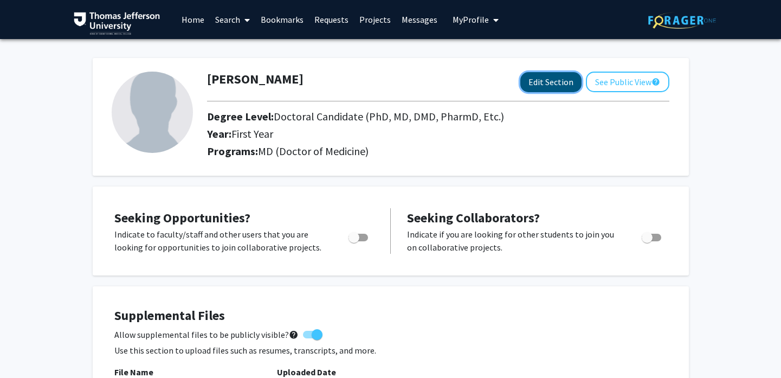
click at [555, 89] on button "Edit Section" at bounding box center [550, 82] width 61 height 20
select select "first_year"
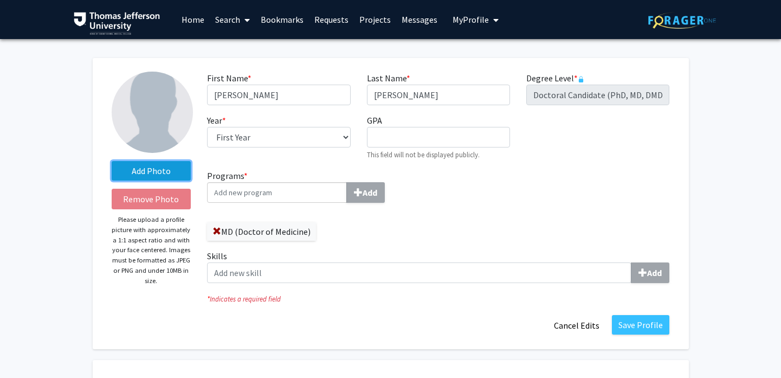
click at [159, 164] on label "Add Photo" at bounding box center [152, 170] width 80 height 19
click at [0, 0] on input "Add Photo" at bounding box center [0, 0] width 0 height 0
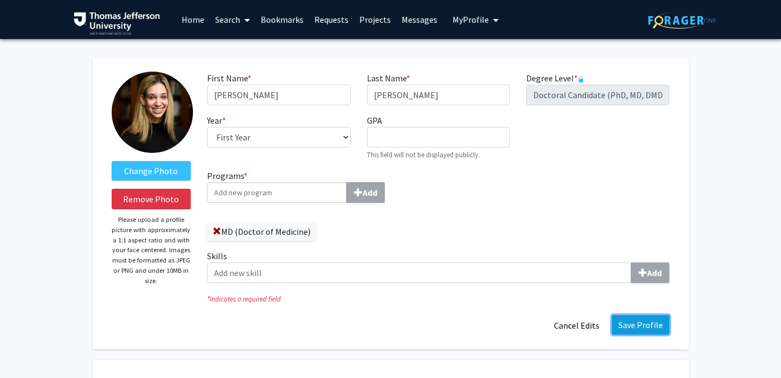
click at [625, 327] on button "Save Profile" at bounding box center [640, 324] width 57 height 19
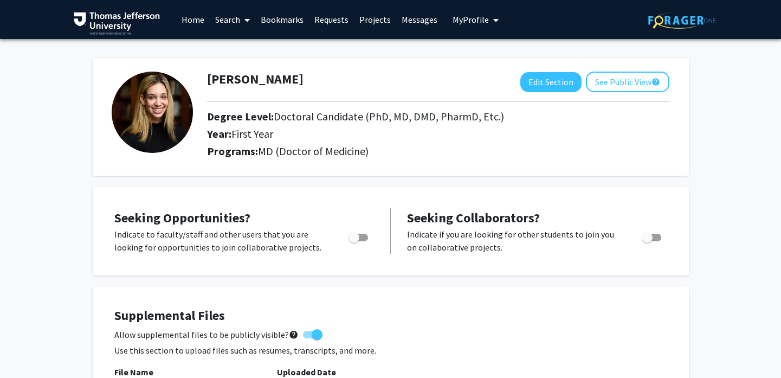
click at [612, 68] on div "Amy Kronenberg Edit Section See Public View help Degree Level: Doctoral Candida…" at bounding box center [391, 117] width 596 height 118
click at [613, 78] on button "See Public View help" at bounding box center [627, 81] width 83 height 21
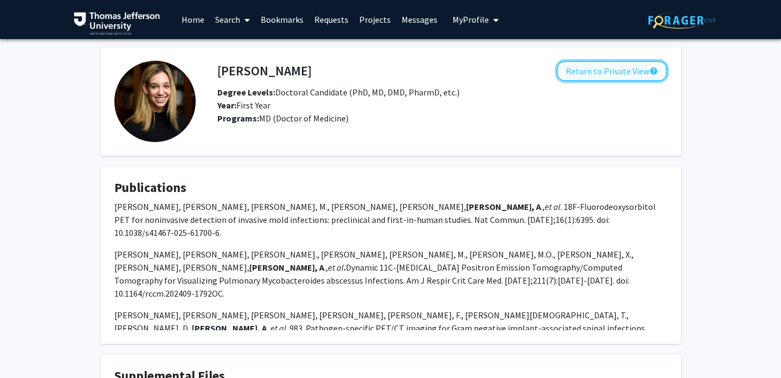
click at [614, 63] on button "Return to Private View help" at bounding box center [611, 71] width 110 height 21
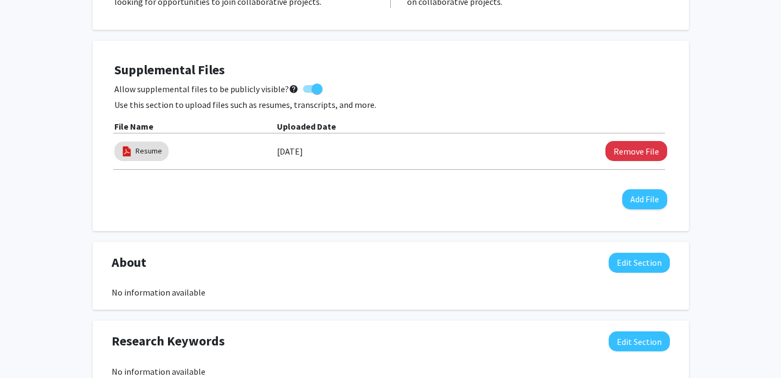
scroll to position [360, 0]
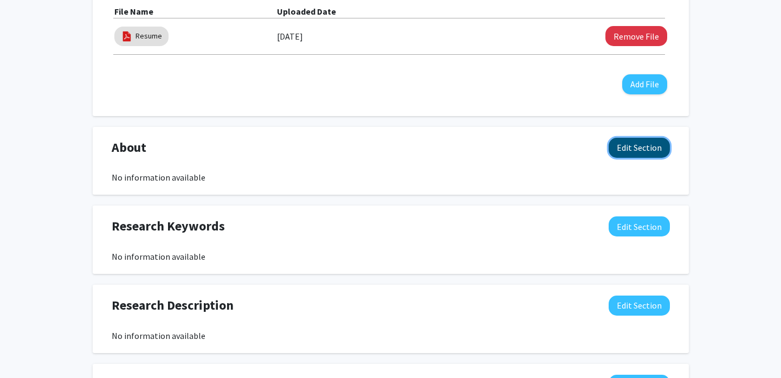
click at [647, 145] on button "Edit Section" at bounding box center [638, 148] width 61 height 20
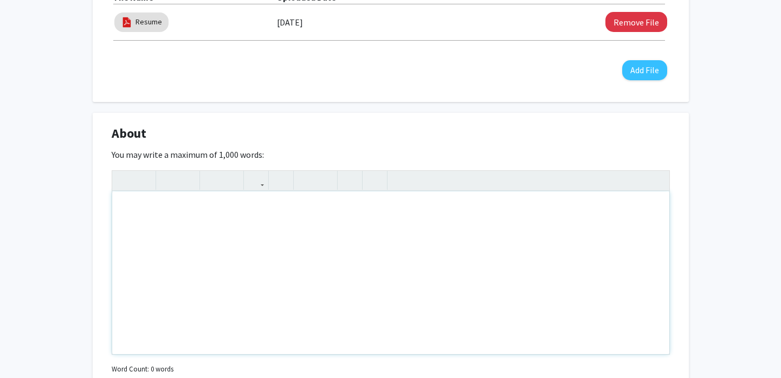
scroll to position [400, 0]
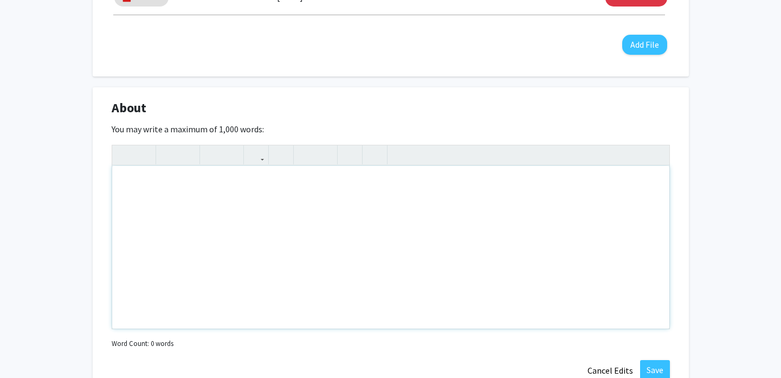
click at [230, 194] on div "Note to users with screen readers: Please deactivate our accessibility plugin f…" at bounding box center [390, 247] width 557 height 162
paste div "Note to users with screen readers: Please deactivate our accessibility plugin f…"
type textarea "<p>My name is Amy Kronenberg, and I am a first-year medical student at Sidney K…"
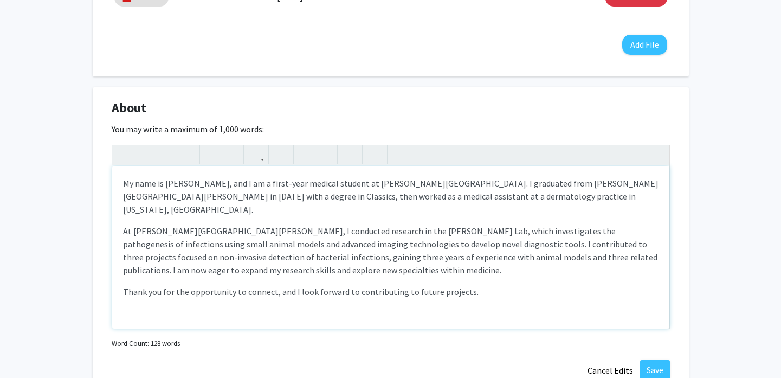
type textarea "<p>My name is Amy Kronenberg, and I am a first-year medical student at Sidney K…"
click at [643, 367] on button "Save" at bounding box center [655, 369] width 30 height 19
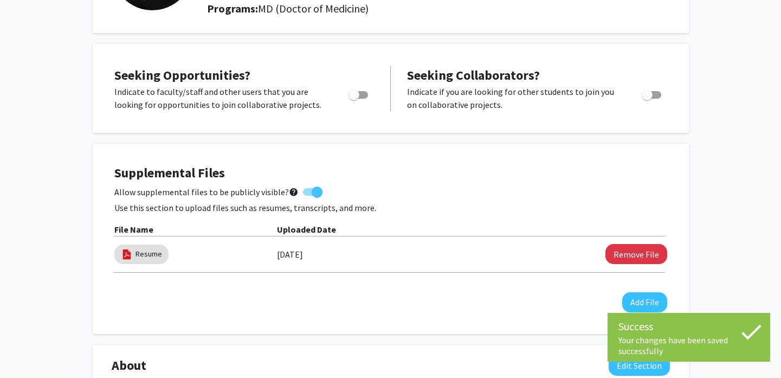
scroll to position [0, 0]
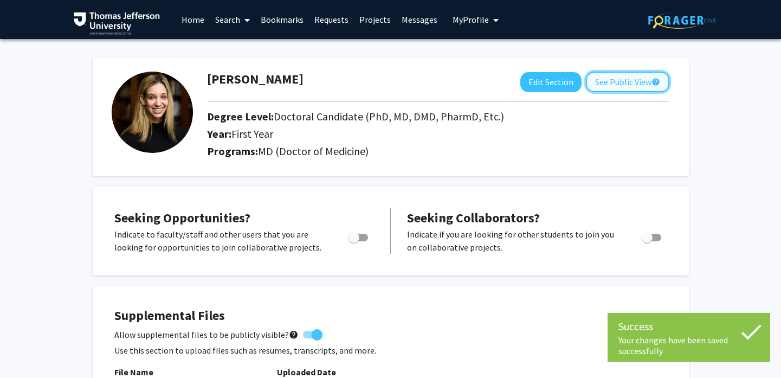
click at [620, 87] on button "See Public View help" at bounding box center [627, 81] width 83 height 21
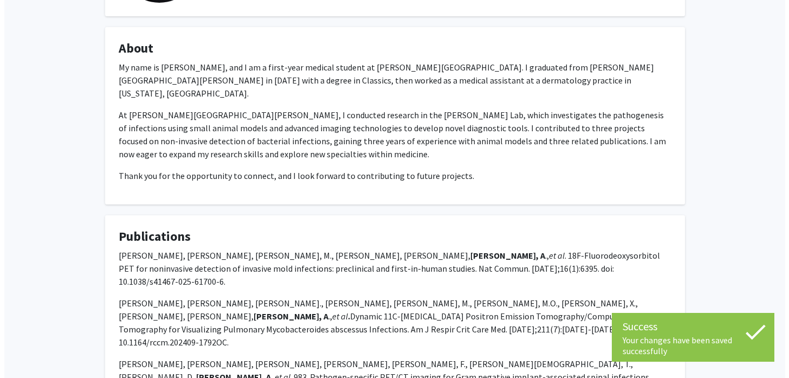
scroll to position [300, 0]
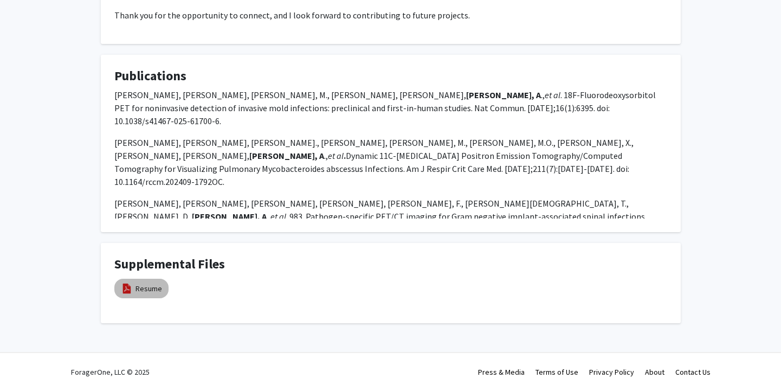
click at [135, 281] on mat-chip "Resume" at bounding box center [141, 287] width 54 height 19
click at [145, 283] on link "Resume" at bounding box center [148, 288] width 27 height 11
select select "custom"
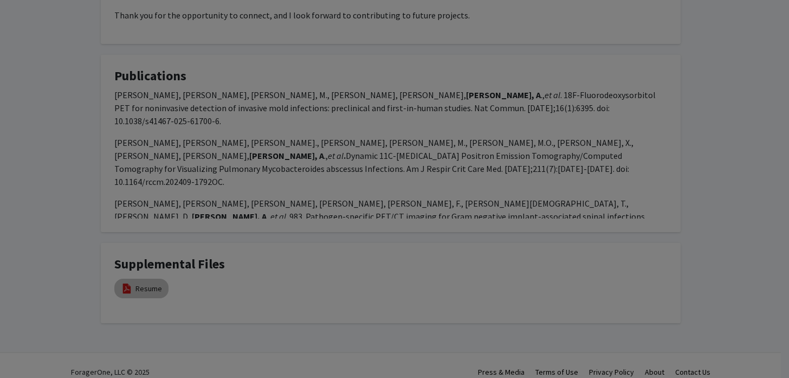
type input "0"
select select "custom"
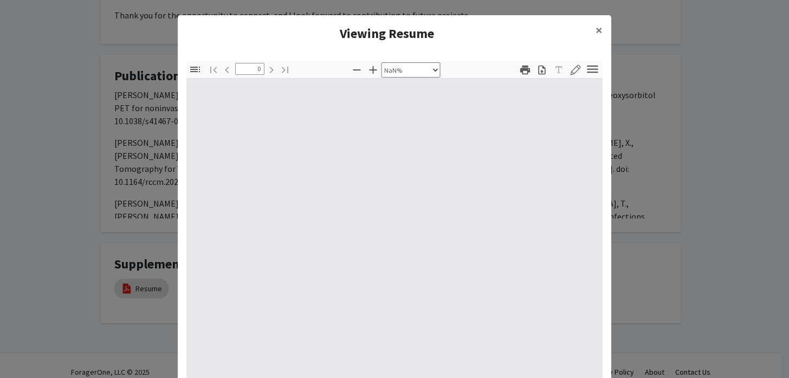
type input "1"
select select "auto"
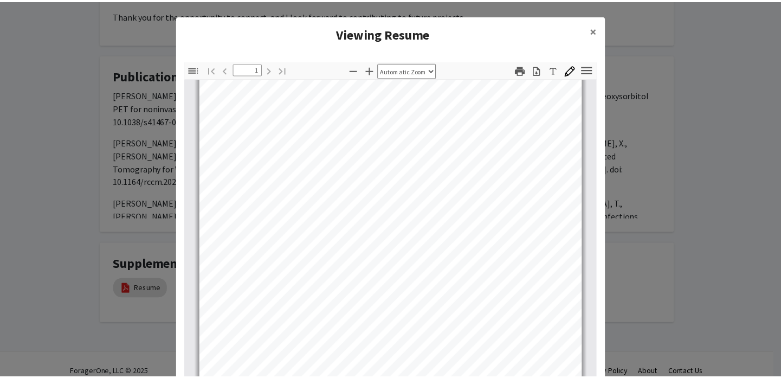
scroll to position [0, 0]
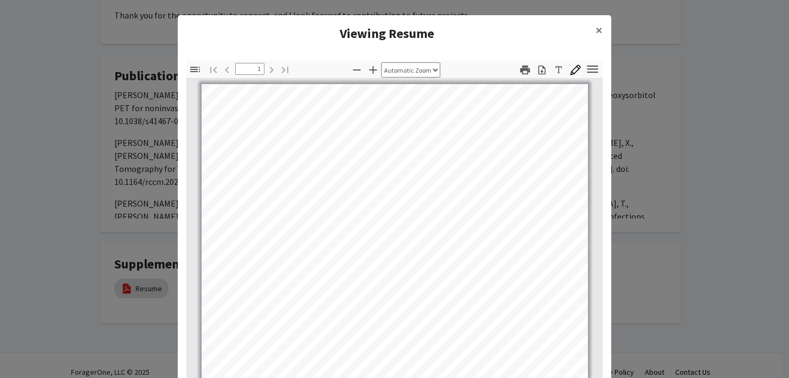
click at [642, 224] on modal-container "Viewing Resume × Thumbnails Document Outline Attachments Layers Current Outline…" at bounding box center [394, 189] width 789 height 378
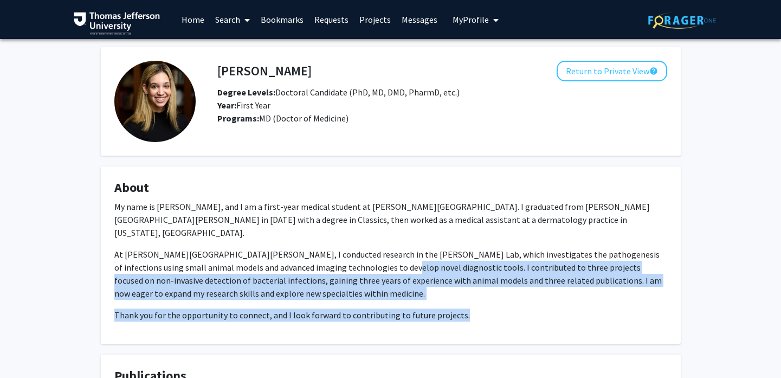
drag, startPoint x: 359, startPoint y: 255, endPoint x: 461, endPoint y: 311, distance: 116.1
click at [461, 311] on div "My name is Amy Kronenberg, and I am a first-year medical student at Sidney Kimm…" at bounding box center [390, 265] width 552 height 130
click at [462, 312] on div "My name is Amy Kronenberg, and I am a first-year medical student at Sidney Kimm…" at bounding box center [390, 265] width 552 height 130
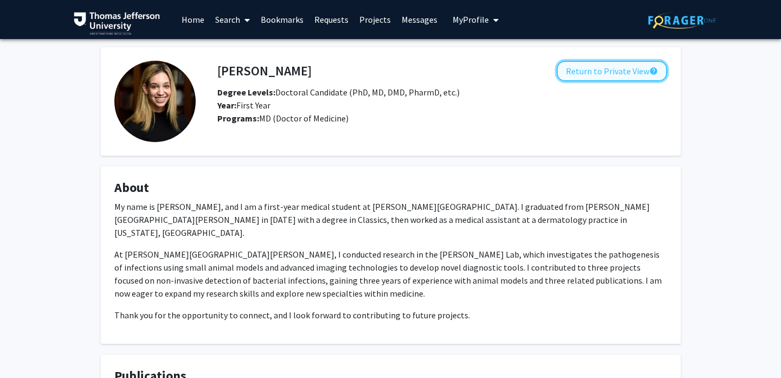
click at [616, 73] on button "Return to Private View help" at bounding box center [611, 71] width 110 height 21
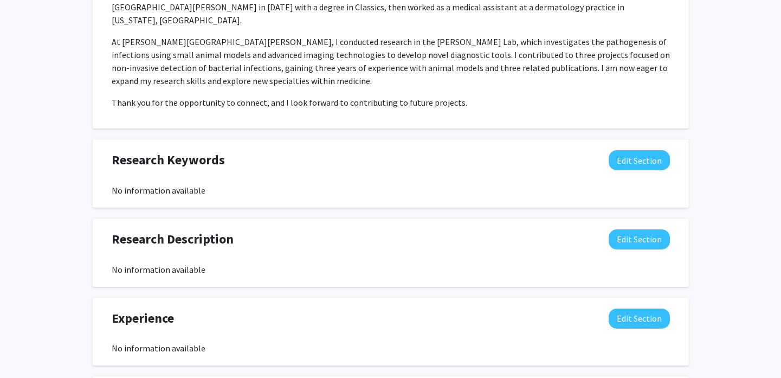
scroll to position [487, 0]
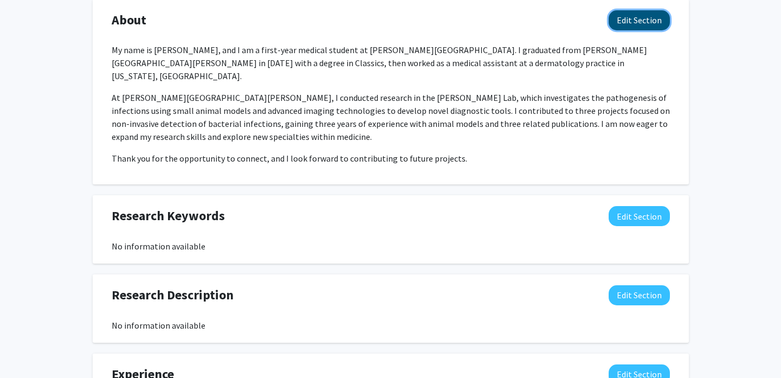
click at [635, 19] on button "Edit Section" at bounding box center [638, 20] width 61 height 20
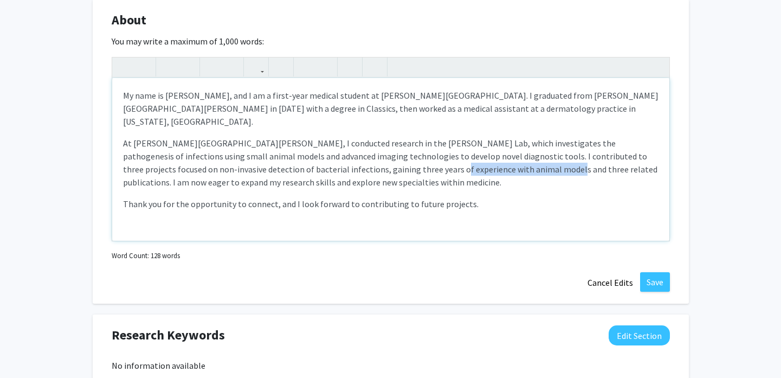
drag, startPoint x: 355, startPoint y: 157, endPoint x: 464, endPoint y: 154, distance: 108.9
click at [464, 154] on p "At Johns Hopkins, I conducted research in the Sanjay Jain Lab, which investigat…" at bounding box center [390, 162] width 535 height 52
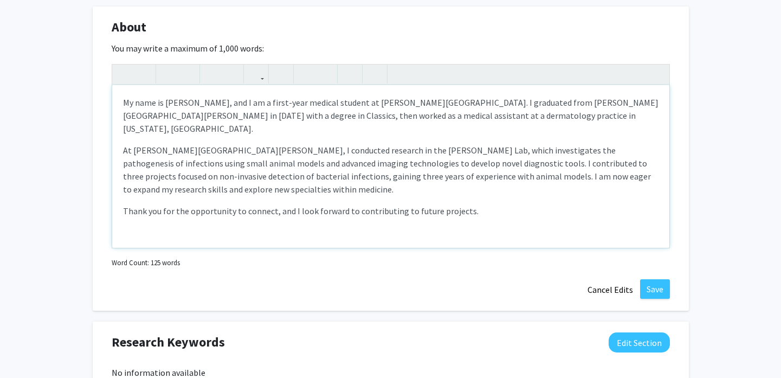
type textarea "<p>My name is Amy Kronenberg, and I am a first-year medical student at Sidney K…"
click at [642, 298] on div "About Edit Section You may write a maximum of 1,000 words: <p>My name is Amy Kr…" at bounding box center [391, 158] width 596 height 304
click at [643, 294] on button "Save" at bounding box center [655, 288] width 30 height 19
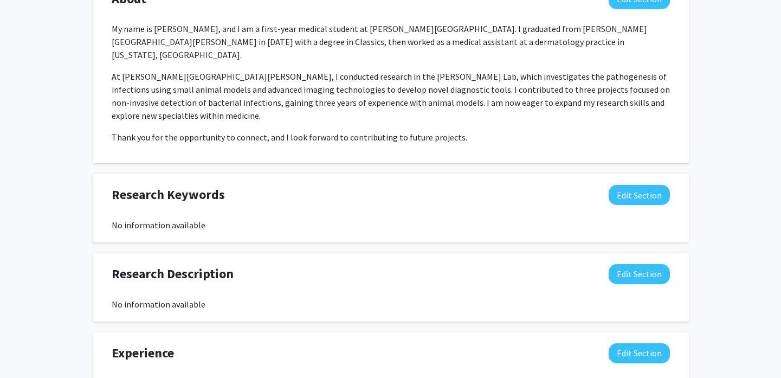
scroll to position [70, 0]
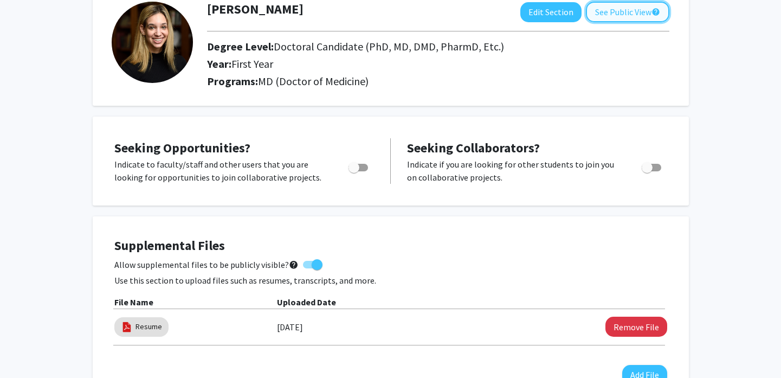
click at [616, 14] on button "See Public View help" at bounding box center [627, 12] width 83 height 21
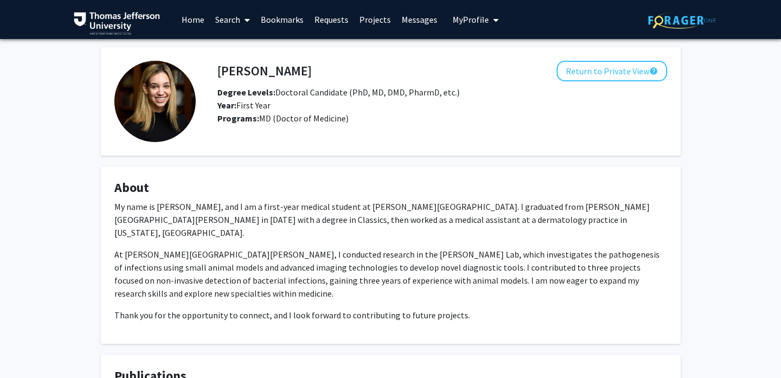
click at [243, 16] on span at bounding box center [245, 20] width 10 height 38
click at [236, 53] on span "Faculty/Staff" at bounding box center [250, 50] width 80 height 22
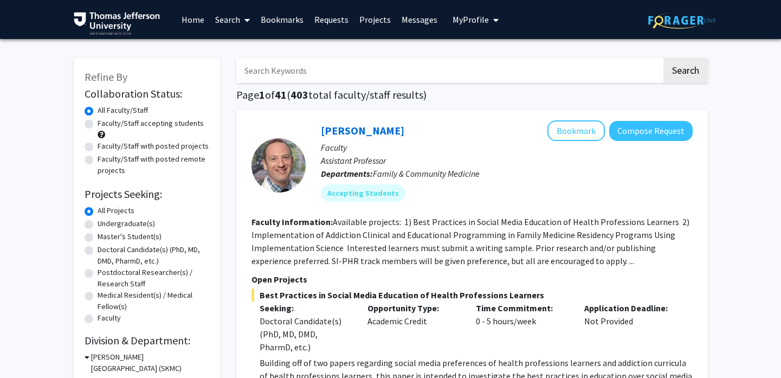
click at [147, 124] on label "Faculty/Staff accepting students" at bounding box center [150, 123] width 106 height 11
click at [105, 124] on input "Faculty/Staff accepting students" at bounding box center [100, 121] width 7 height 7
radio input "true"
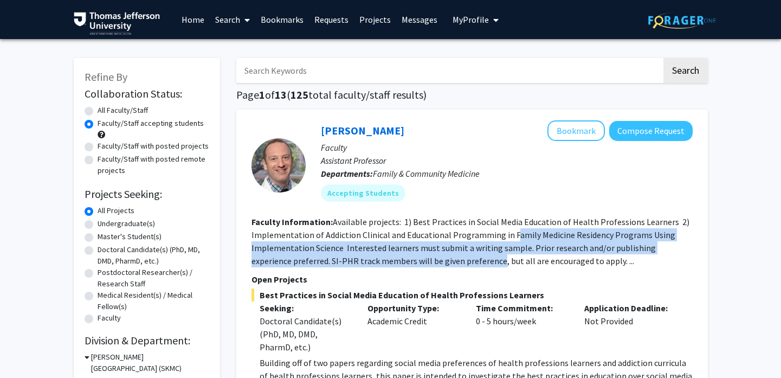
drag, startPoint x: 509, startPoint y: 239, endPoint x: 458, endPoint y: 261, distance: 55.1
click at [458, 261] on fg-read-more "Available projects: 1) Best Practices in Social Media Education of Health Profe…" at bounding box center [470, 241] width 438 height 50
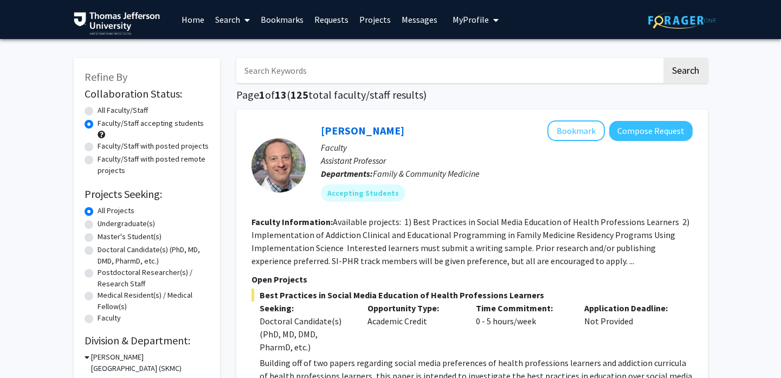
click at [454, 258] on fg-read-more "Available projects: 1) Best Practices in Social Media Education of Health Profe…" at bounding box center [470, 241] width 438 height 50
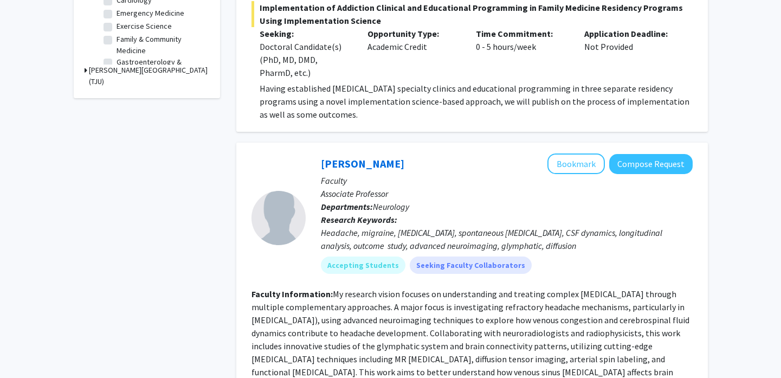
scroll to position [602, 0]
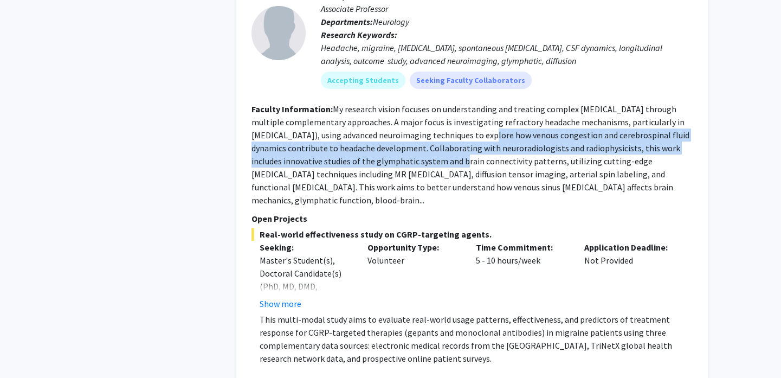
drag, startPoint x: 458, startPoint y: 132, endPoint x: 441, endPoint y: 160, distance: 32.0
click at [441, 160] on fg-read-more "My research vision focuses on understanding and treating complex [MEDICAL_DATA]…" at bounding box center [470, 154] width 438 height 102
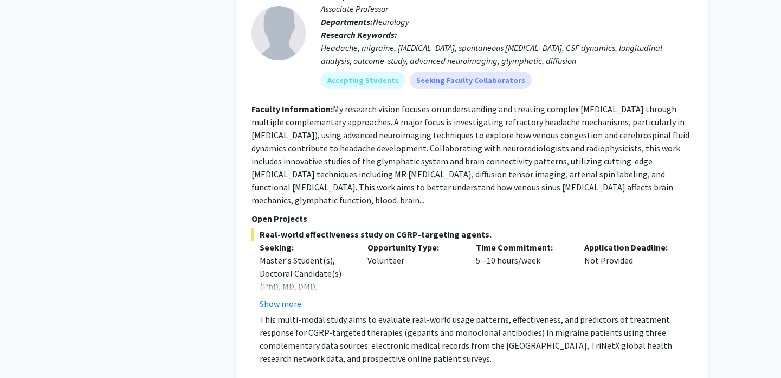
click at [339, 178] on fg-read-more "My research vision focuses on understanding and treating complex [MEDICAL_DATA]…" at bounding box center [470, 154] width 438 height 102
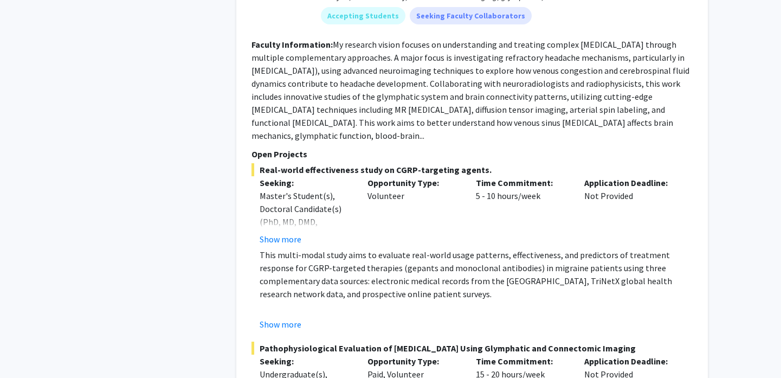
scroll to position [722, 0]
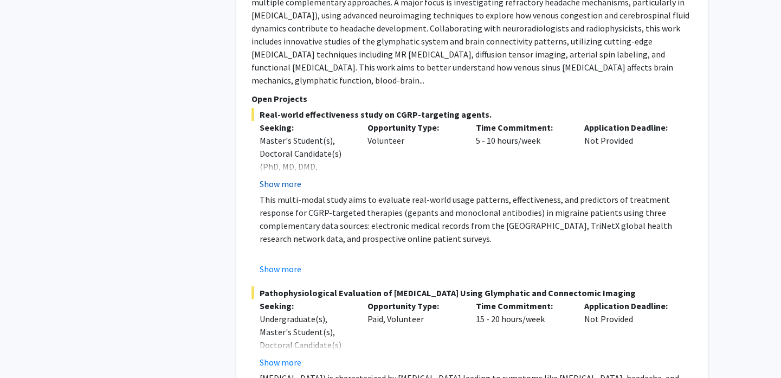
click at [283, 184] on button "Show more" at bounding box center [280, 183] width 42 height 13
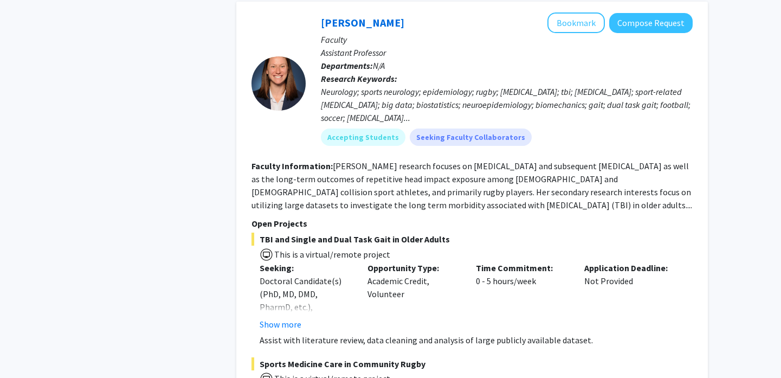
scroll to position [1813, 0]
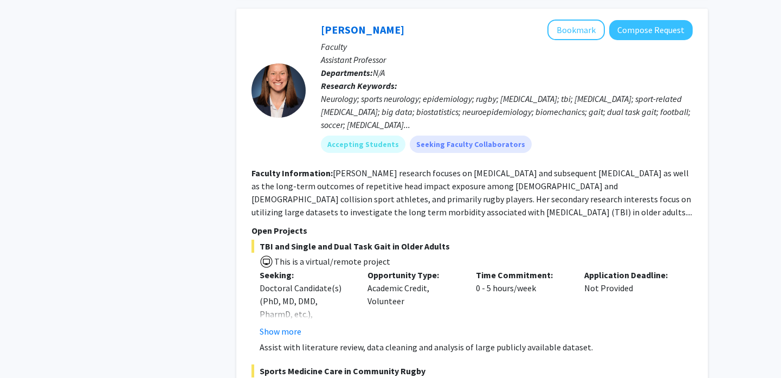
click at [568, 209] on section "Faculty Information: Dr. Hunzinger’s research focuses on concussion and subsequ…" at bounding box center [471, 192] width 441 height 52
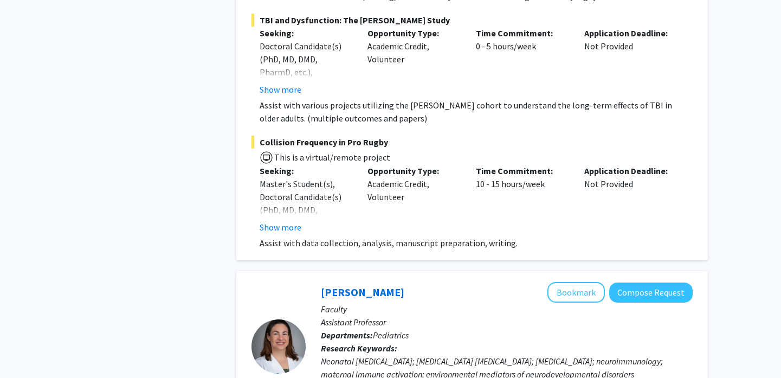
scroll to position [2470, 0]
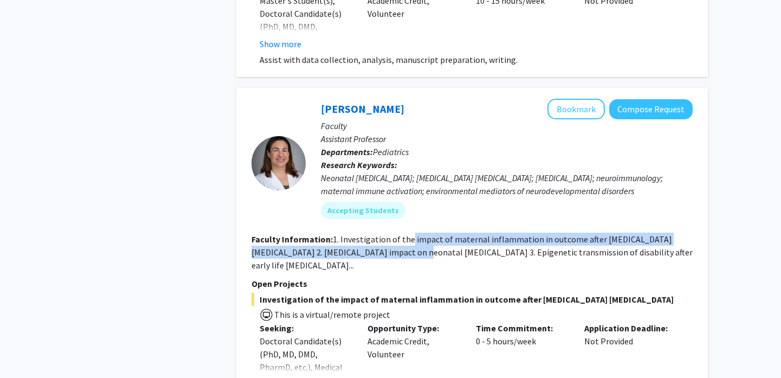
drag, startPoint x: 412, startPoint y: 249, endPoint x: 409, endPoint y: 240, distance: 8.4
click at [409, 240] on fg-read-more "1. Investigation of the impact of maternal inflammation in outcome after [MEDIC…" at bounding box center [471, 251] width 441 height 37
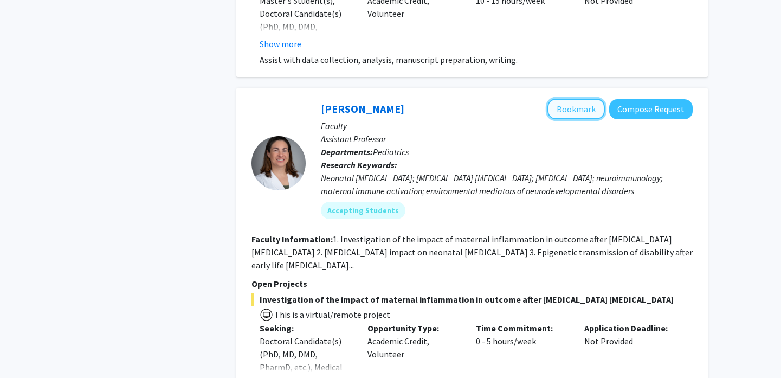
click at [581, 105] on button "Bookmark" at bounding box center [575, 109] width 57 height 21
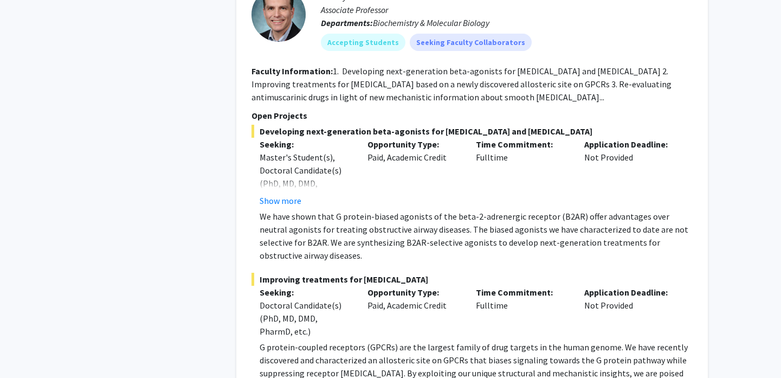
scroll to position [4456, 0]
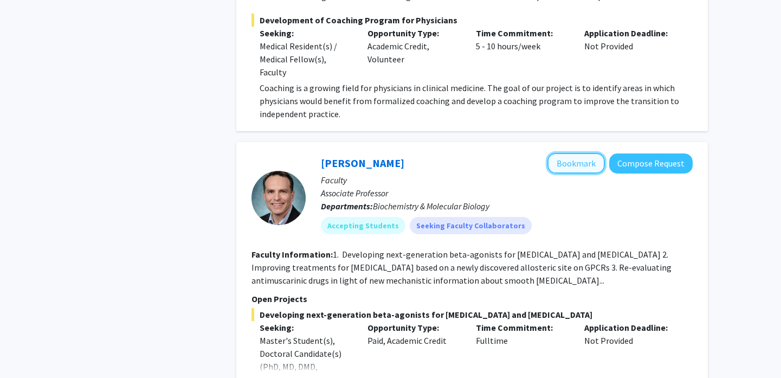
click at [561, 153] on button "Bookmark" at bounding box center [575, 163] width 57 height 21
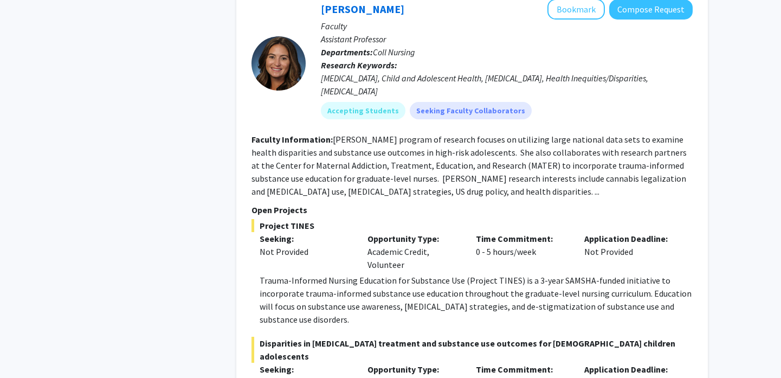
scroll to position [6407, 0]
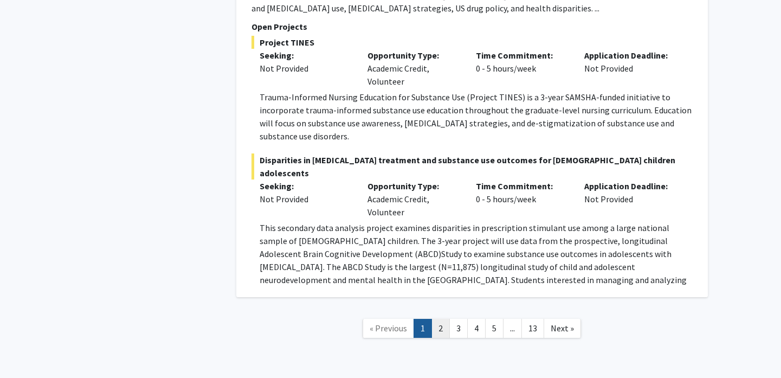
click at [440, 318] on link "2" at bounding box center [440, 327] width 18 height 19
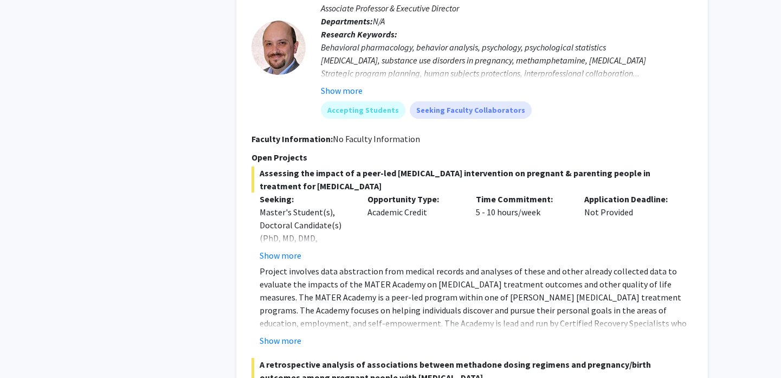
scroll to position [1185, 0]
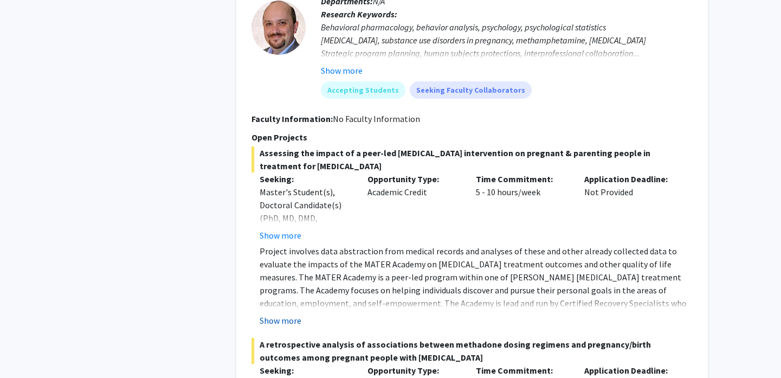
click at [279, 319] on button "Show more" at bounding box center [280, 320] width 42 height 13
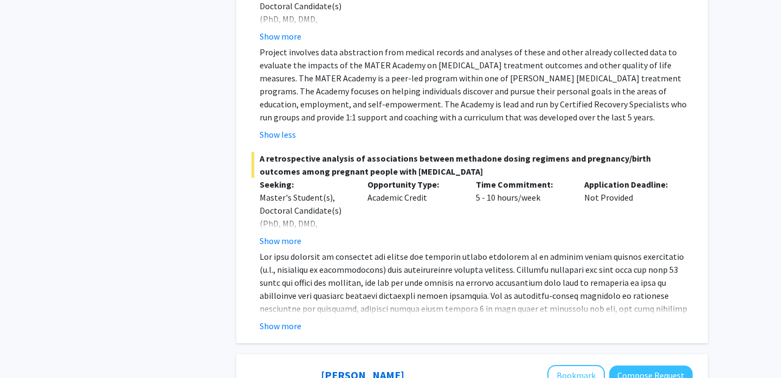
scroll to position [1391, 0]
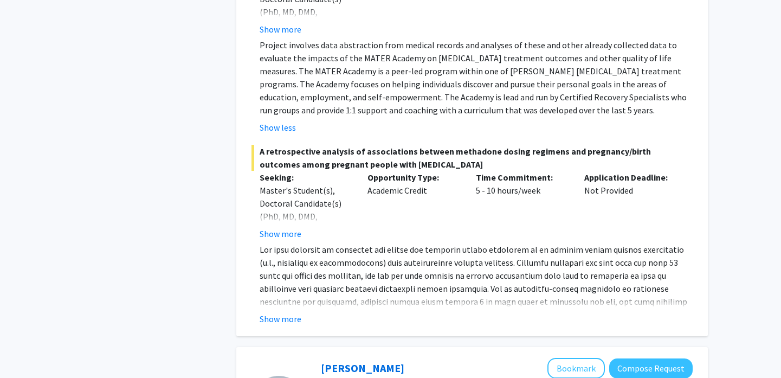
click at [259, 319] on div "Show more" at bounding box center [475, 318] width 433 height 13
click at [275, 320] on button "Show more" at bounding box center [280, 318] width 42 height 13
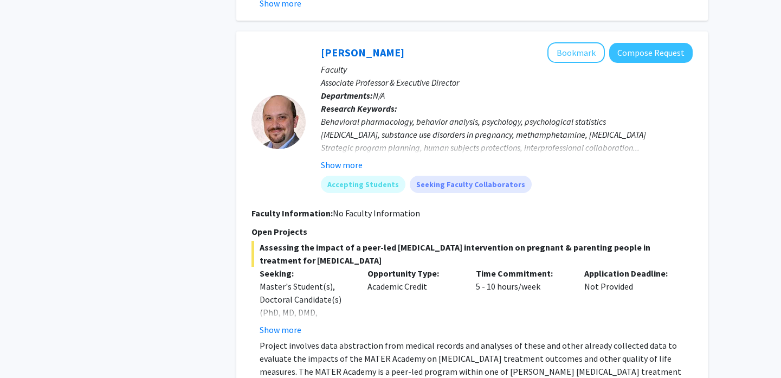
scroll to position [1036, 0]
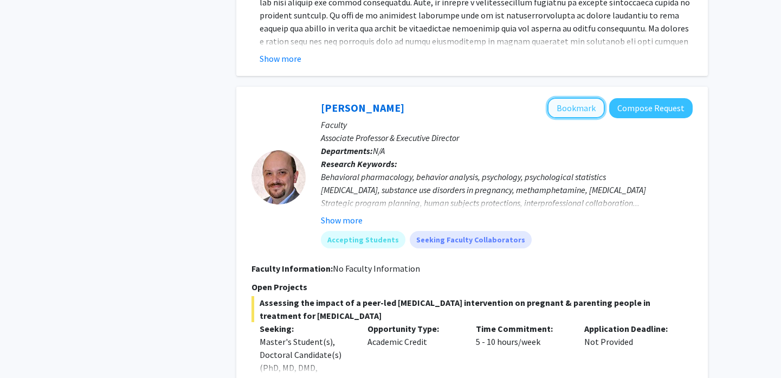
click at [586, 110] on button "Bookmark" at bounding box center [575, 107] width 57 height 21
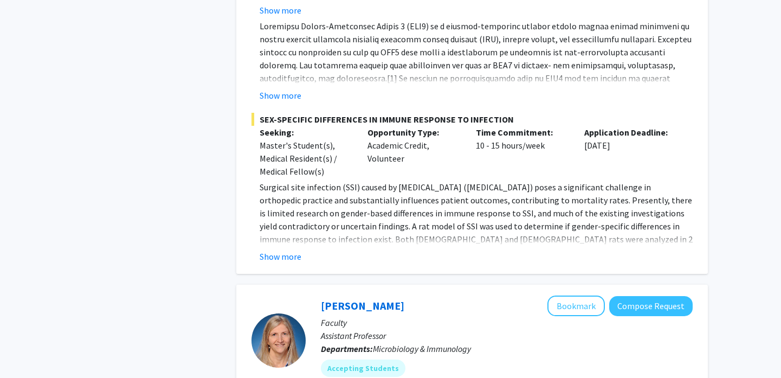
scroll to position [2027, 0]
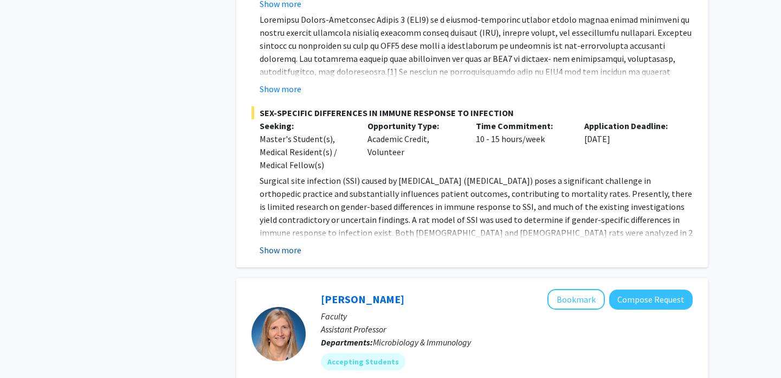
click at [298, 249] on button "Show more" at bounding box center [280, 249] width 42 height 13
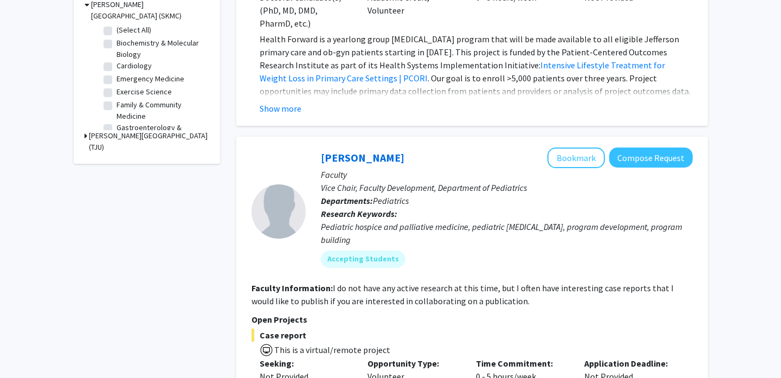
scroll to position [0, 0]
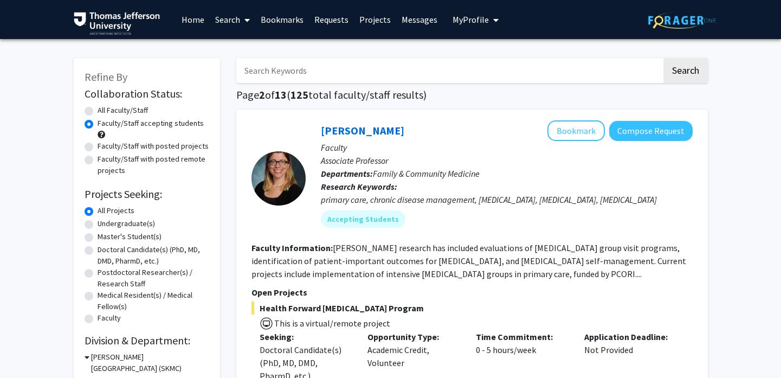
click at [459, 21] on span "My Profile" at bounding box center [470, 19] width 36 height 11
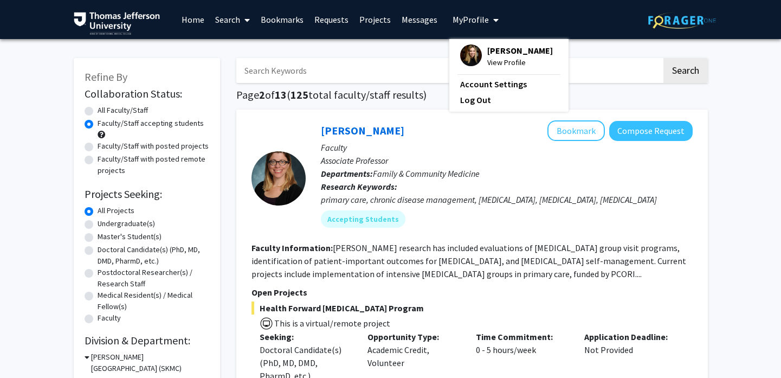
click at [479, 60] on div "Amy Kronenberg View Profile" at bounding box center [506, 56] width 93 height 24
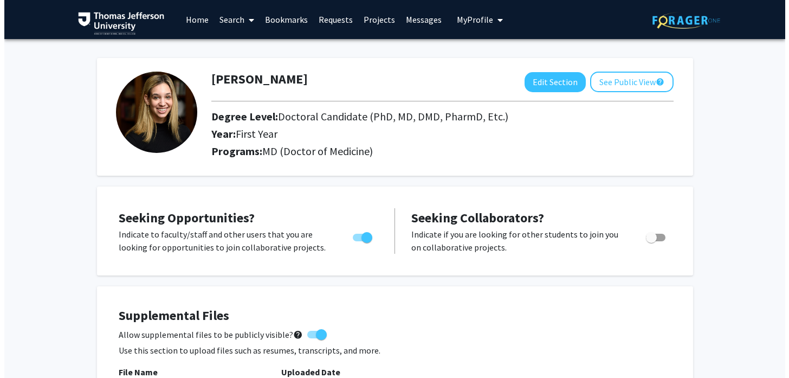
scroll to position [243, 0]
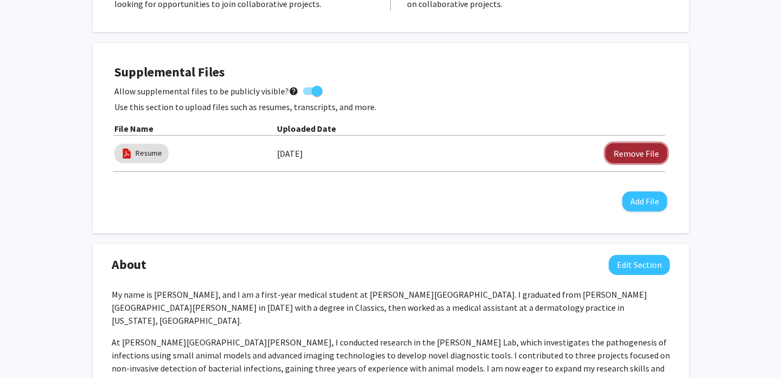
click at [646, 149] on button "Remove File" at bounding box center [636, 153] width 62 height 20
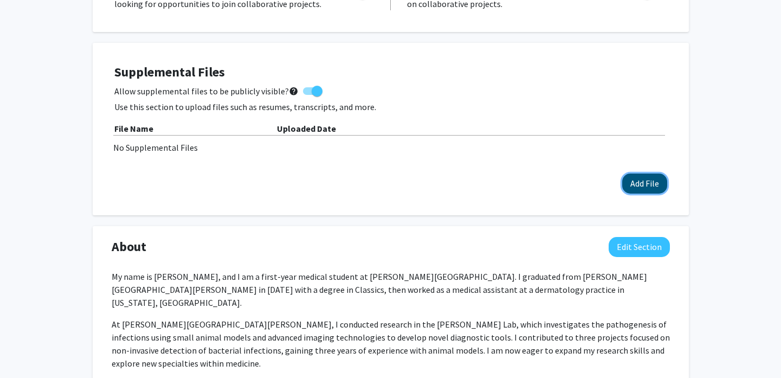
click at [641, 187] on button "Add File" at bounding box center [644, 183] width 45 height 20
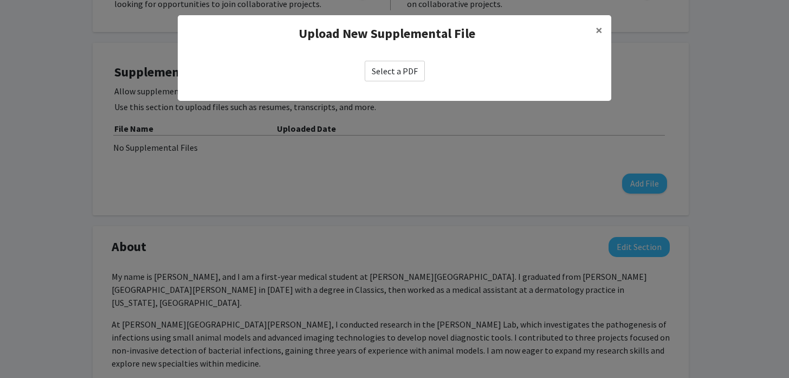
click at [381, 75] on label "Select a PDF" at bounding box center [395, 71] width 60 height 21
click at [0, 0] on input "Select a PDF" at bounding box center [0, 0] width 0 height 0
select select "custom"
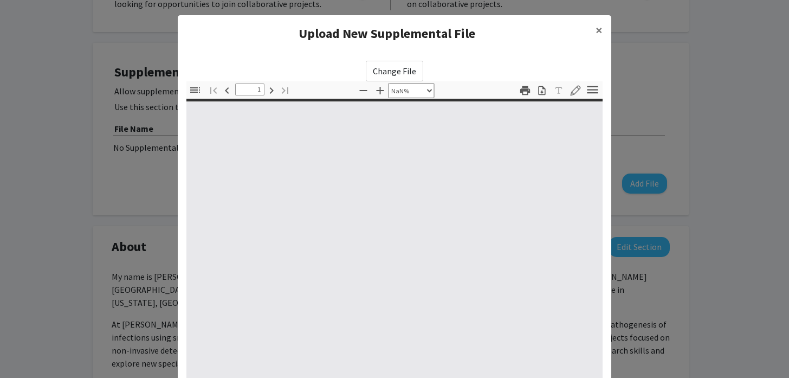
type input "0"
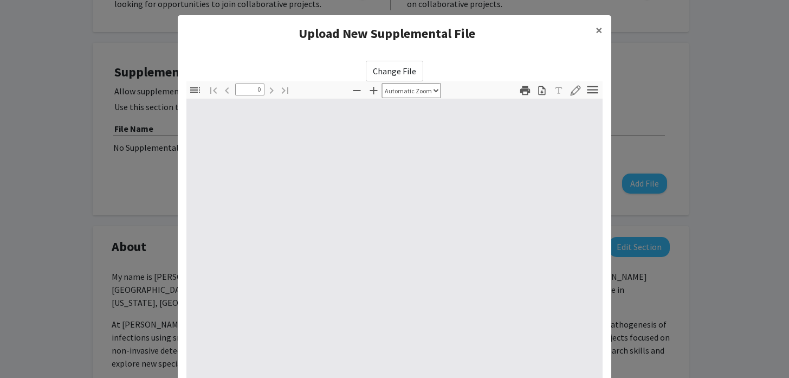
select select "custom"
type input "1"
select select "auto"
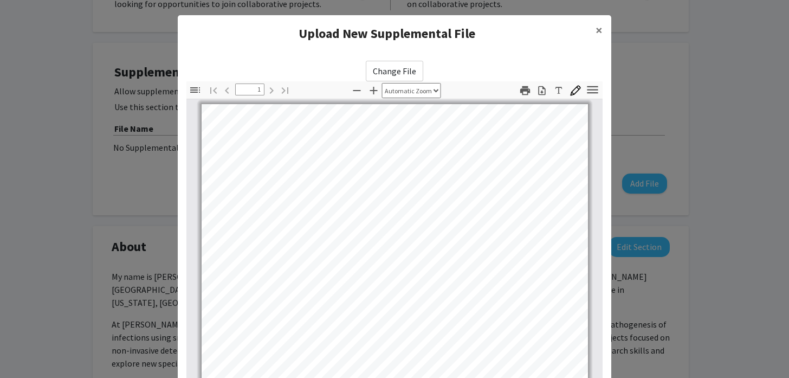
scroll to position [15, 0]
click at [595, 33] on span "×" at bounding box center [598, 30] width 7 height 17
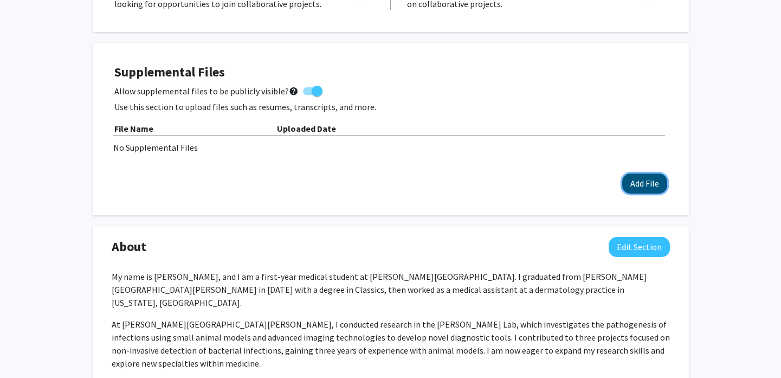
click at [654, 183] on button "Add File" at bounding box center [644, 183] width 45 height 20
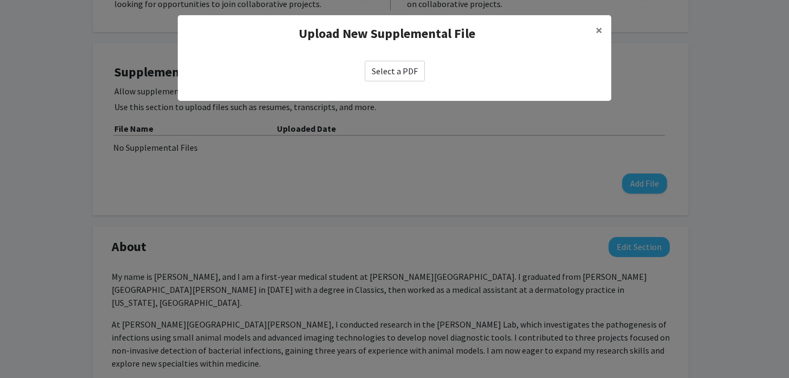
click at [412, 75] on label "Select a PDF" at bounding box center [395, 71] width 60 height 21
click at [0, 0] on input "Select a PDF" at bounding box center [0, 0] width 0 height 0
select select "custom"
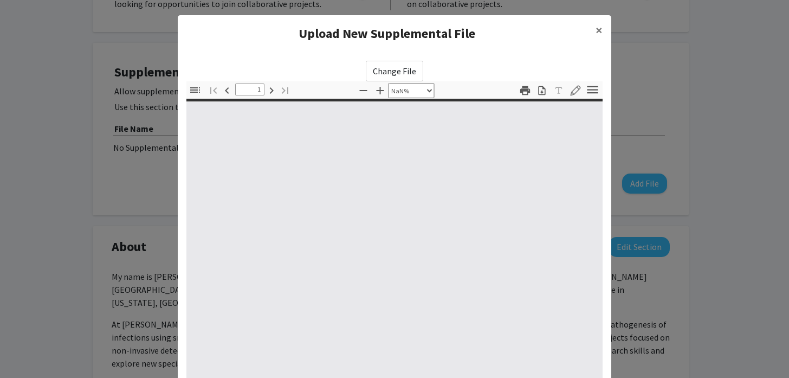
type input "0"
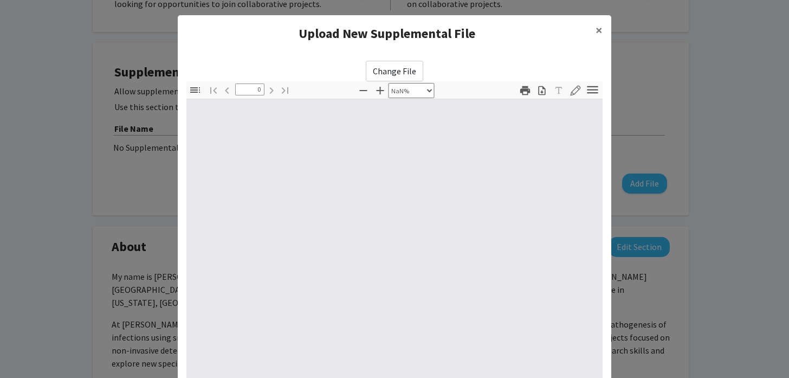
select select "auto"
type input "1"
select select "auto"
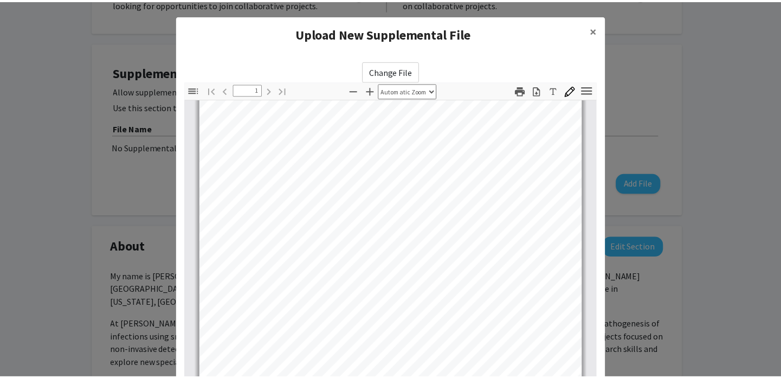
scroll to position [135, 0]
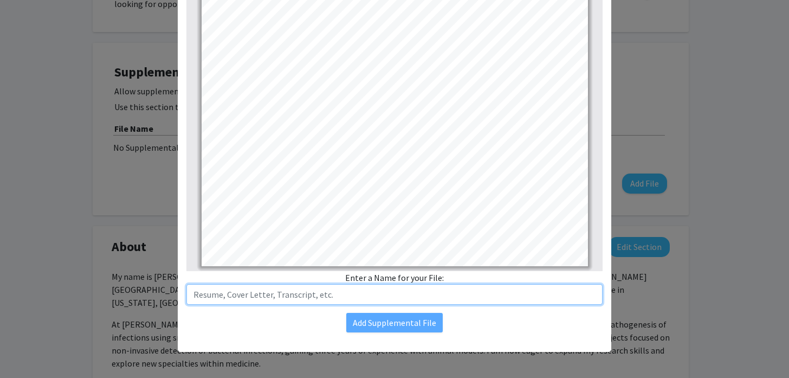
click at [308, 294] on input "text" at bounding box center [394, 294] width 416 height 21
type input "Resume"
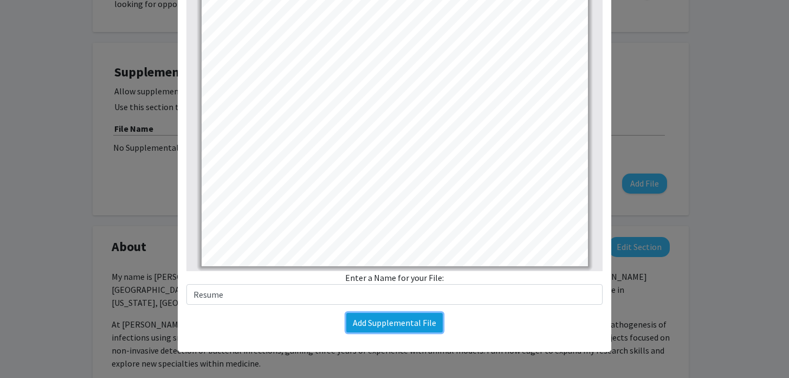
click at [377, 317] on button "Add Supplemental File" at bounding box center [394, 322] width 96 height 19
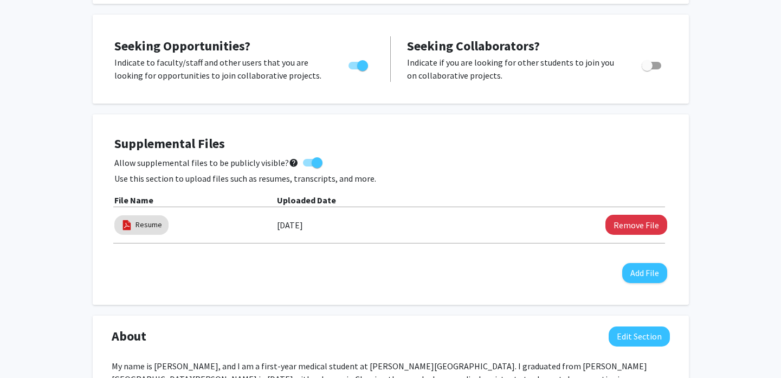
scroll to position [0, 0]
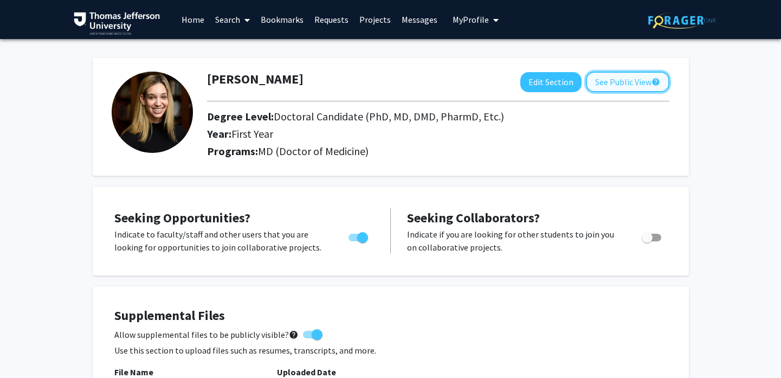
click at [622, 87] on button "See Public View help" at bounding box center [627, 81] width 83 height 21
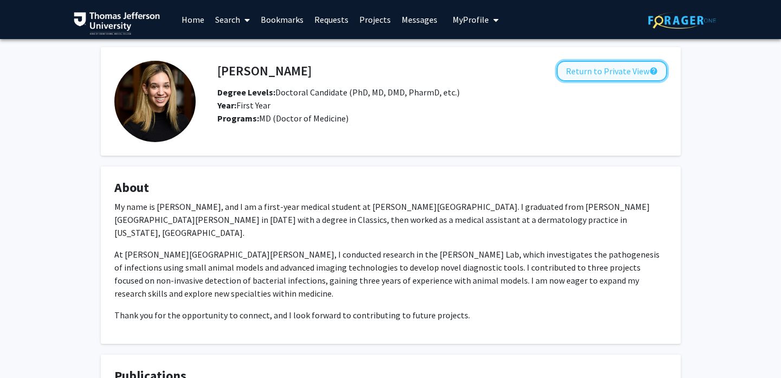
click at [602, 70] on button "Return to Private View help" at bounding box center [611, 71] width 110 height 21
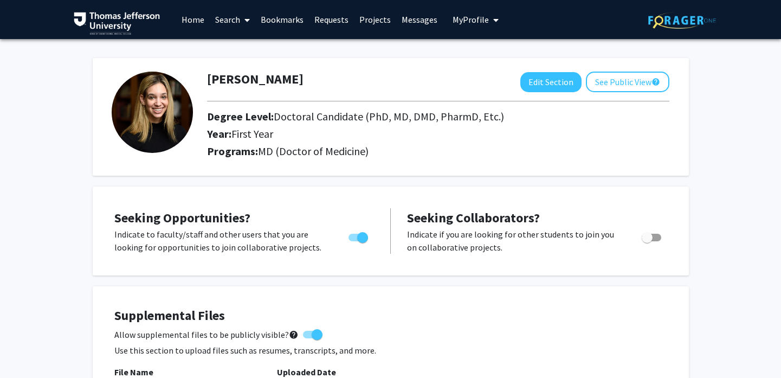
click at [203, 19] on link "Home" at bounding box center [193, 20] width 34 height 38
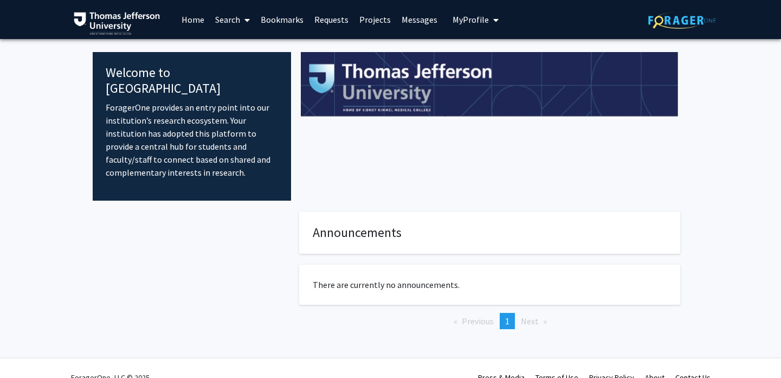
click at [244, 20] on icon at bounding box center [246, 20] width 5 height 9
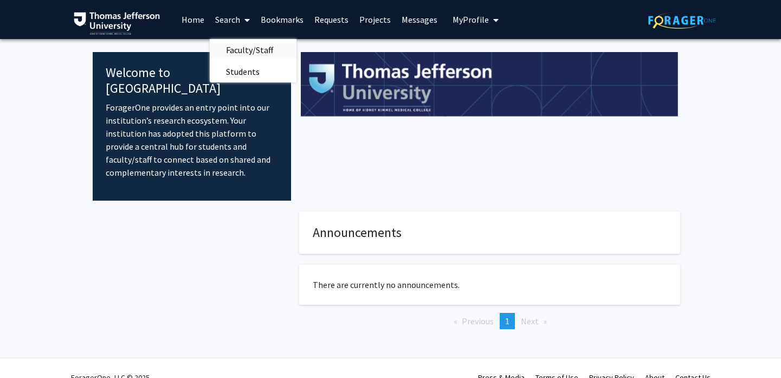
click at [248, 51] on span "Faculty/Staff" at bounding box center [250, 50] width 80 height 22
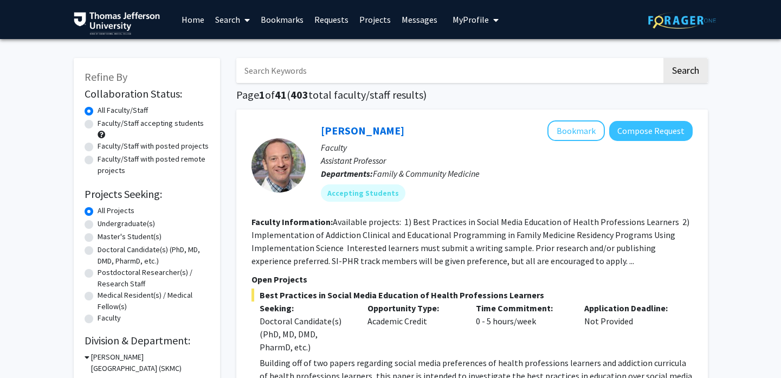
click at [131, 121] on label "Faculty/Staff accepting students" at bounding box center [150, 123] width 106 height 11
click at [105, 121] on input "Faculty/Staff accepting students" at bounding box center [100, 121] width 7 height 7
radio input "true"
click at [287, 19] on link "Bookmarks" at bounding box center [282, 20] width 54 height 38
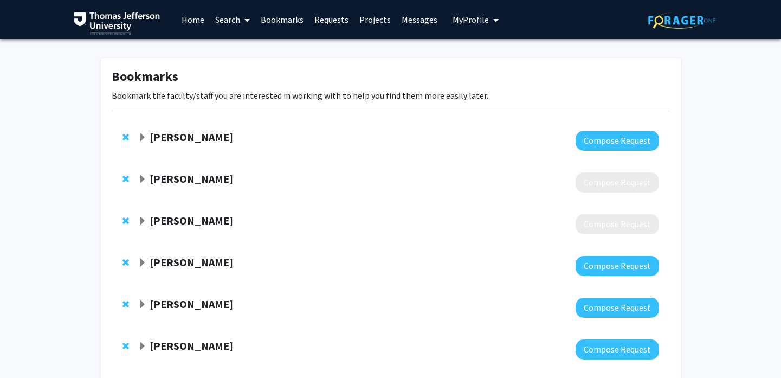
click at [126, 180] on span "Remove Mihir Shah from bookmarks" at bounding box center [125, 178] width 6 height 9
click at [126, 180] on span "Remove Deborah Glassman from bookmarks" at bounding box center [125, 178] width 6 height 9
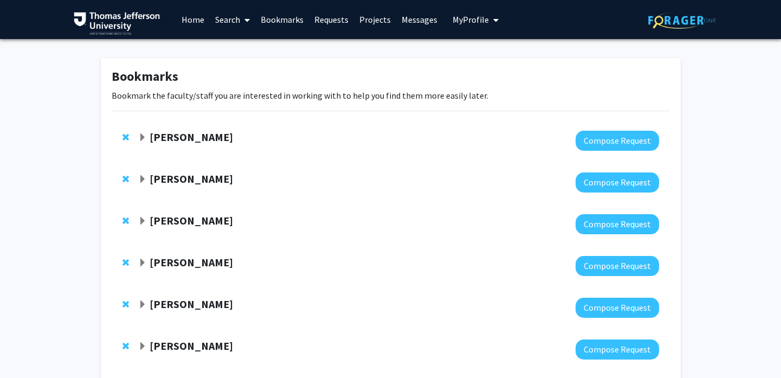
click at [230, 17] on link "Search" at bounding box center [232, 20] width 45 height 38
click at [251, 48] on span "Faculty/Staff" at bounding box center [250, 50] width 80 height 22
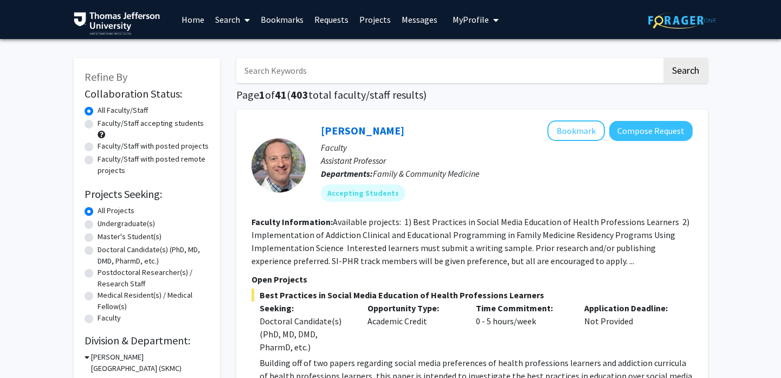
click at [139, 124] on label "Faculty/Staff accepting students" at bounding box center [150, 123] width 106 height 11
click at [105, 124] on input "Faculty/Staff accepting students" at bounding box center [100, 121] width 7 height 7
radio input "true"
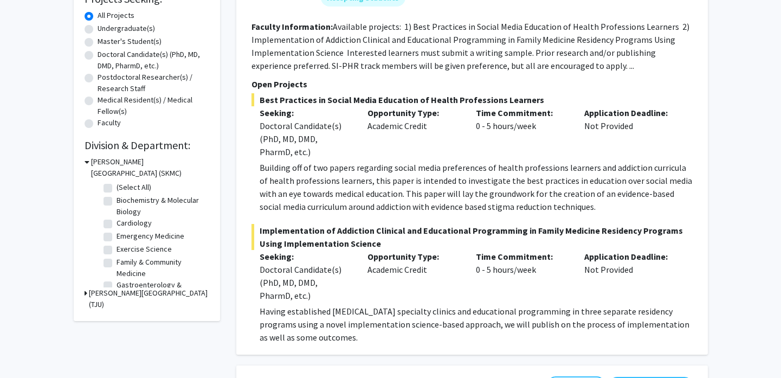
scroll to position [201, 0]
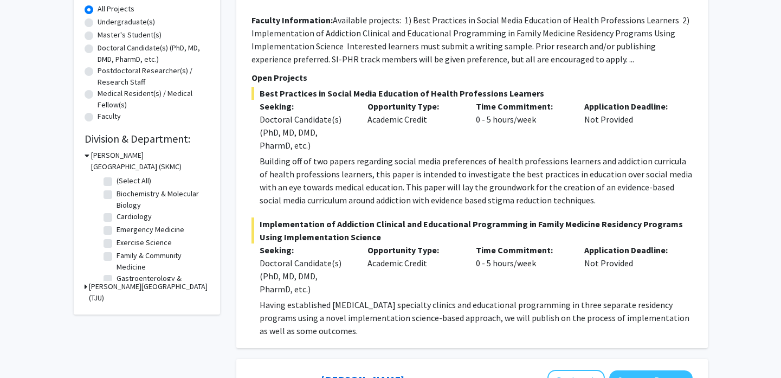
click at [116, 214] on label "Cardiology" at bounding box center [133, 216] width 35 height 11
click at [116, 214] on input "Cardiology" at bounding box center [119, 214] width 7 height 7
checkbox input "true"
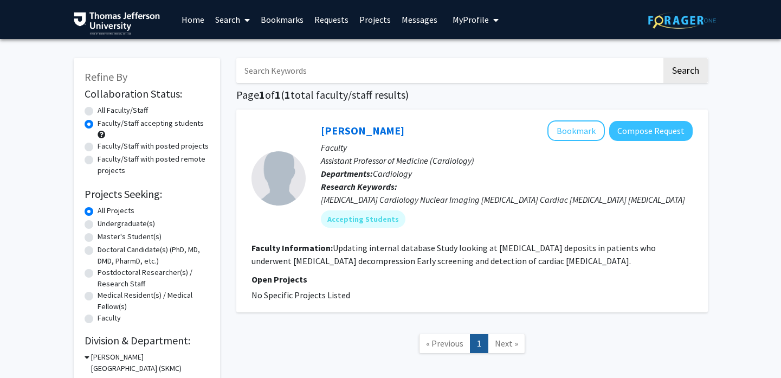
scroll to position [82, 0]
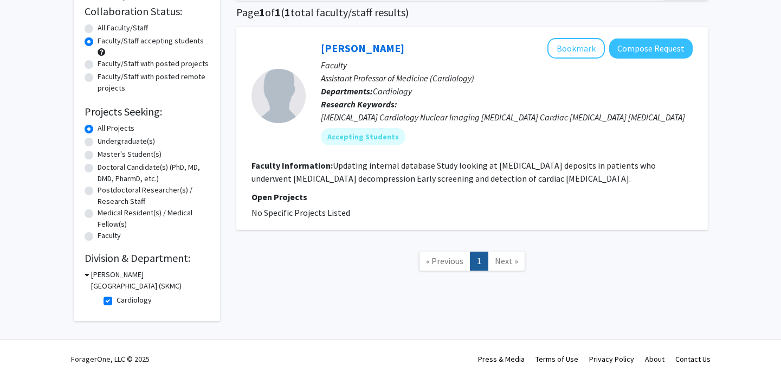
click at [116, 299] on label "Cardiology" at bounding box center [133, 299] width 35 height 11
click at [116, 299] on input "Cardiology" at bounding box center [119, 297] width 7 height 7
checkbox input "false"
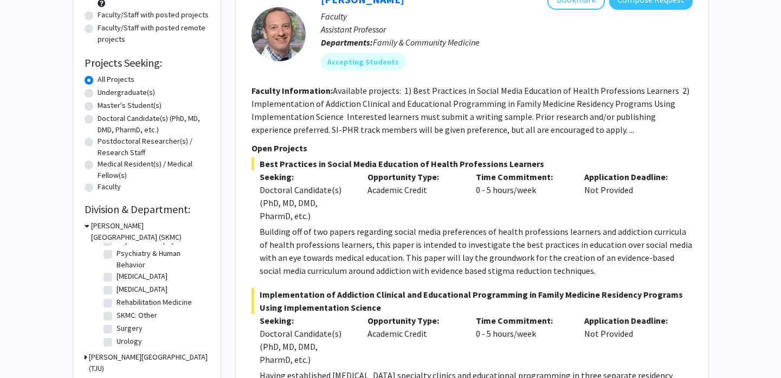
scroll to position [396, 0]
click at [116, 288] on label "[MEDICAL_DATA]" at bounding box center [141, 282] width 51 height 11
click at [116, 284] on input "[MEDICAL_DATA]" at bounding box center [119, 280] width 7 height 7
checkbox input "true"
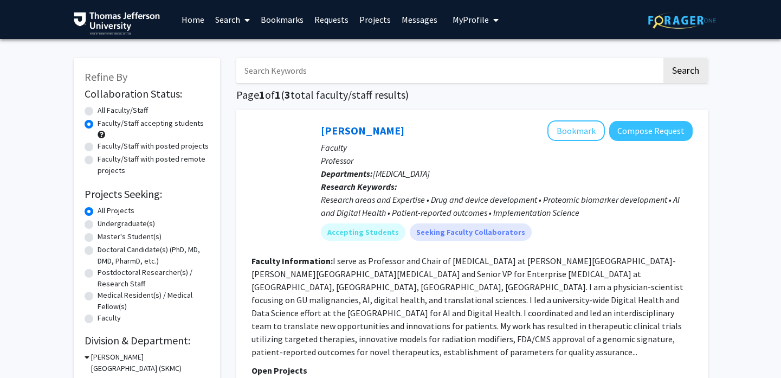
scroll to position [186, 0]
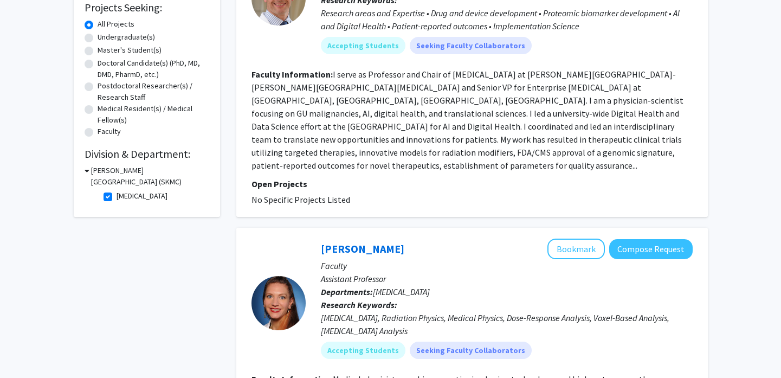
click at [116, 196] on label "[MEDICAL_DATA]" at bounding box center [141, 195] width 51 height 11
click at [116, 196] on input "[MEDICAL_DATA]" at bounding box center [119, 193] width 7 height 7
checkbox input "false"
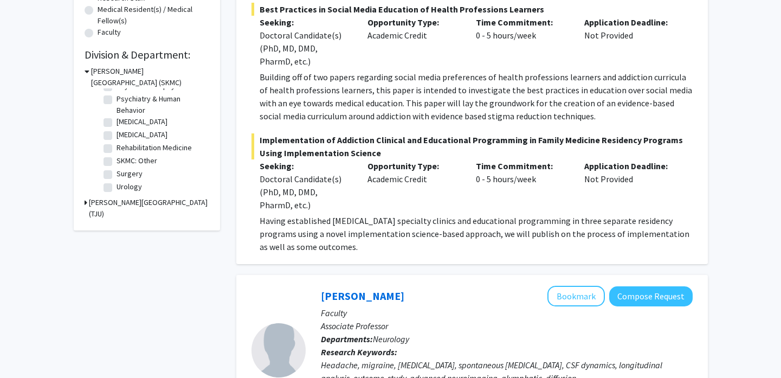
scroll to position [403, 0]
click at [116, 116] on label "Psychiatry & Human Behavior" at bounding box center [161, 104] width 90 height 23
click at [116, 100] on input "Psychiatry & Human Behavior" at bounding box center [119, 96] width 7 height 7
checkbox input "true"
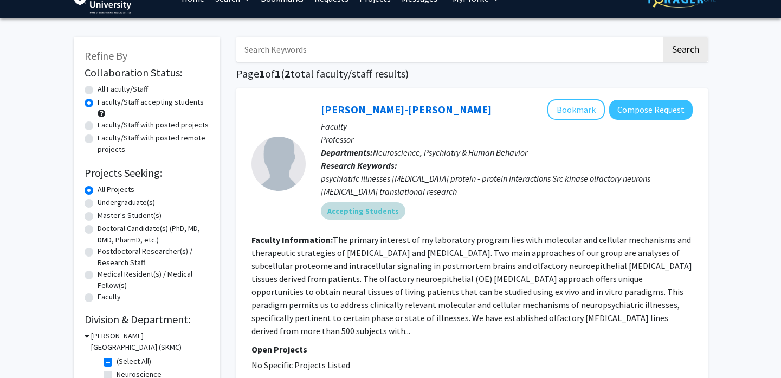
scroll to position [28, 0]
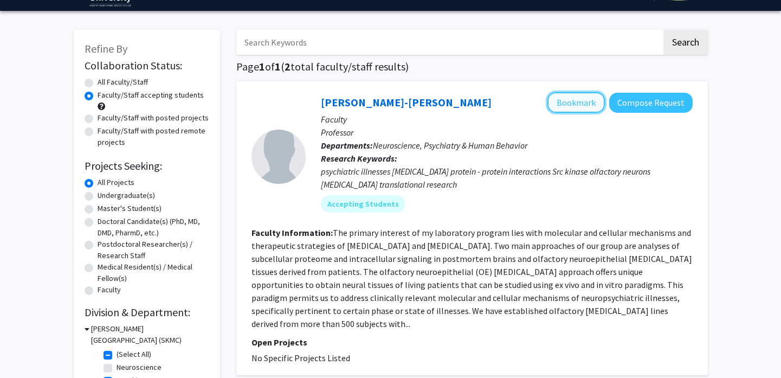
click at [577, 101] on button "Bookmark" at bounding box center [575, 102] width 57 height 21
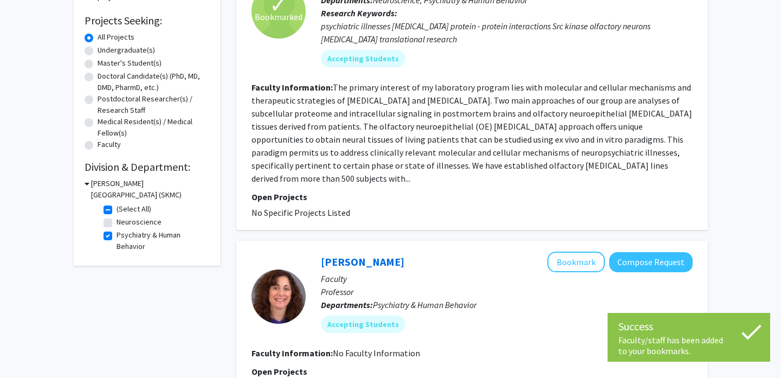
scroll to position [229, 0]
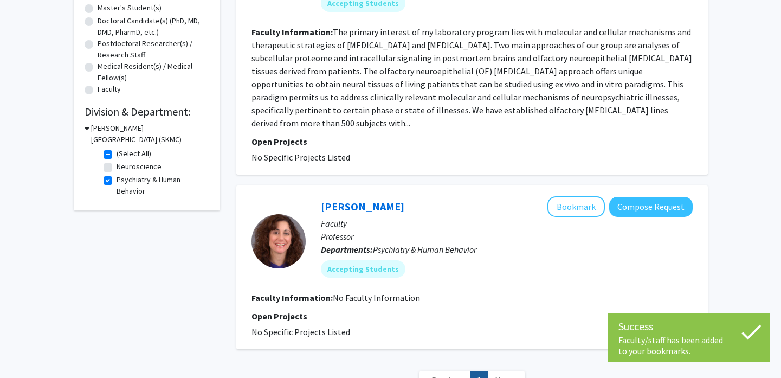
click at [116, 180] on label "Psychiatry & Human Behavior" at bounding box center [161, 185] width 90 height 23
click at [116, 180] on input "Psychiatry & Human Behavior" at bounding box center [119, 177] width 7 height 7
checkbox input "false"
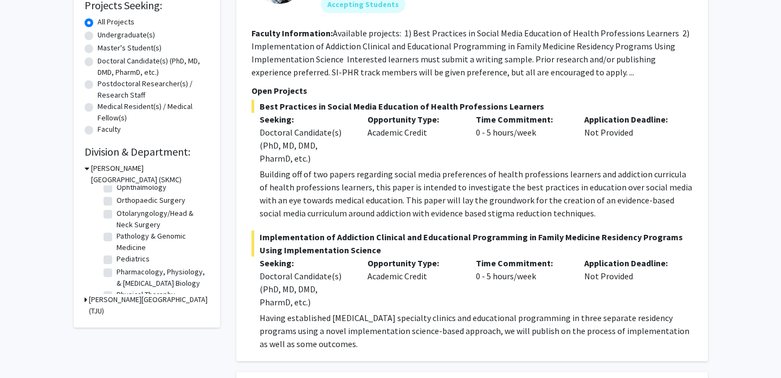
scroll to position [284, 0]
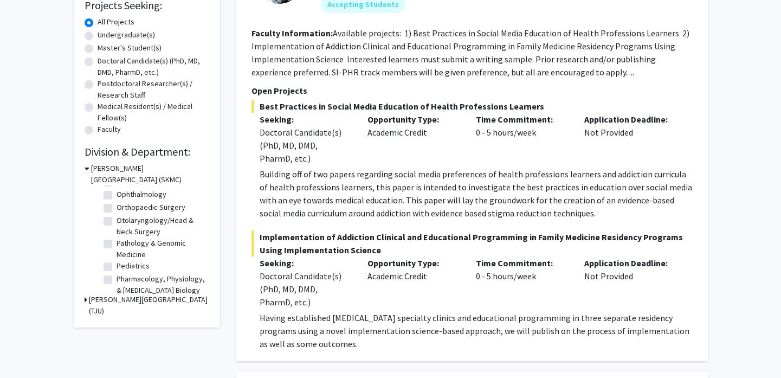
click at [116, 229] on label "Otolaryngology/Head & Neck Surgery" at bounding box center [161, 225] width 90 height 23
click at [116, 222] on input "Otolaryngology/Head & Neck Surgery" at bounding box center [119, 217] width 7 height 7
checkbox input "true"
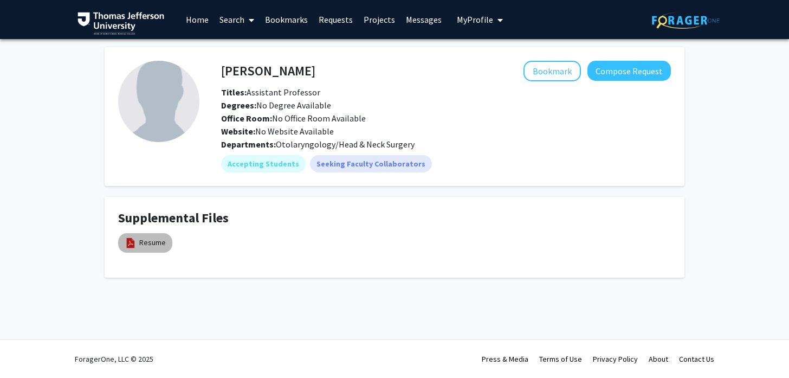
click at [126, 242] on img at bounding box center [131, 243] width 12 height 12
click at [152, 243] on link "Resume" at bounding box center [152, 242] width 27 height 11
select select "custom"
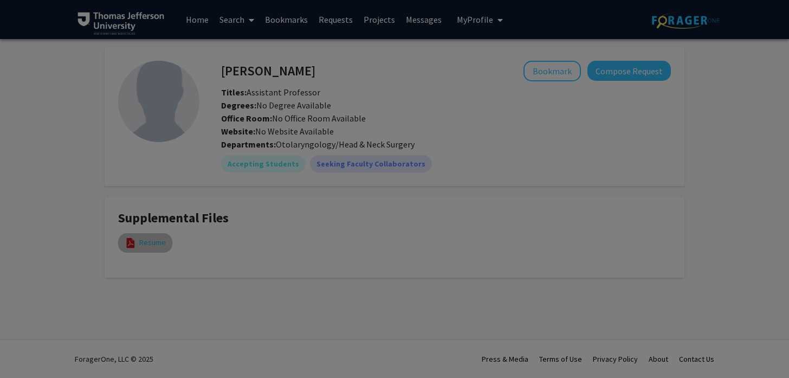
type input "0"
select select "custom"
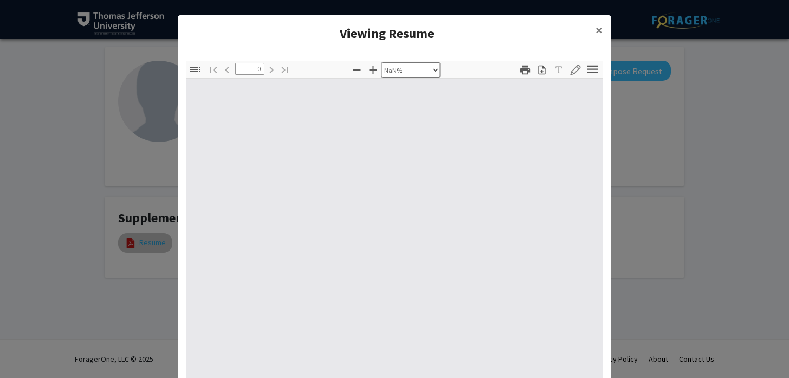
type input "1"
select select "auto"
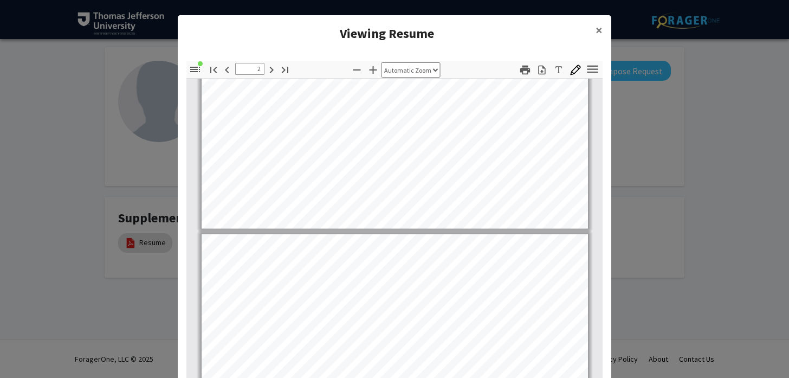
scroll to position [812, 0]
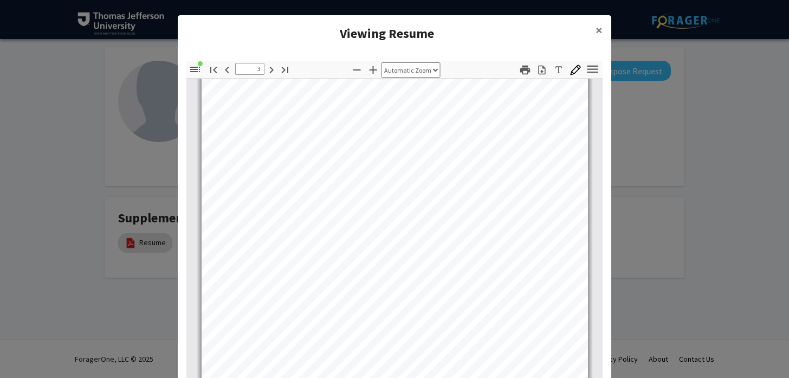
type input "4"
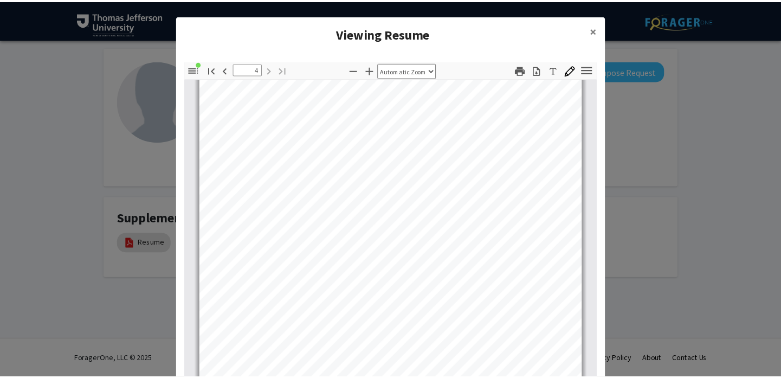
scroll to position [1720, 0]
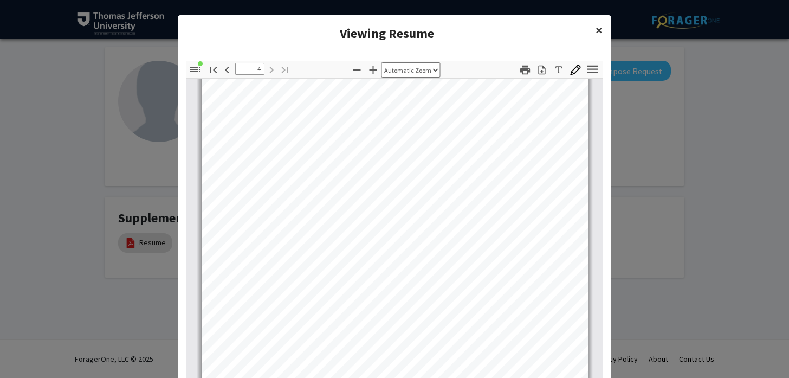
click at [589, 30] on button "×" at bounding box center [599, 30] width 24 height 30
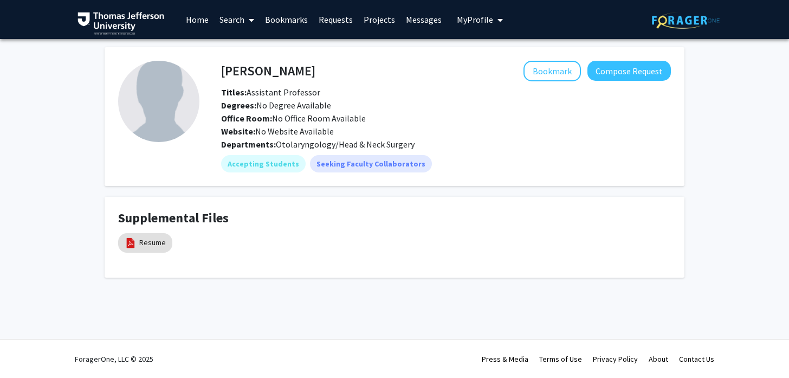
click at [232, 71] on h4 "[PERSON_NAME]" at bounding box center [268, 71] width 94 height 20
copy h4 "[PERSON_NAME]"
click at [542, 70] on button "Bookmark" at bounding box center [551, 71] width 57 height 21
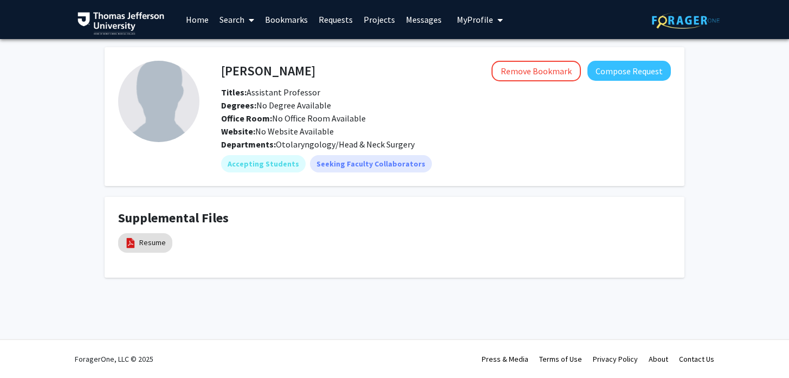
click at [233, 15] on link "Search" at bounding box center [236, 20] width 45 height 38
click at [245, 73] on span "Students" at bounding box center [247, 72] width 66 height 22
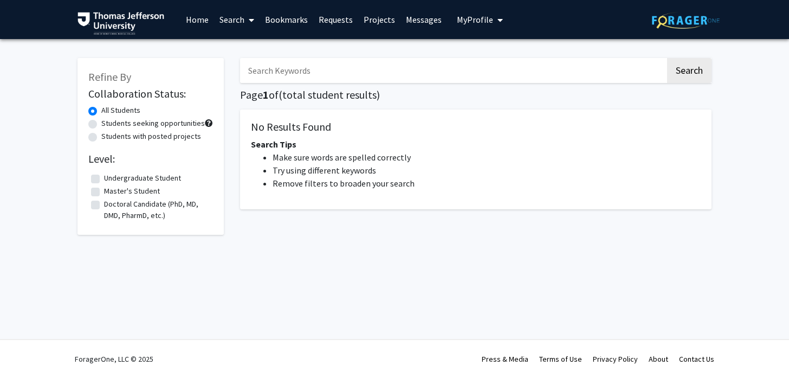
click at [245, 73] on input "Search Keywords" at bounding box center [452, 70] width 425 height 25
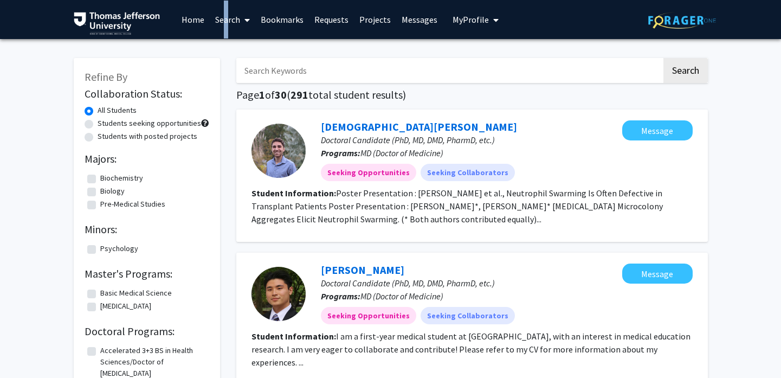
click at [220, 18] on link "Search" at bounding box center [232, 20] width 45 height 38
click at [223, 19] on link "Search" at bounding box center [232, 20] width 45 height 38
click at [231, 23] on link "Search" at bounding box center [232, 20] width 45 height 38
click at [238, 48] on span "Faculty/Staff" at bounding box center [250, 50] width 80 height 22
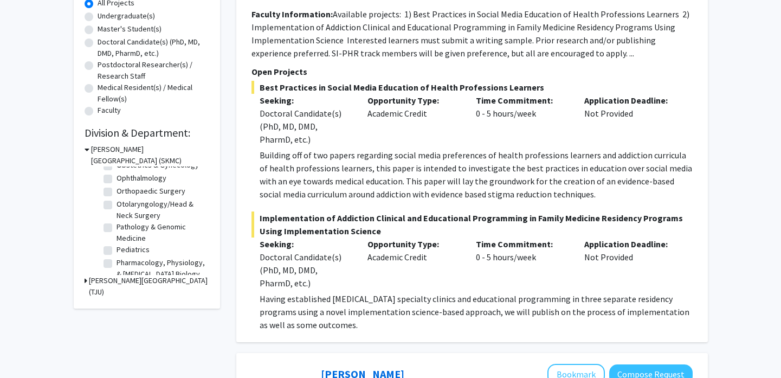
scroll to position [333, 0]
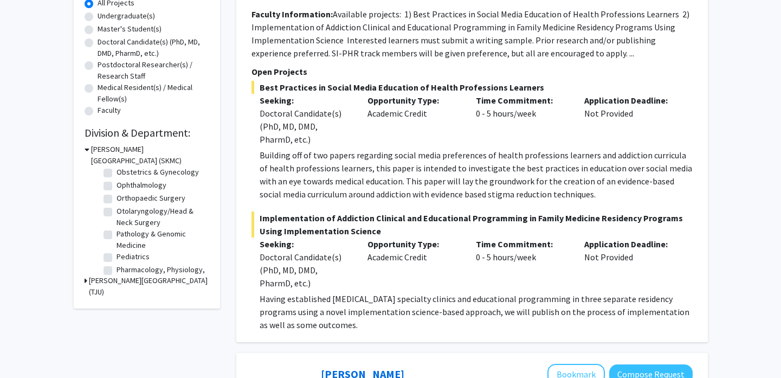
click at [116, 191] on label "Ophthalmology" at bounding box center [141, 184] width 50 height 11
click at [116, 186] on input "Ophthalmology" at bounding box center [119, 182] width 7 height 7
checkbox input "true"
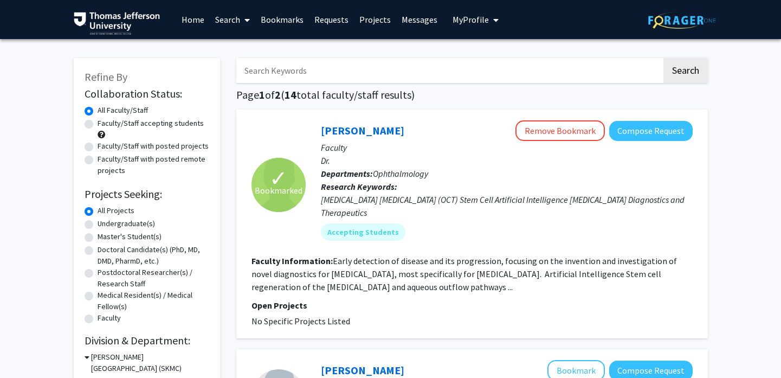
click at [97, 122] on label "Faculty/Staff accepting students" at bounding box center [150, 123] width 106 height 11
click at [97, 122] on input "Faculty/Staff accepting students" at bounding box center [100, 121] width 7 height 7
radio input "true"
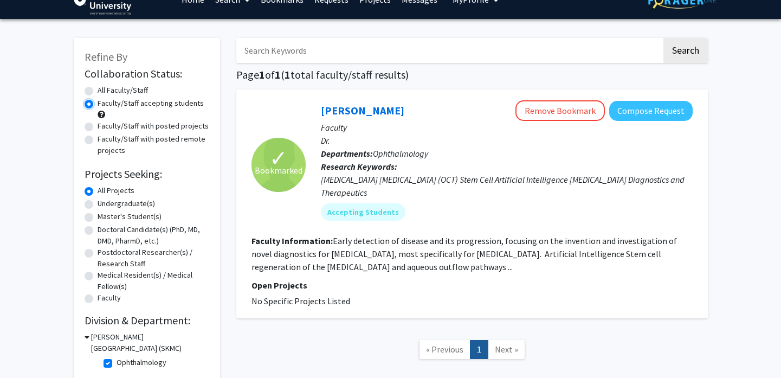
scroll to position [82, 0]
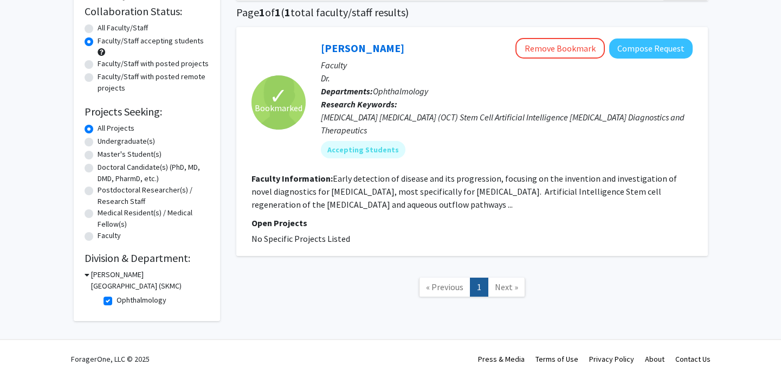
click at [116, 301] on label "Ophthalmology" at bounding box center [141, 299] width 50 height 11
click at [116, 301] on input "Ophthalmology" at bounding box center [119, 297] width 7 height 7
checkbox input "false"
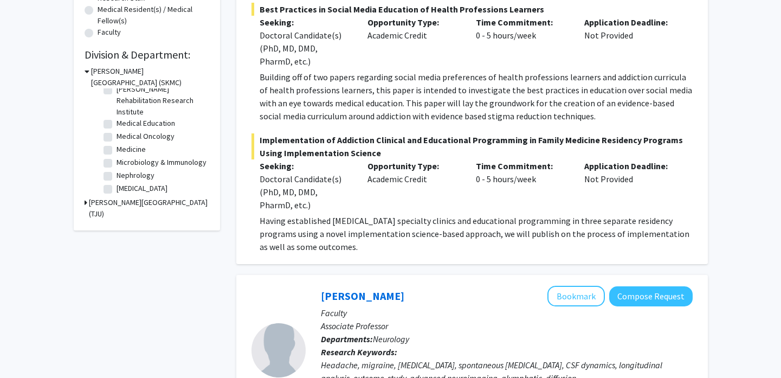
scroll to position [134, 0]
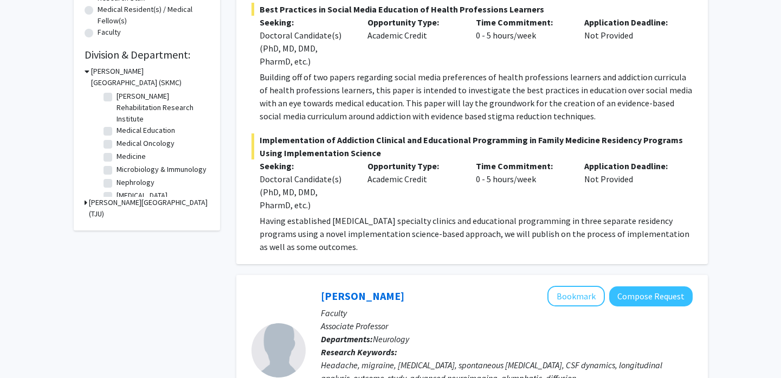
click at [116, 146] on label "Medical Oncology" at bounding box center [145, 143] width 58 height 11
click at [116, 145] on input "Medical Oncology" at bounding box center [119, 141] width 7 height 7
checkbox input "true"
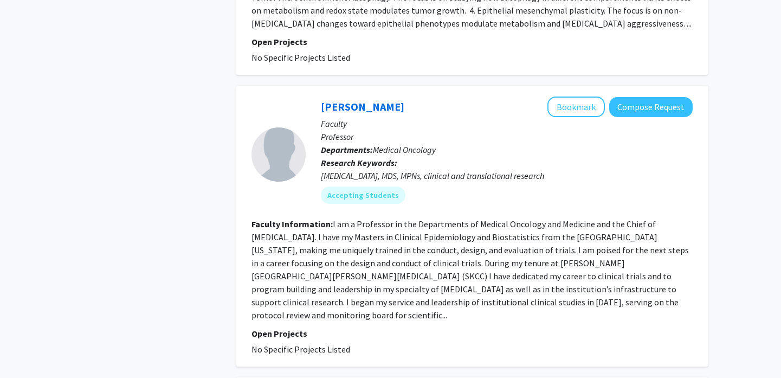
scroll to position [1089, 0]
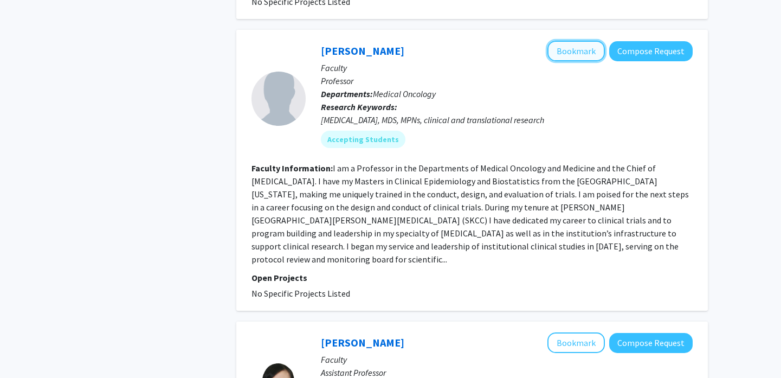
click at [570, 41] on button "Bookmark" at bounding box center [575, 51] width 57 height 21
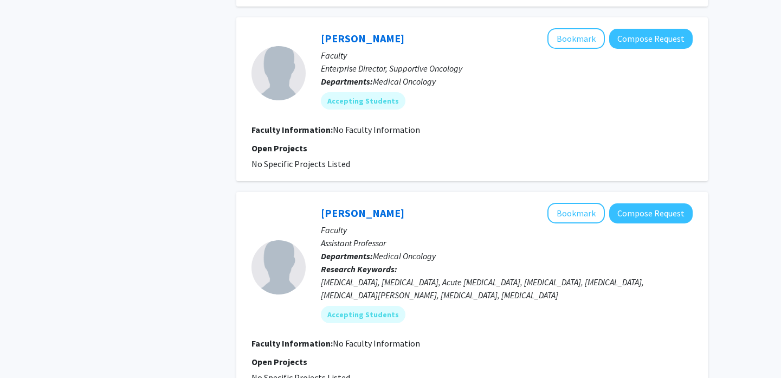
scroll to position [43, 0]
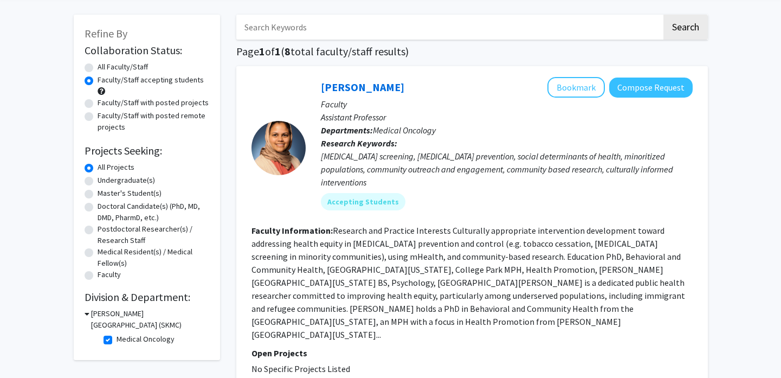
click at [116, 340] on label "Medical Oncology" at bounding box center [145, 338] width 58 height 11
click at [116, 340] on input "Medical Oncology" at bounding box center [119, 336] width 7 height 7
checkbox input "false"
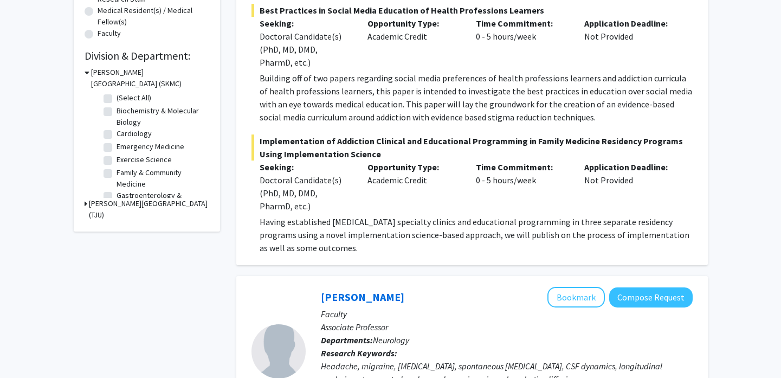
scroll to position [14, 0]
click at [116, 180] on label "Gastroenterology & Hepatology" at bounding box center [161, 187] width 90 height 23
click at [116, 180] on input "Gastroenterology & Hepatology" at bounding box center [119, 179] width 7 height 7
checkbox input "true"
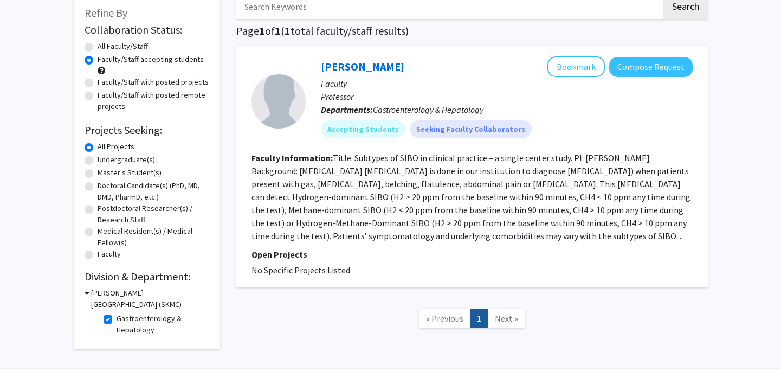
scroll to position [93, 0]
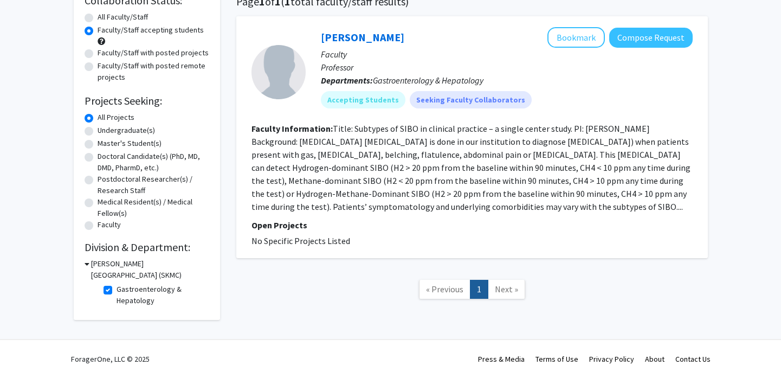
click at [116, 290] on label "Gastroenterology & Hepatology" at bounding box center [161, 294] width 90 height 23
click at [116, 290] on input "Gastroenterology & Hepatology" at bounding box center [119, 286] width 7 height 7
checkbox input "false"
